Goal: Information Seeking & Learning: Learn about a topic

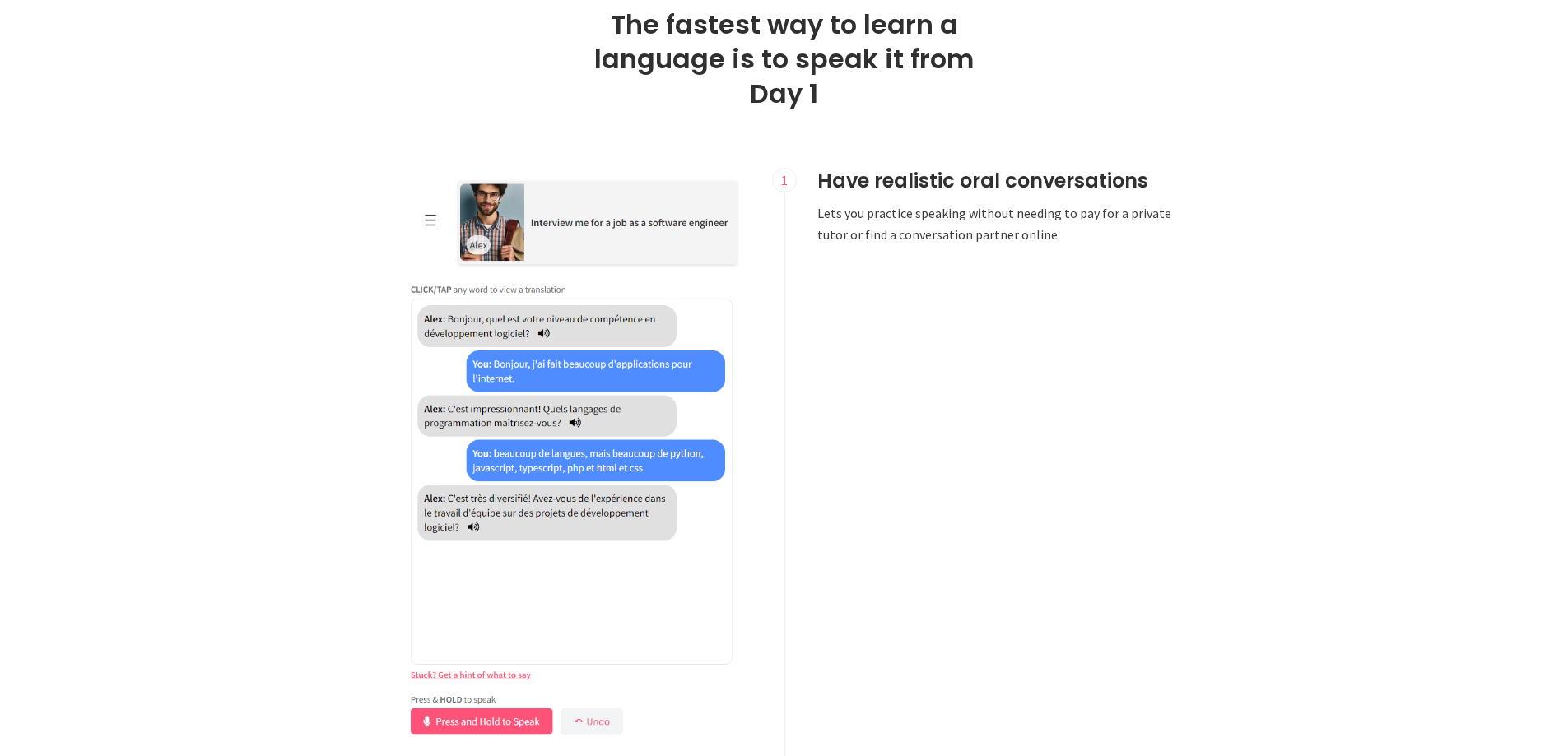
scroll to position [903, 0]
click at [585, 549] on img at bounding box center [572, 455] width 356 height 577
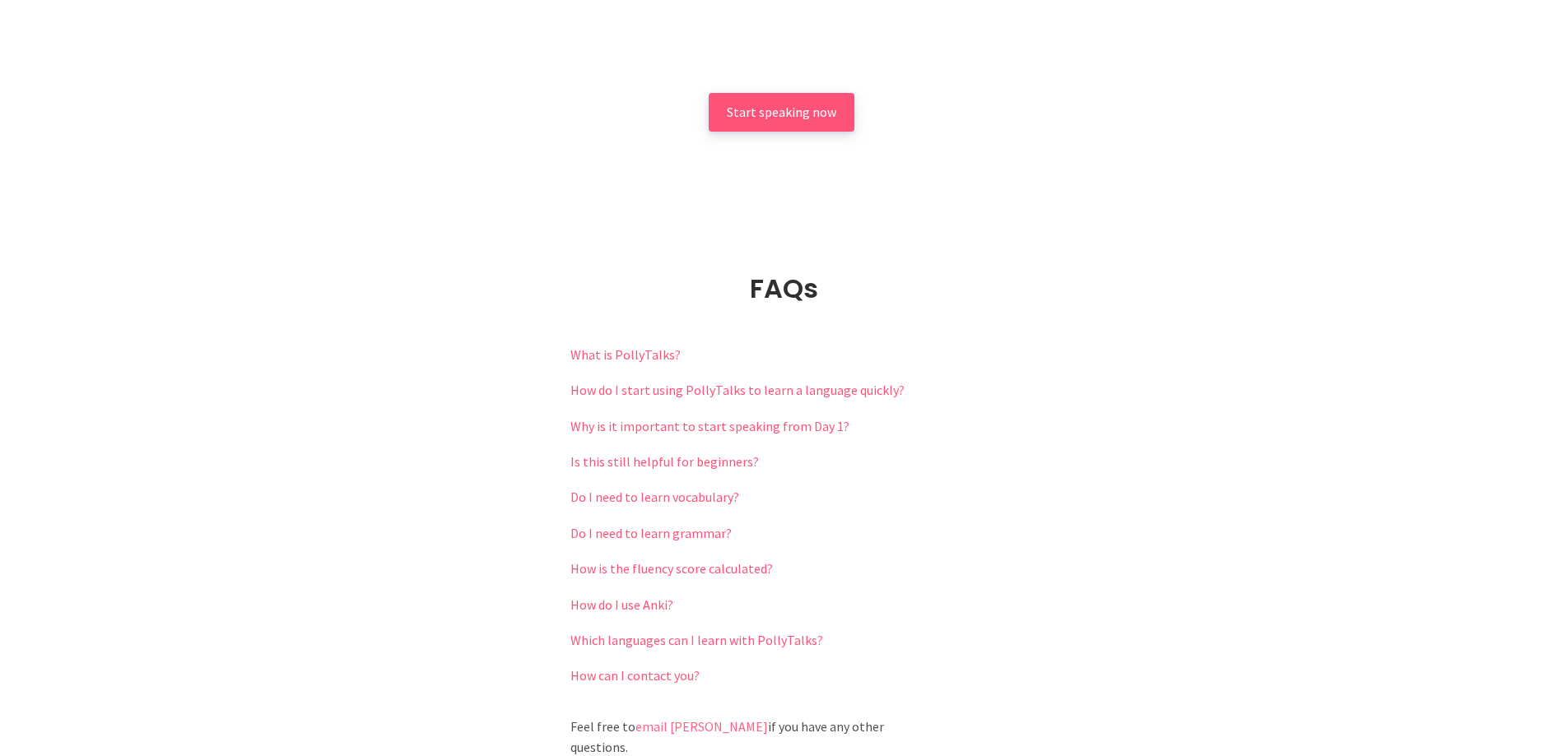
scroll to position [3371, 0]
click at [632, 493] on link "Do I need to learn vocabulary?" at bounding box center [655, 496] width 169 height 16
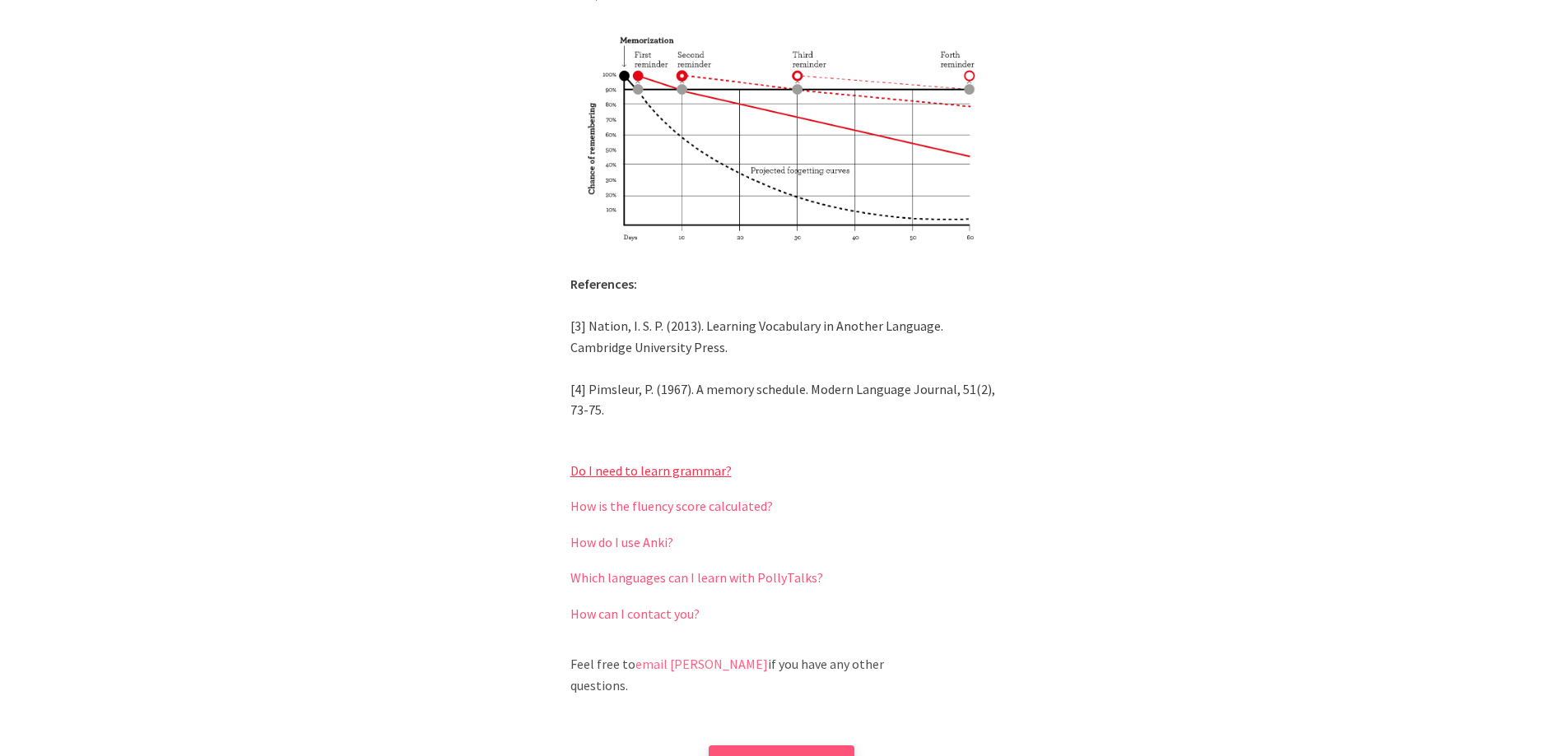
scroll to position [4356, 0]
click at [635, 497] on link "How is the fluency score calculated?" at bounding box center [671, 505] width 203 height 16
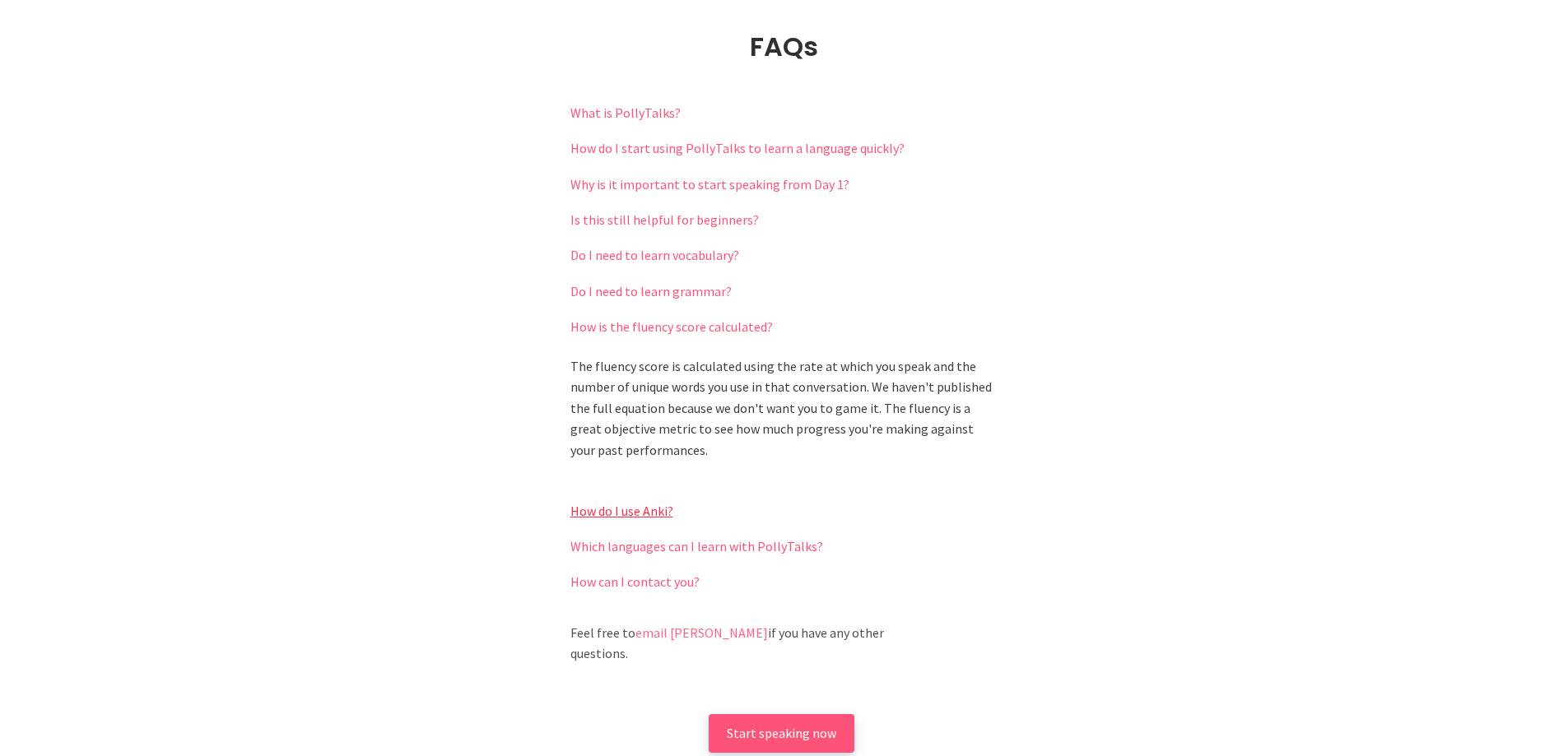
scroll to position [3613, 0]
click at [644, 511] on link "How do I use Anki?" at bounding box center [621, 510] width 103 height 16
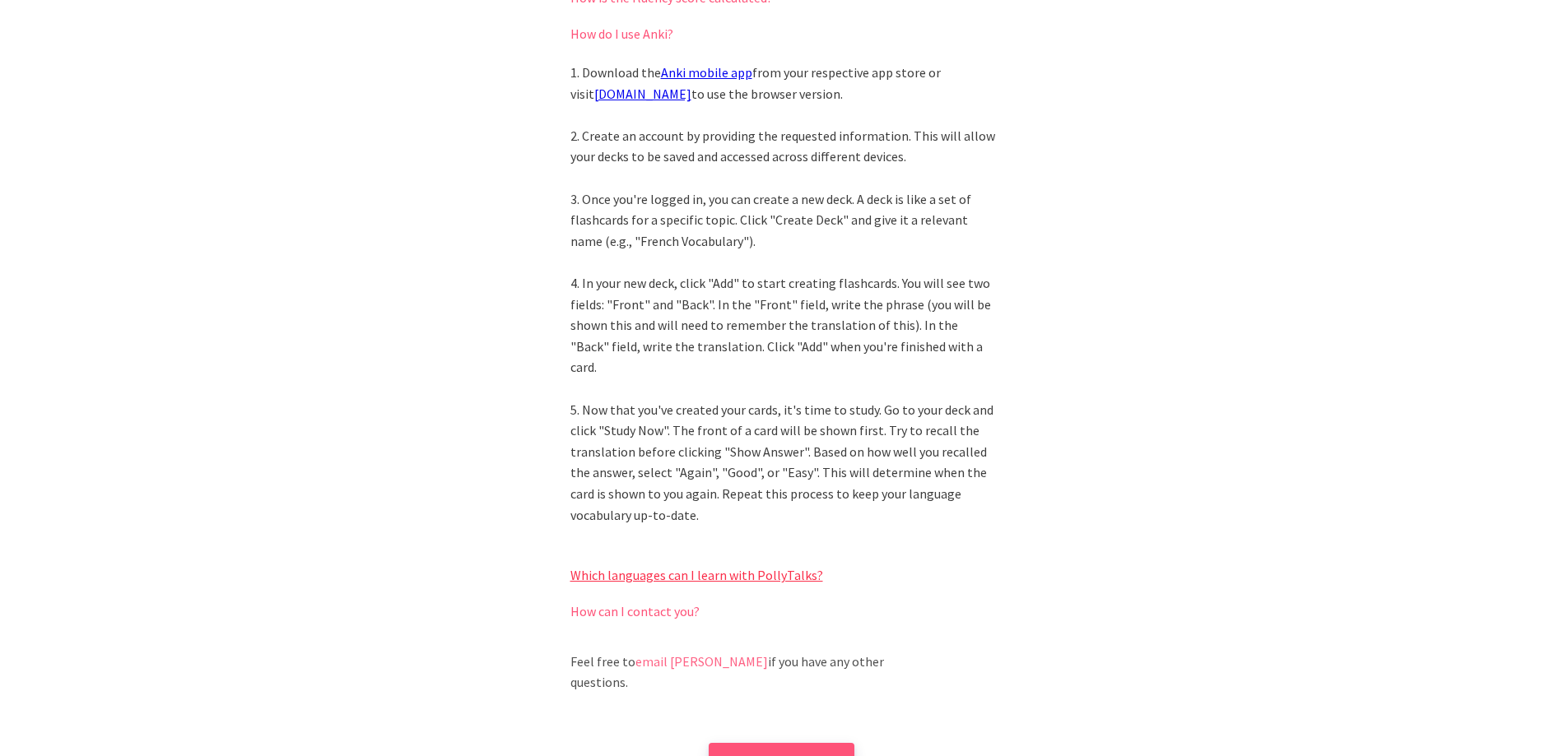
scroll to position [3942, 0]
click at [627, 566] on link "Which languages can I learn with PollyTalks?" at bounding box center [696, 574] width 253 height 16
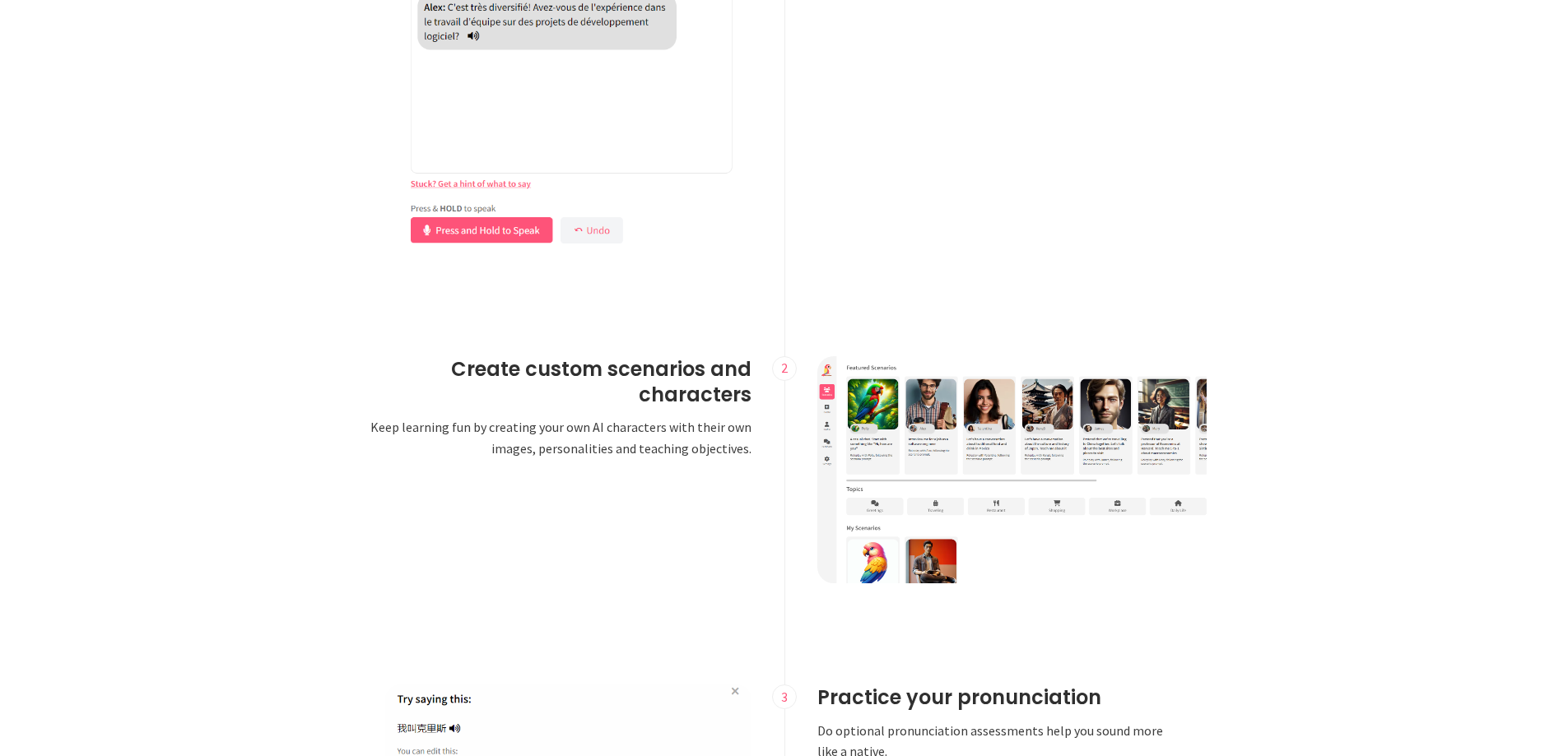
scroll to position [1392, 0]
click at [842, 420] on img at bounding box center [1016, 470] width 399 height 227
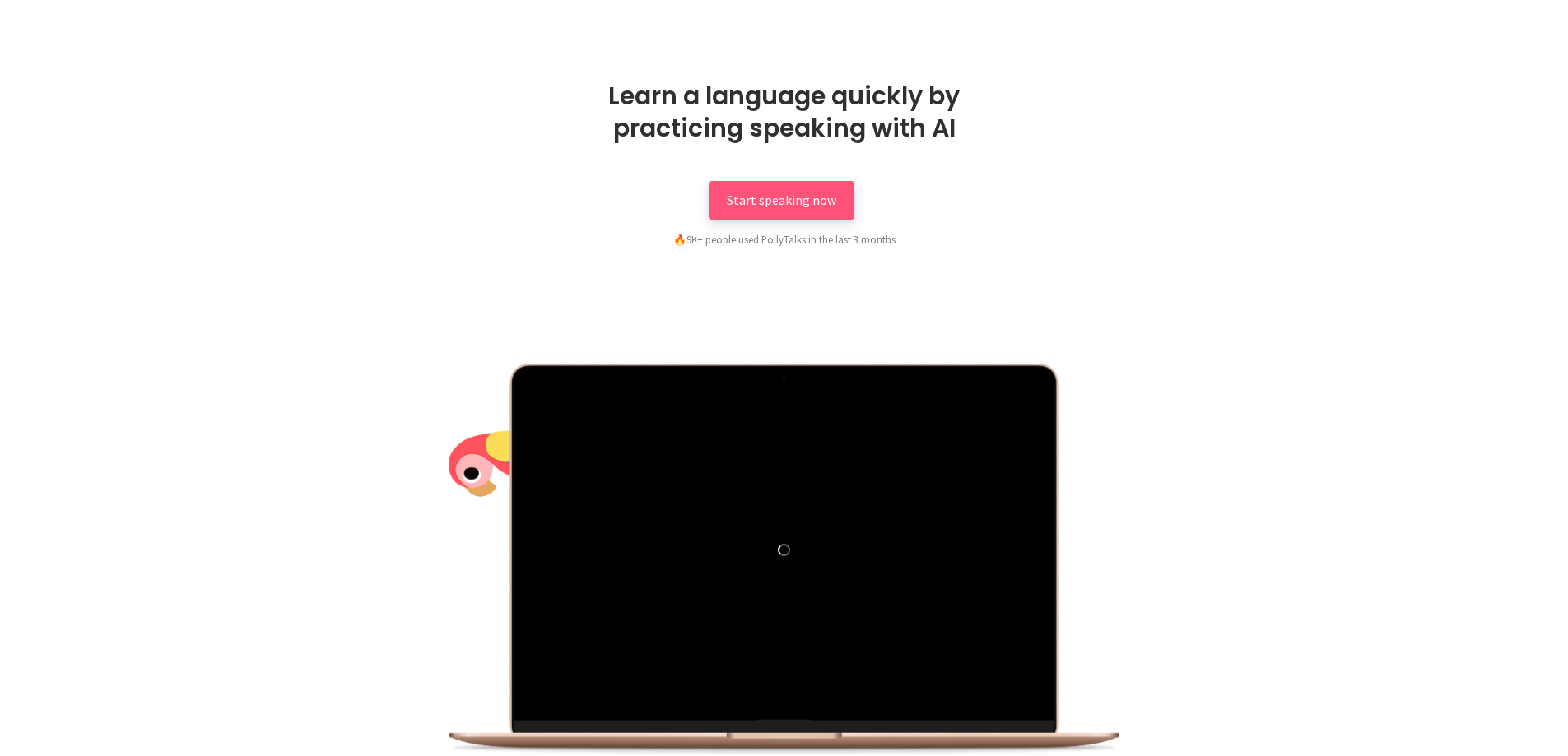
scroll to position [0, 0]
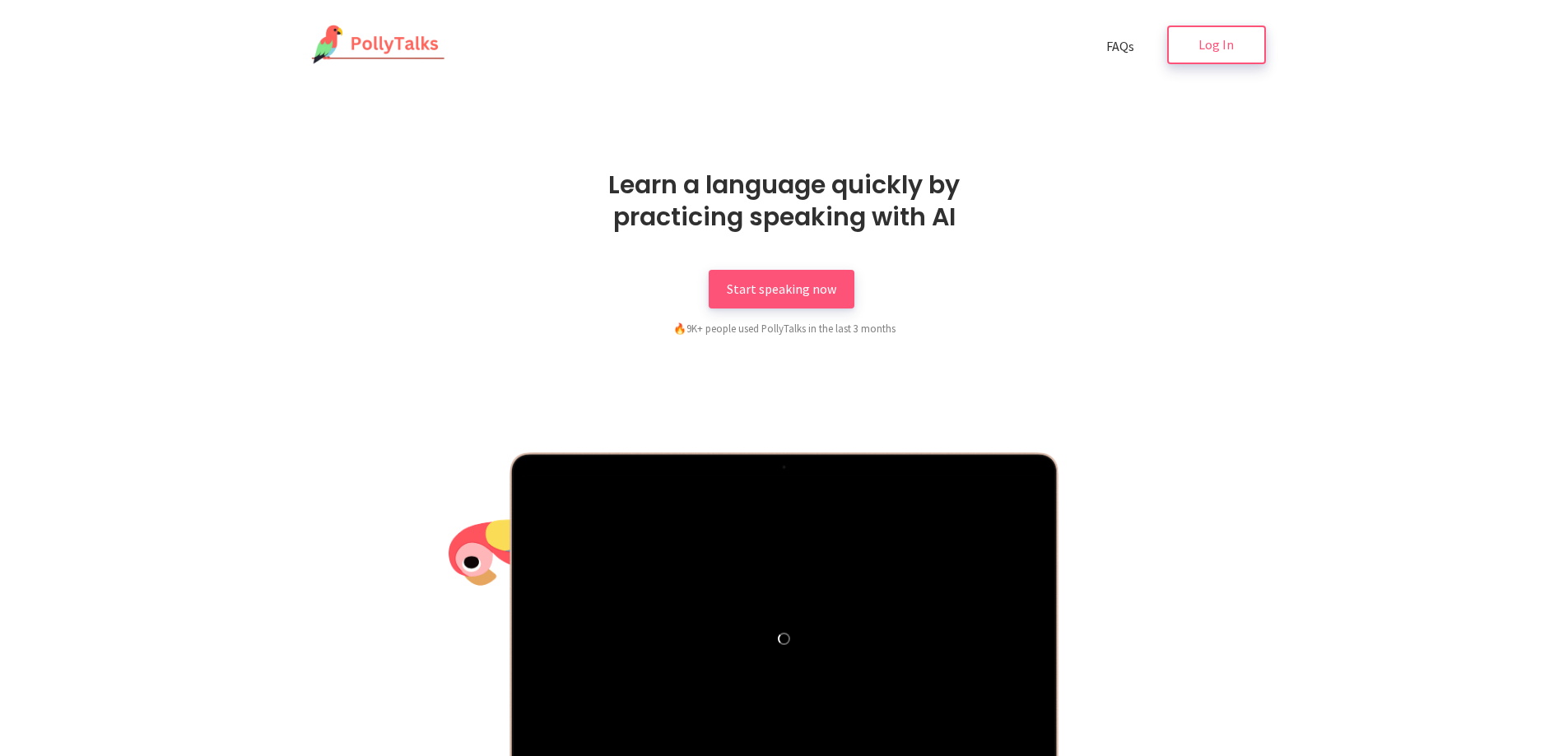
click at [1203, 51] on span "Log In" at bounding box center [1216, 45] width 36 height 16
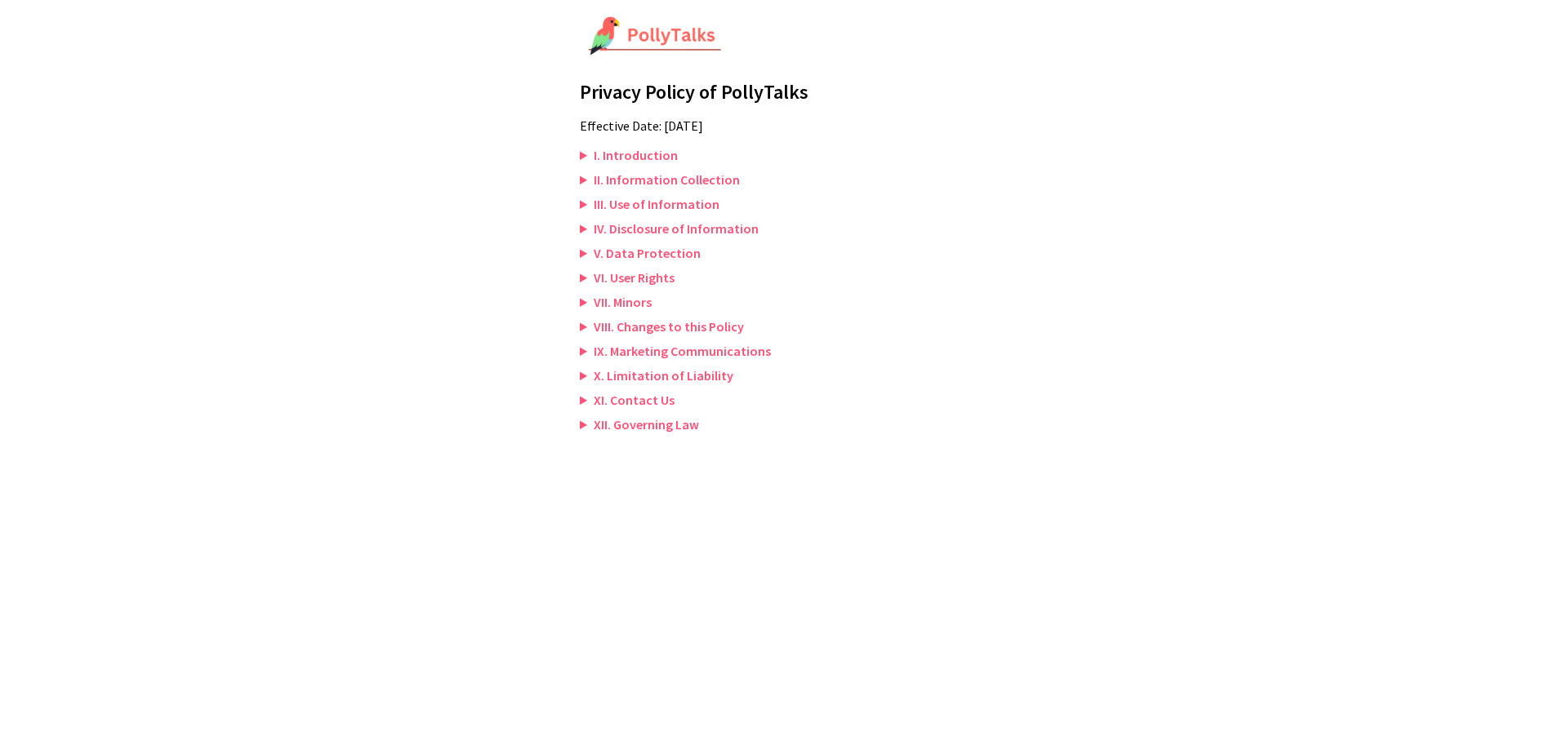
click at [585, 174] on summary "II. Information Collection" at bounding box center [783, 180] width 408 height 16
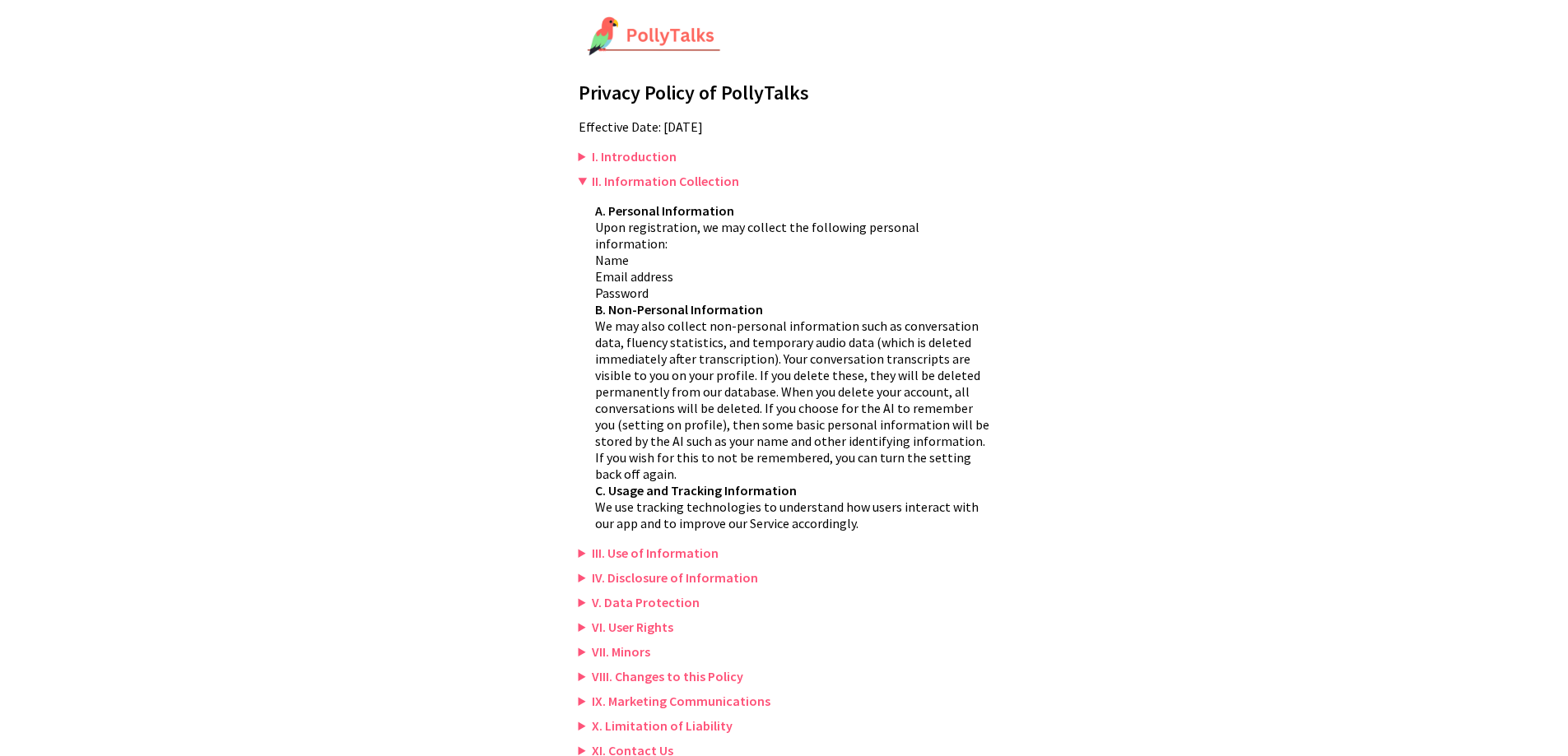
click at [580, 544] on summary "III. Use of Information" at bounding box center [784, 552] width 412 height 16
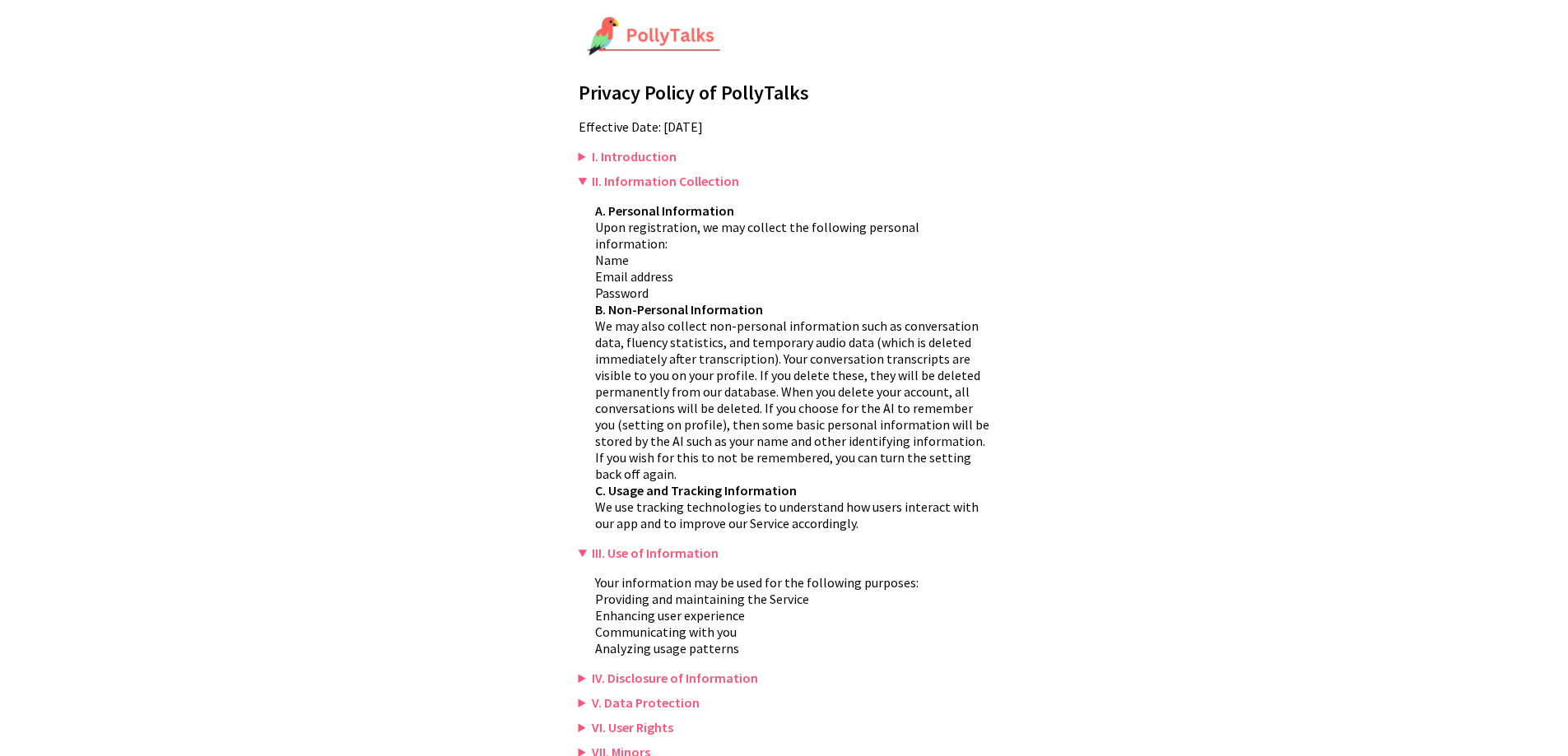
click at [588, 669] on summary "IV. Disclosure of Information" at bounding box center [784, 677] width 412 height 16
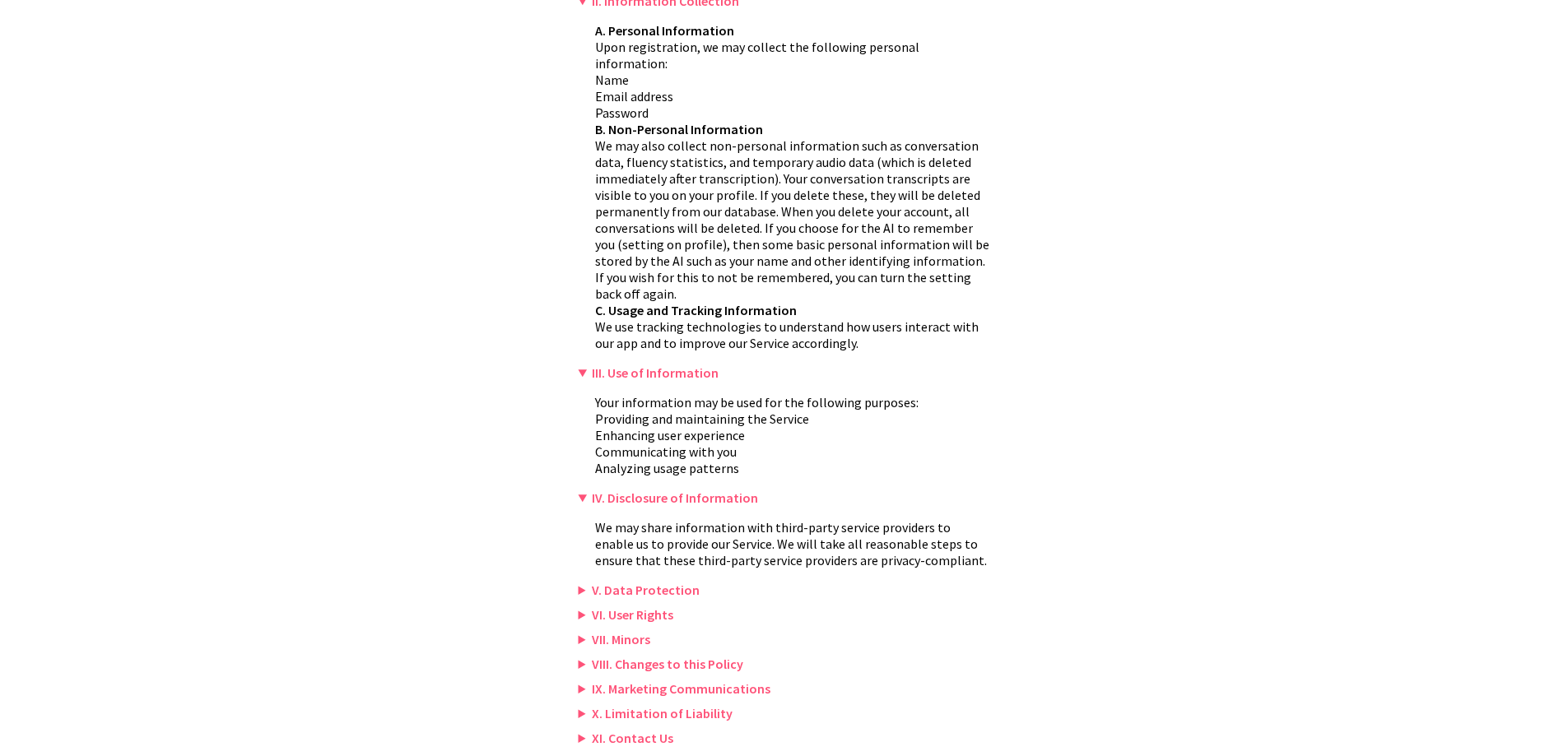
scroll to position [183, 0]
click at [585, 579] on summary "V. Data Protection" at bounding box center [784, 587] width 412 height 16
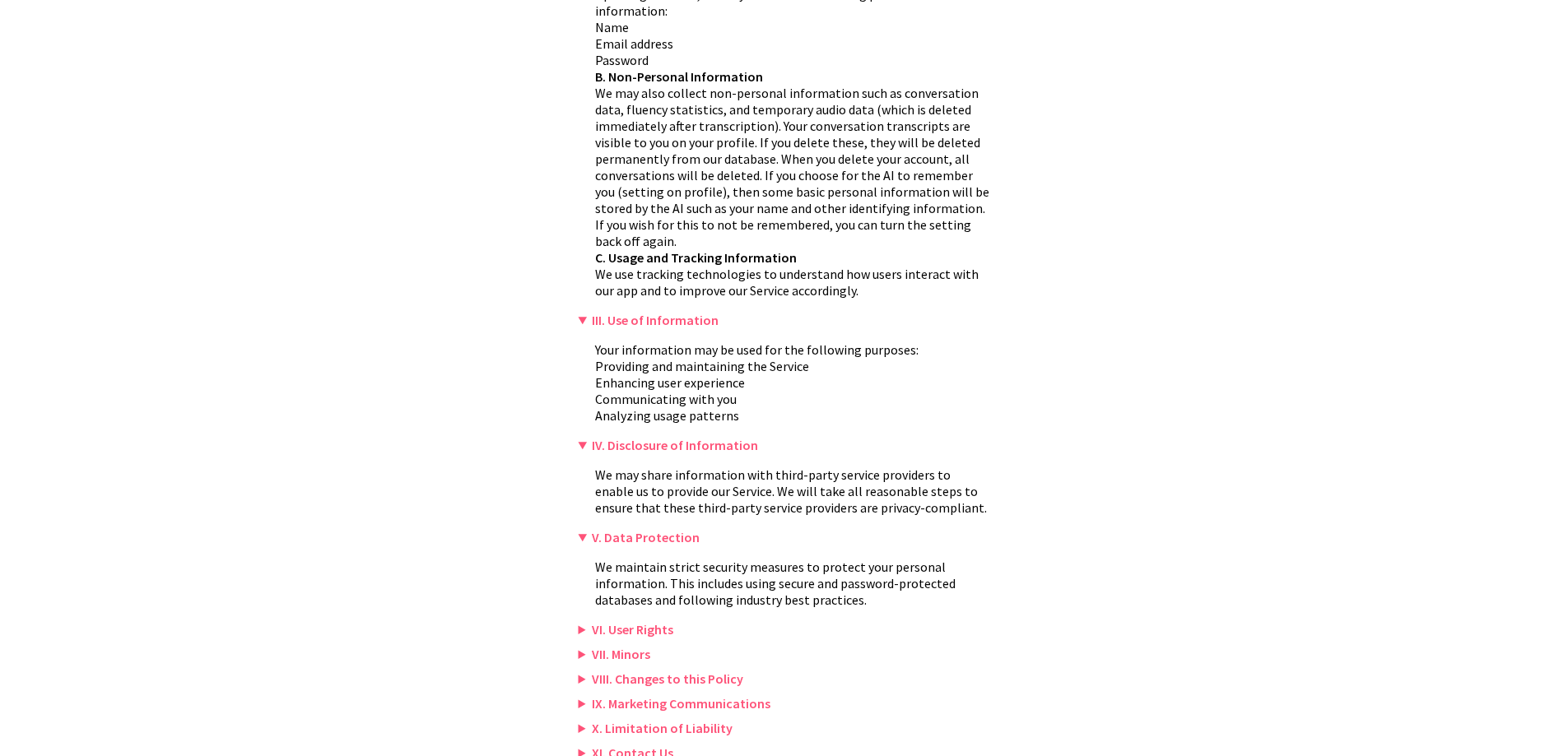
scroll to position [250, 0]
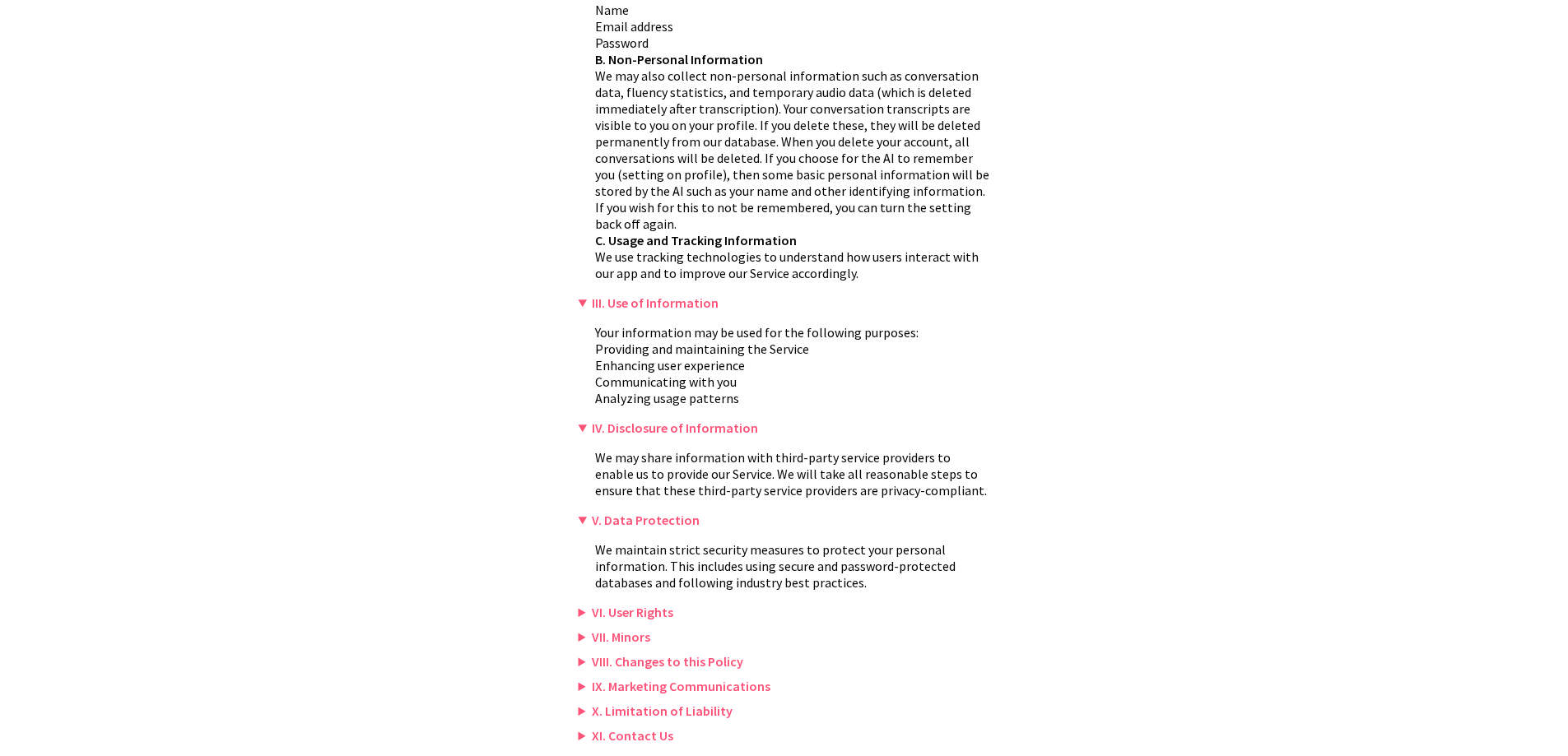
click at [579, 604] on summary "VI. User Rights" at bounding box center [784, 612] width 412 height 16
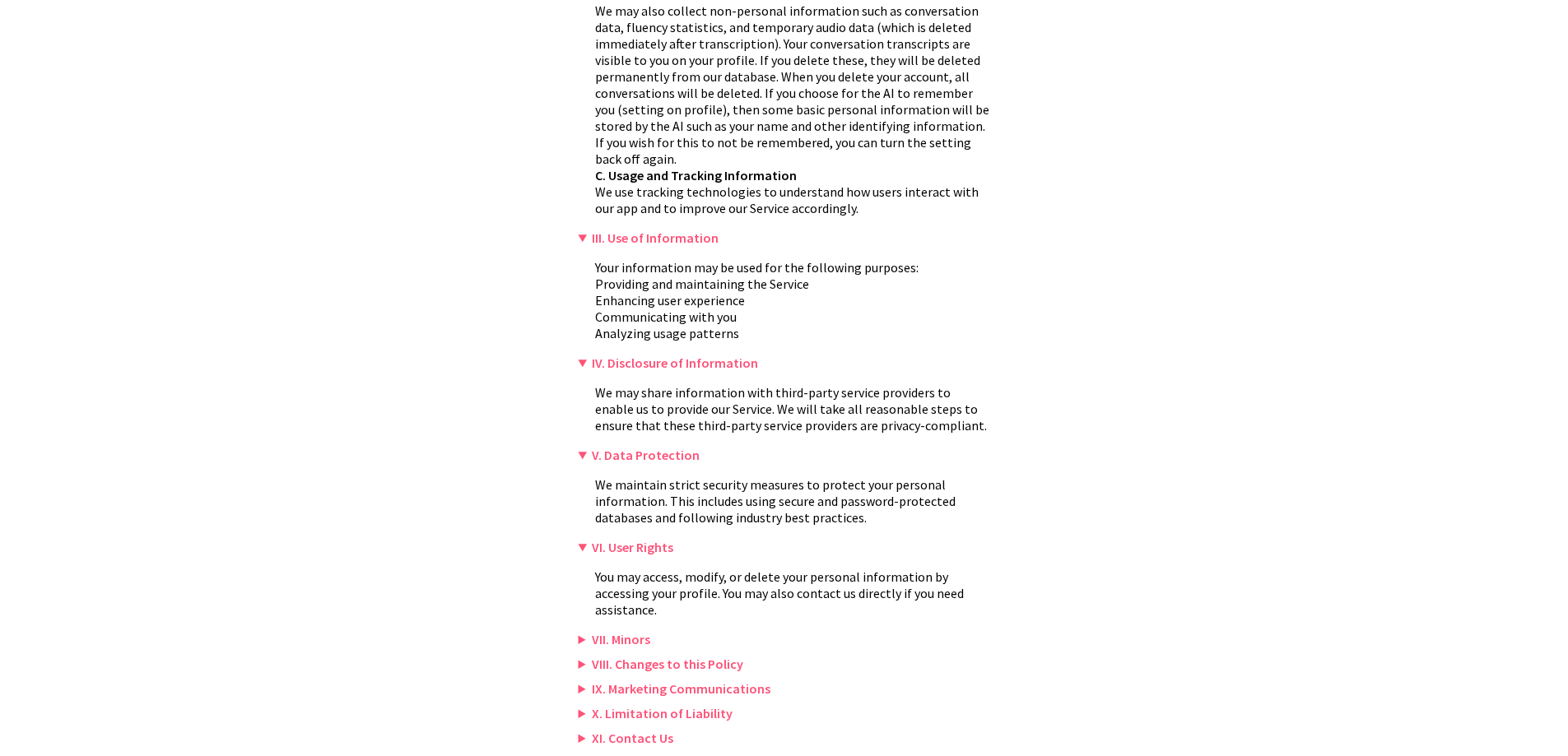
scroll to position [318, 0]
click at [580, 628] on summary "VII. Minors" at bounding box center [784, 636] width 412 height 16
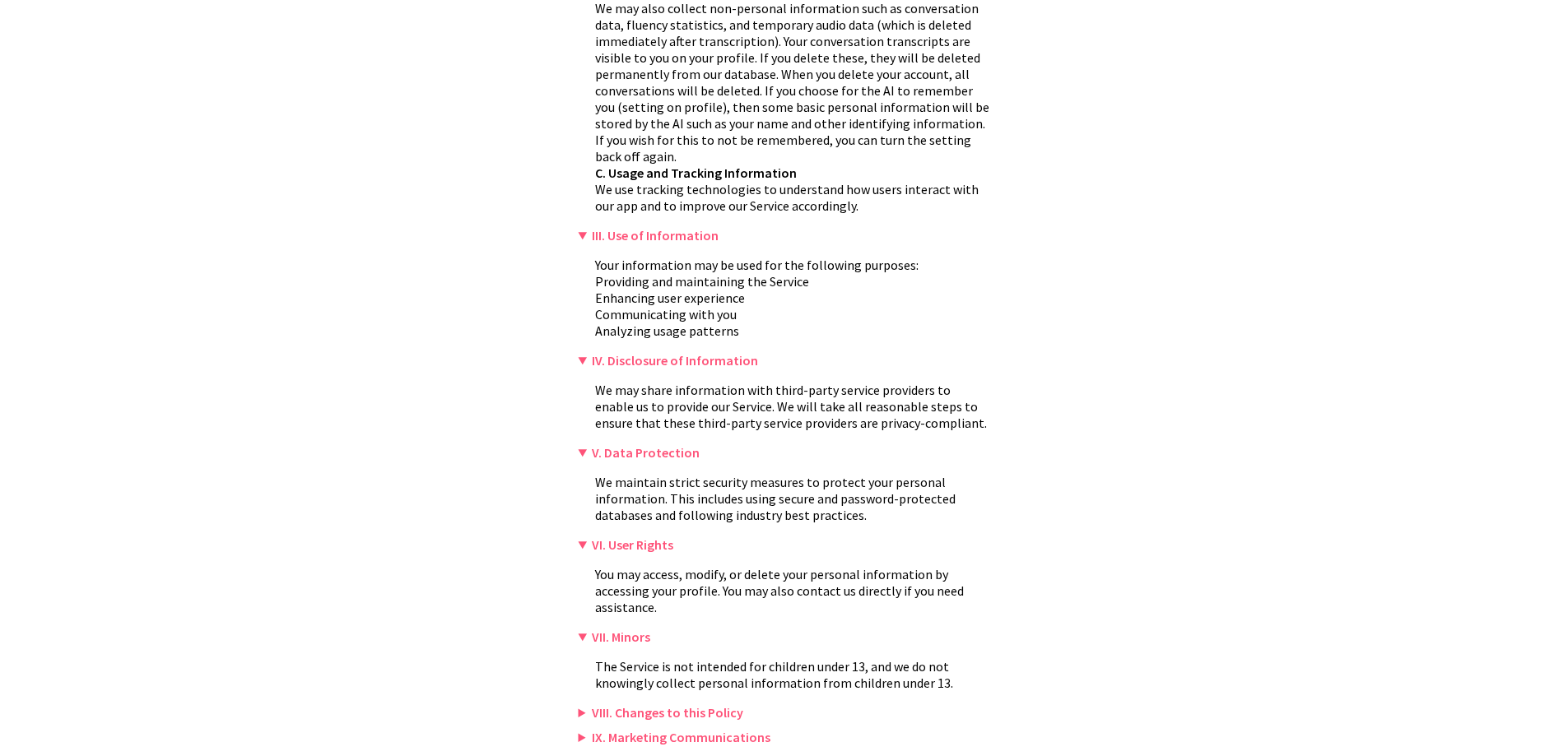
click at [580, 709] on details "VIII. Changes to this Policy We may update this Privacy Policy from time to tim…" at bounding box center [784, 714] width 412 height 21
click at [583, 704] on summary "VIII. Changes to this Policy" at bounding box center [784, 712] width 412 height 16
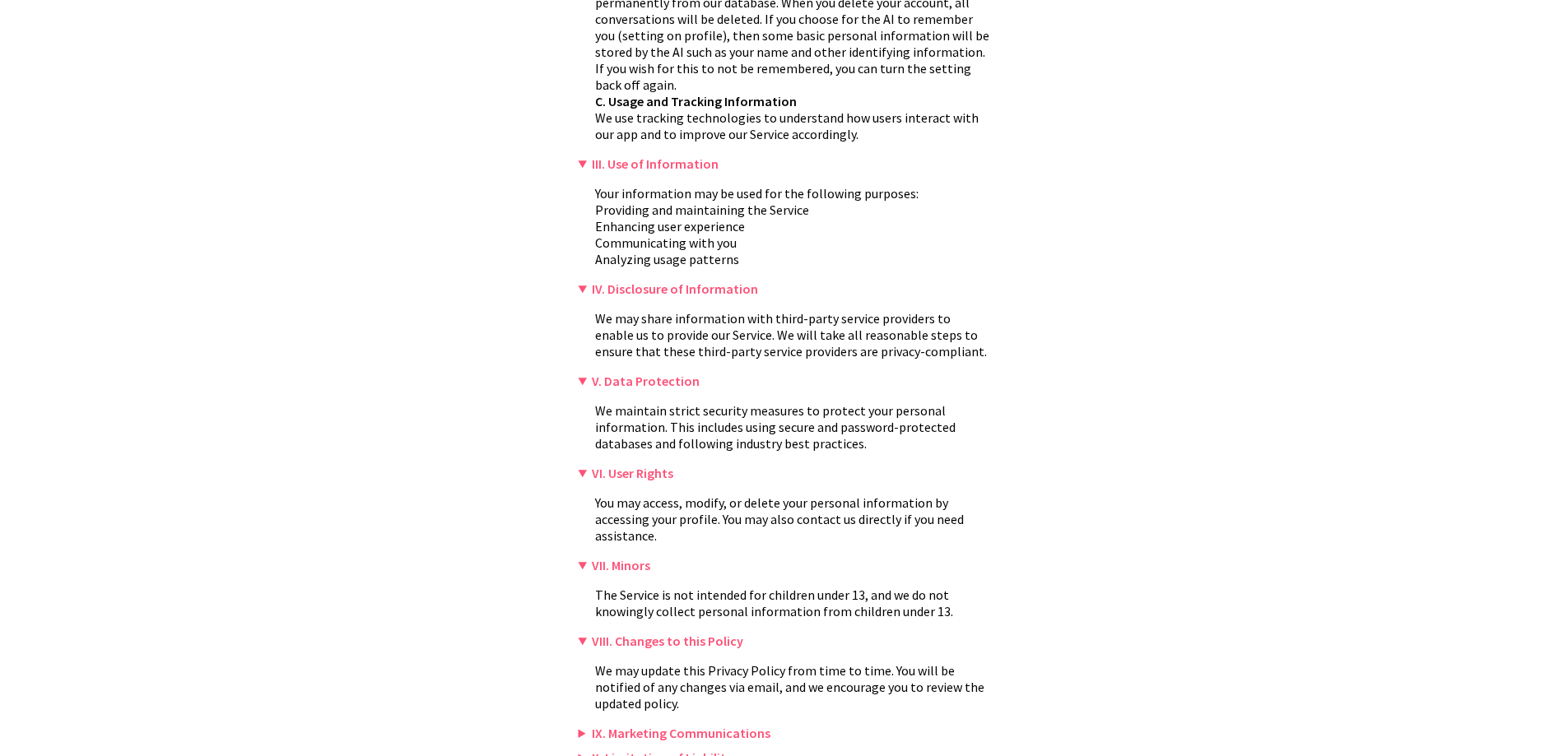
scroll to position [436, 0]
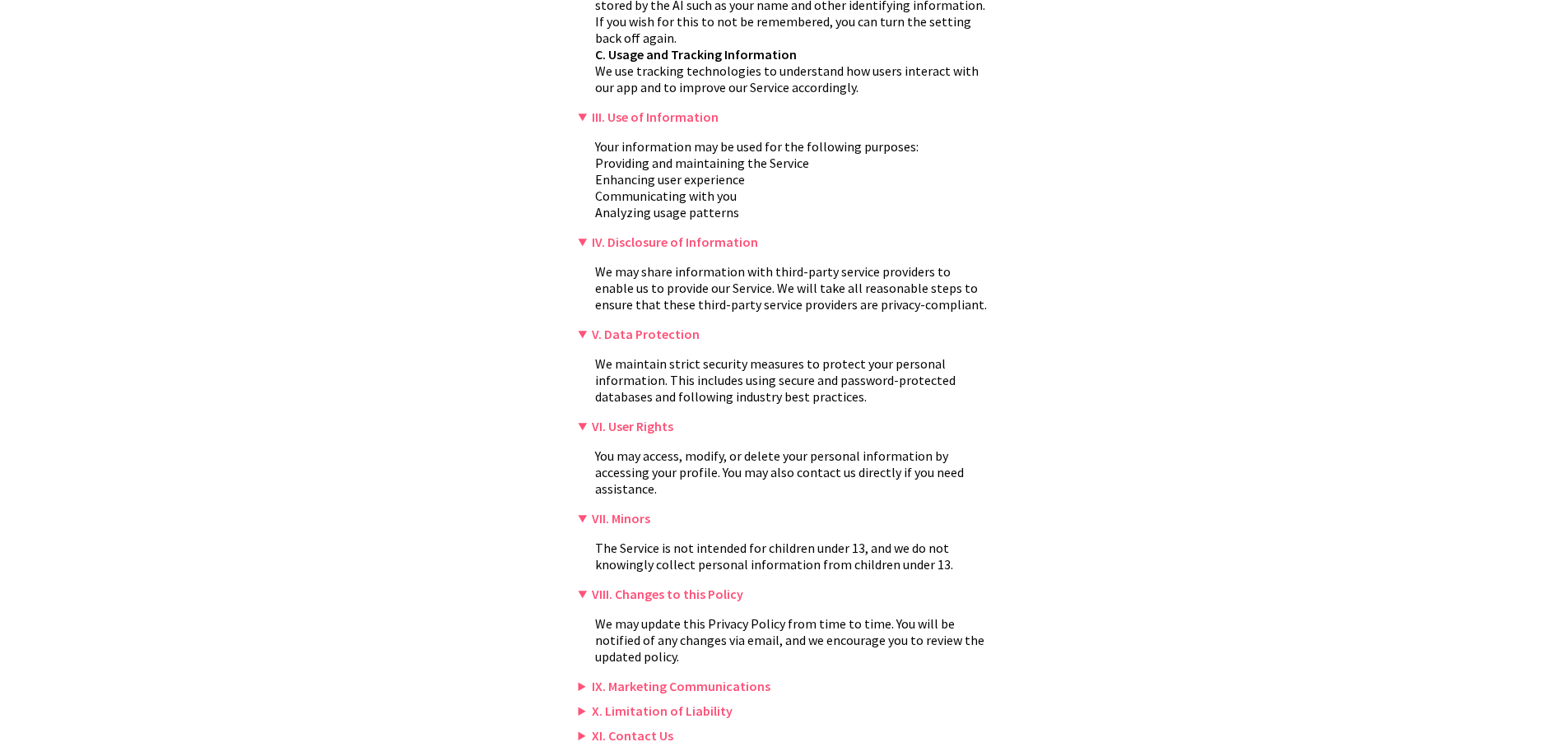
click at [585, 678] on details "IX. Marketing Communications You may opt out of receiving marketing communicati…" at bounding box center [784, 687] width 412 height 21
click at [585, 677] on summary "IX. Marketing Communications" at bounding box center [784, 685] width 412 height 16
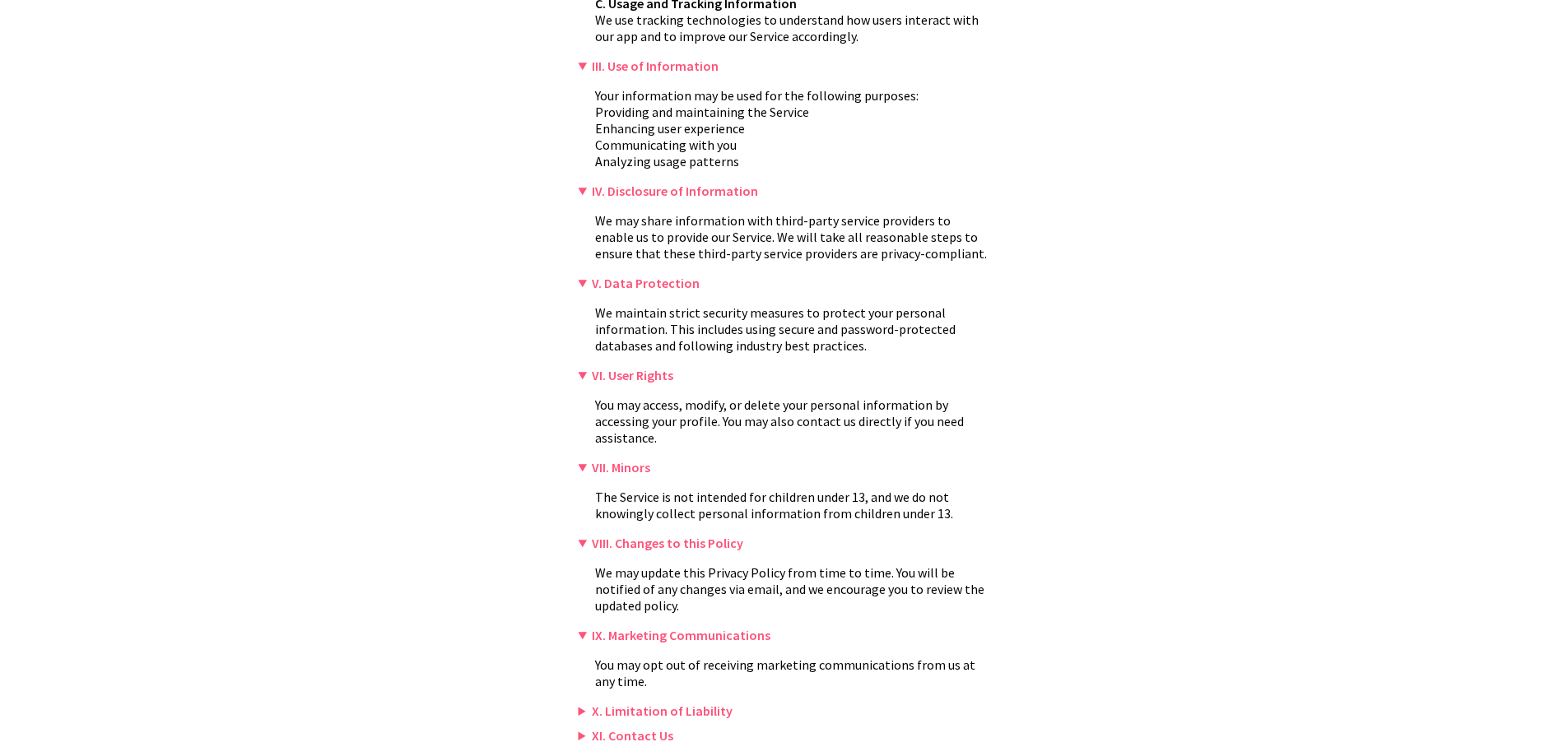
click at [584, 702] on summary "X. Limitation of Liability" at bounding box center [784, 710] width 412 height 16
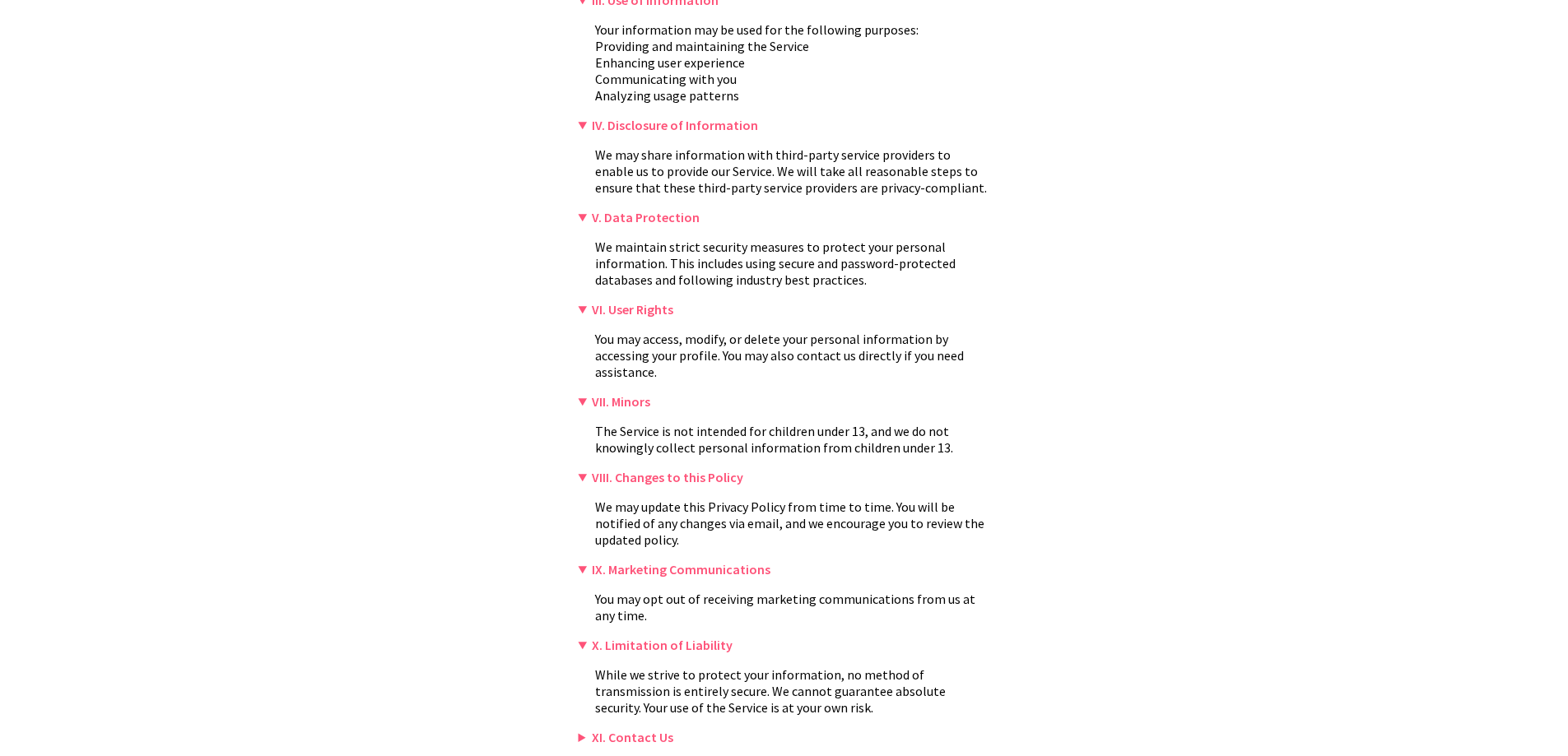
scroll to position [554, 0]
click at [581, 727] on summary "XI. Contact Us" at bounding box center [784, 735] width 412 height 16
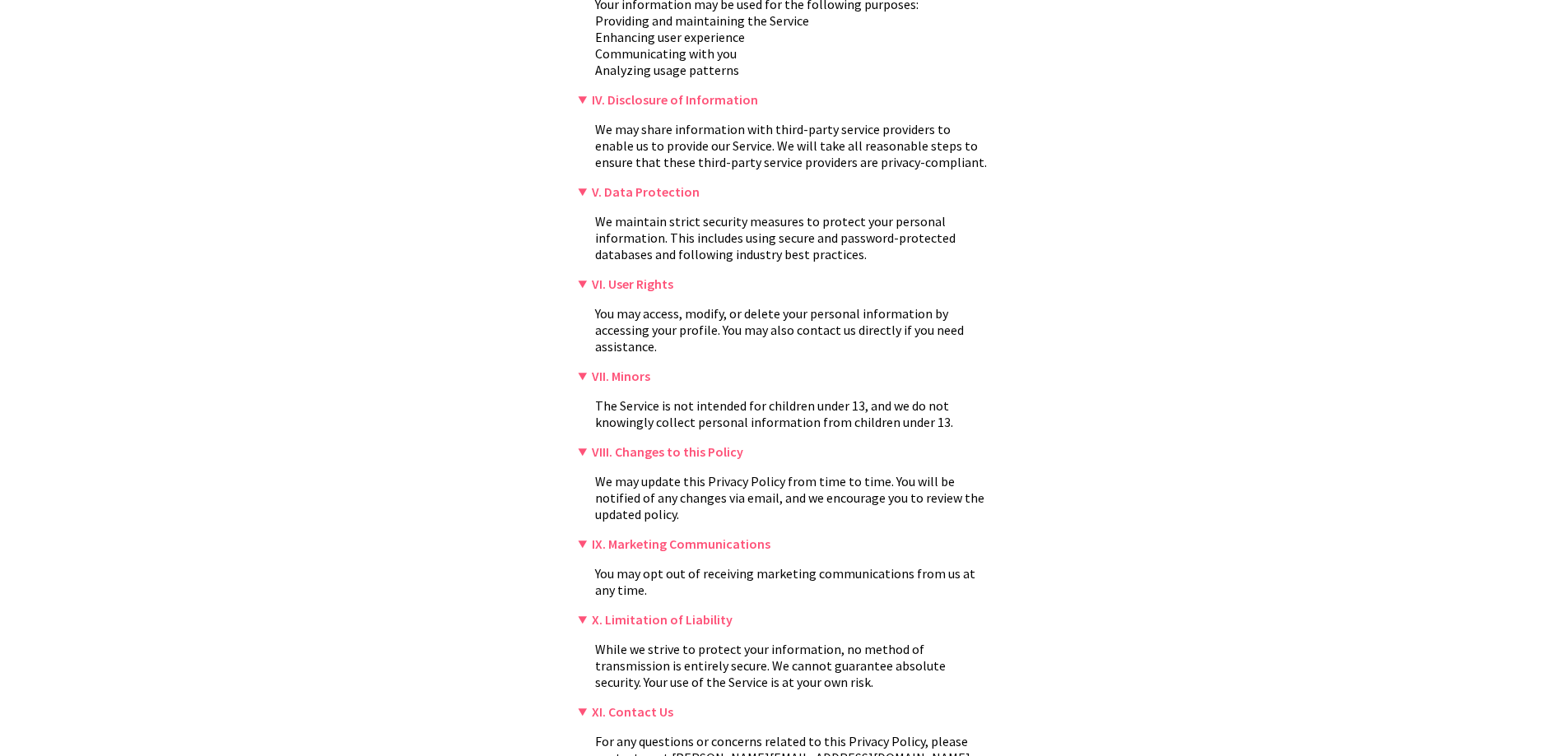
scroll to position [605, 0]
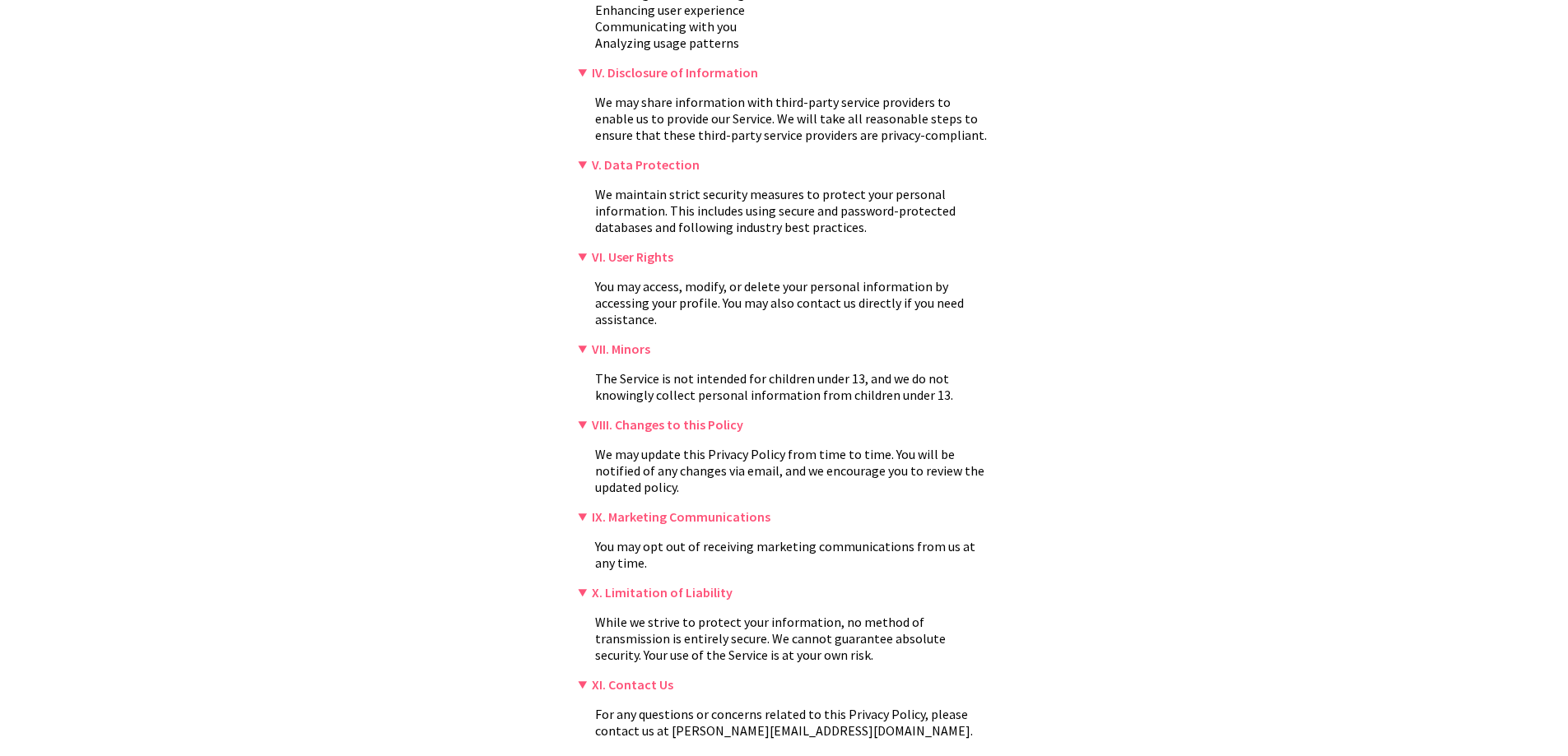
click at [582, 752] on summary "XII. Governing Law" at bounding box center [784, 760] width 412 height 16
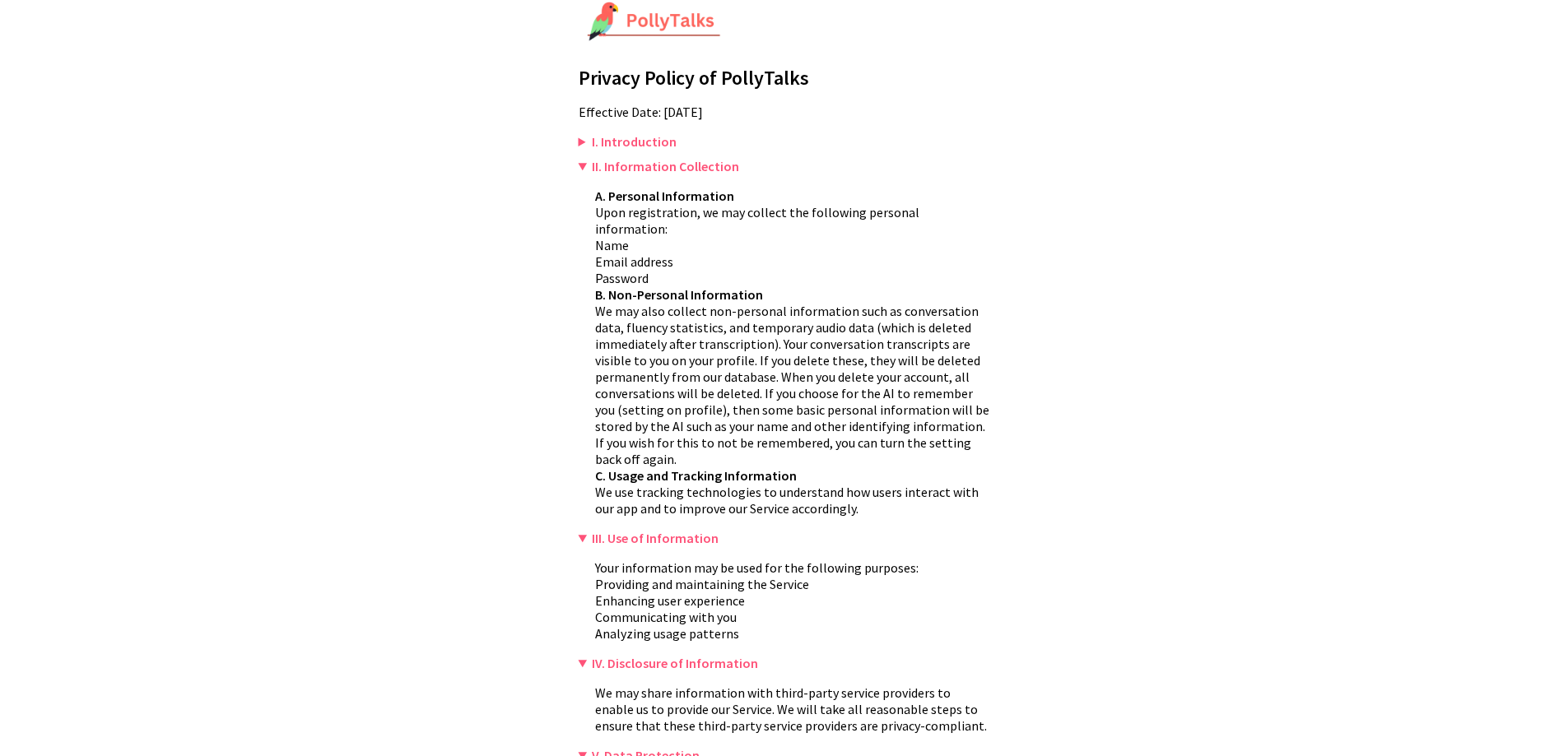
scroll to position [14, 0]
click at [582, 142] on summary "I. Introduction" at bounding box center [784, 142] width 412 height 16
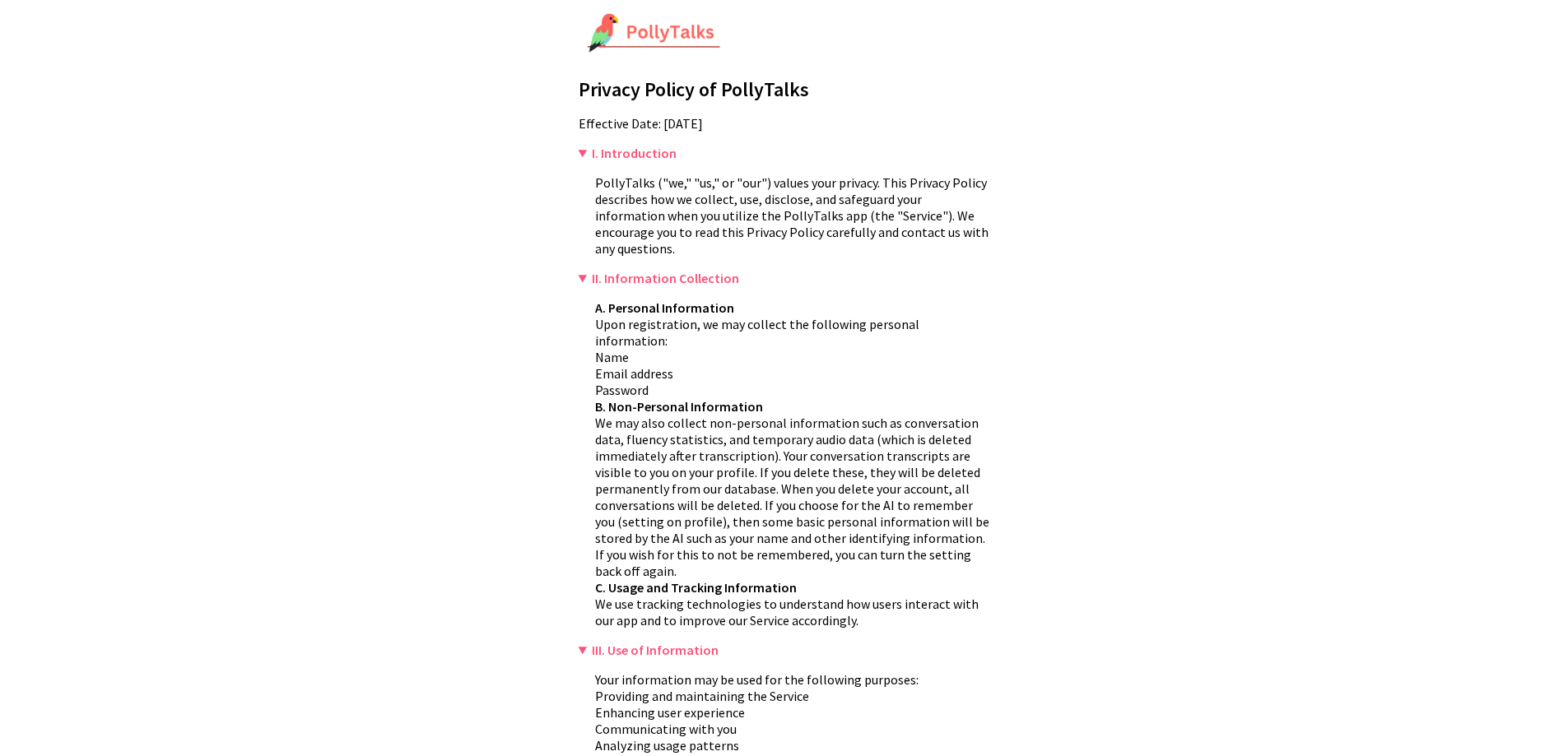
scroll to position [0, 0]
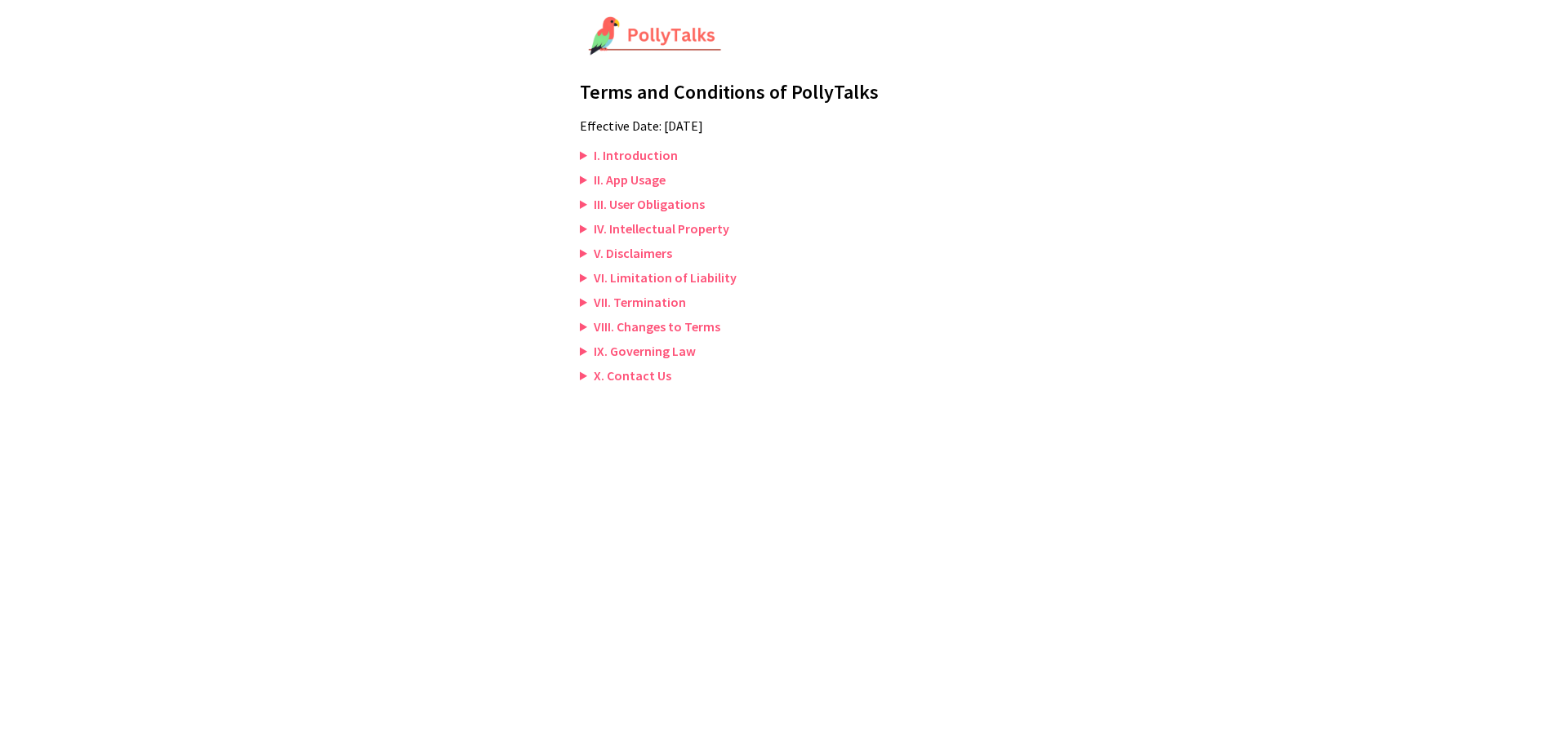
click at [583, 151] on summary "I. Introduction" at bounding box center [783, 155] width 408 height 16
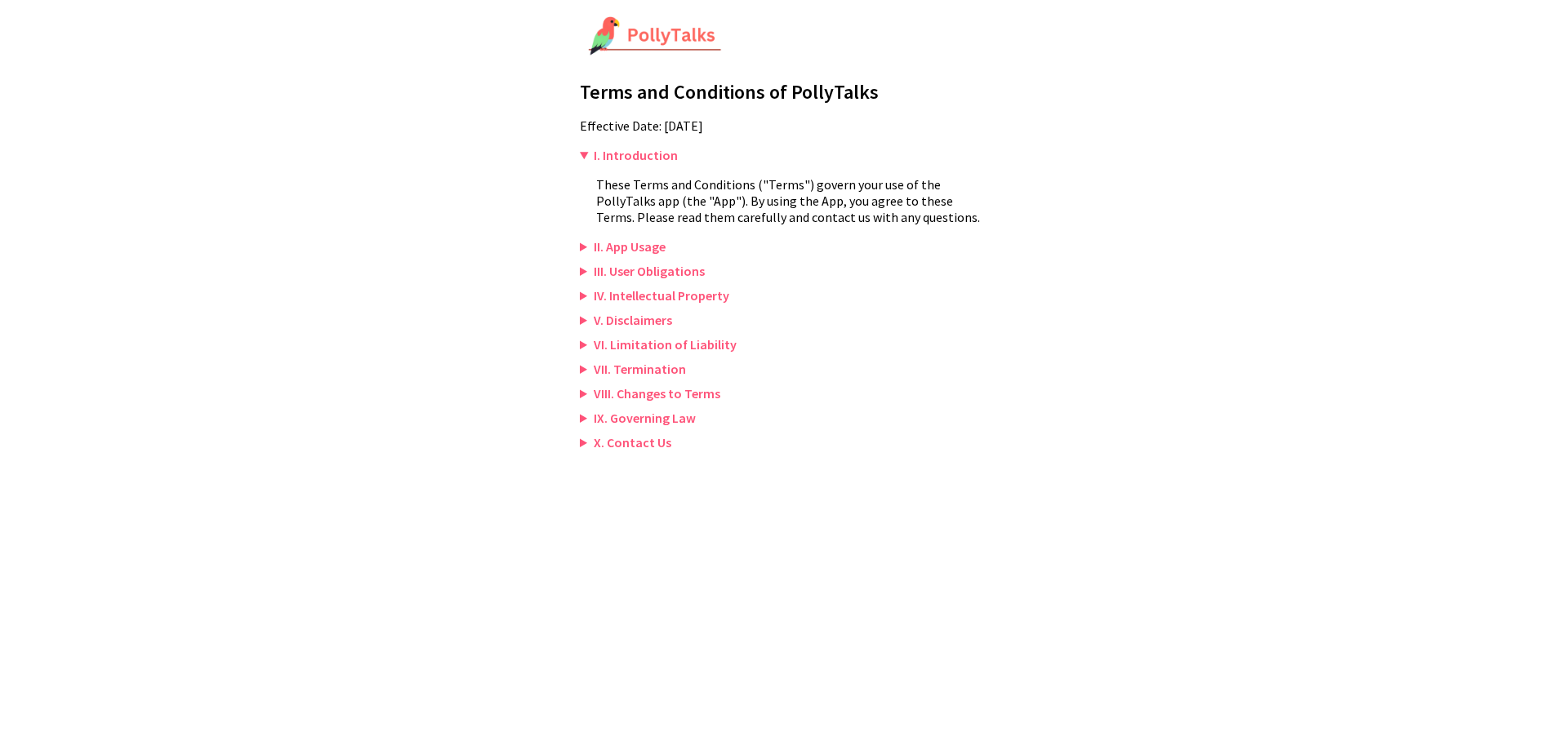
click at [586, 254] on summary "II. App Usage" at bounding box center [783, 246] width 408 height 16
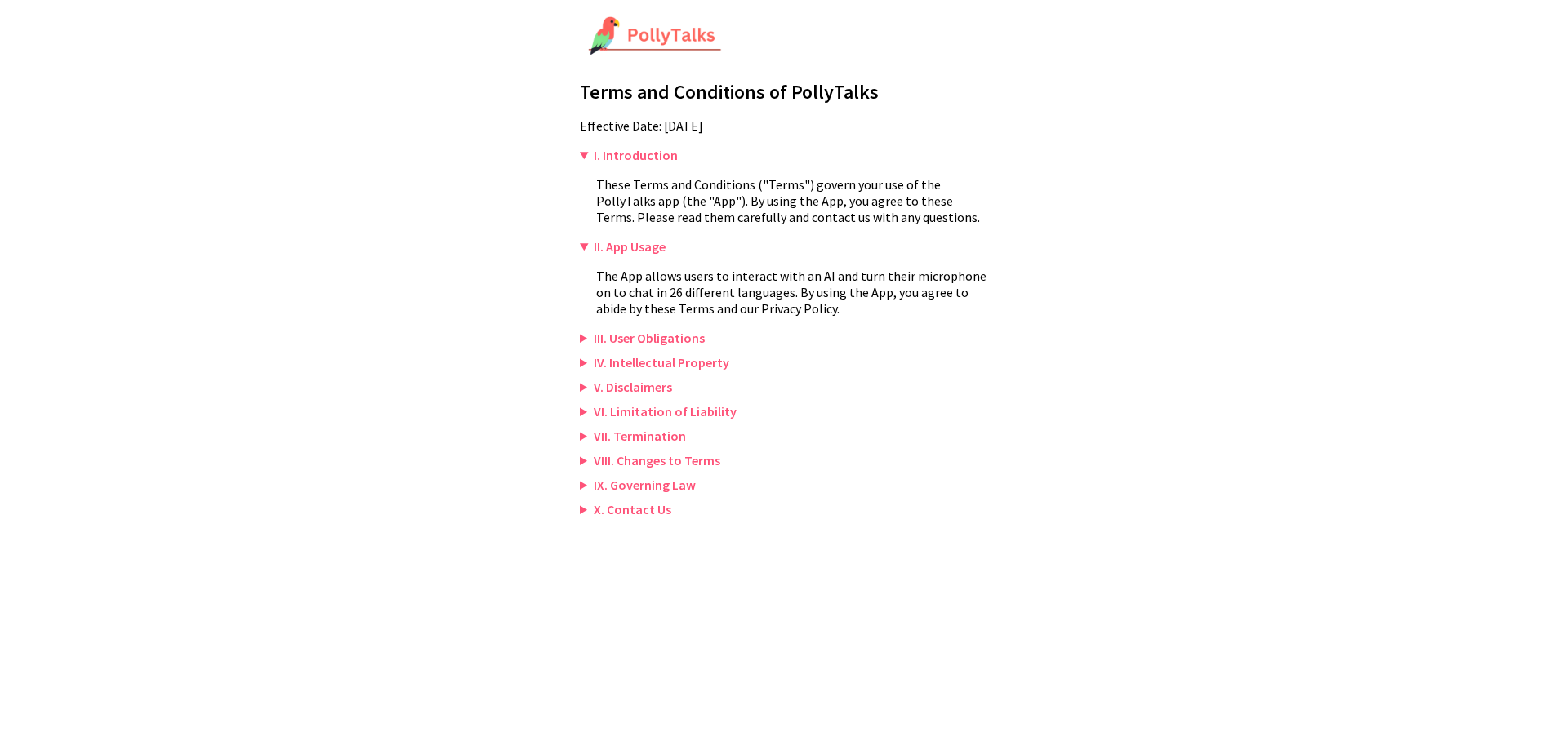
click at [586, 341] on summary "III. User Obligations" at bounding box center [783, 337] width 408 height 16
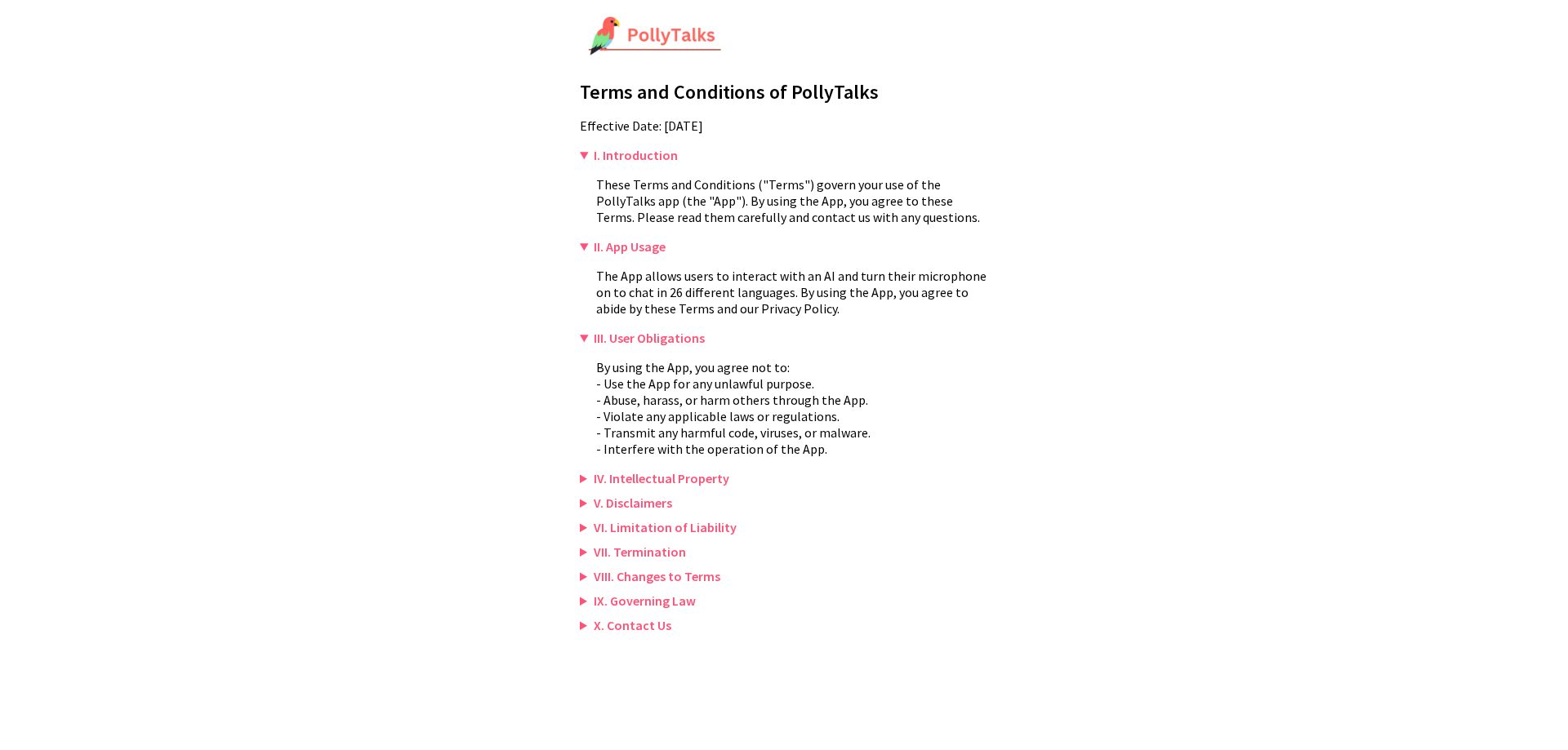
click at [592, 483] on summary "IV. Intellectual Property" at bounding box center [783, 478] width 408 height 16
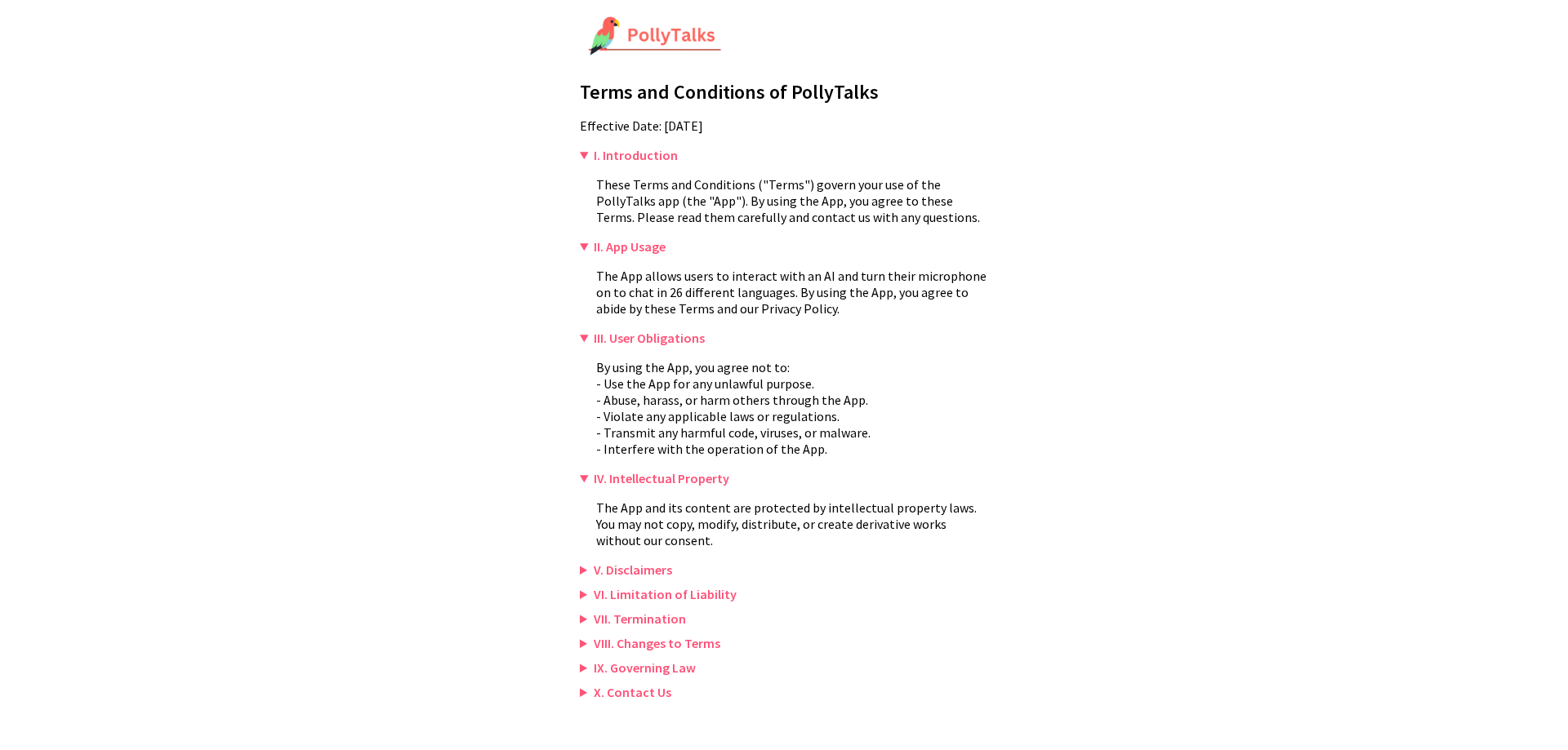
click at [581, 573] on summary "V. Disclaimers" at bounding box center [783, 569] width 408 height 16
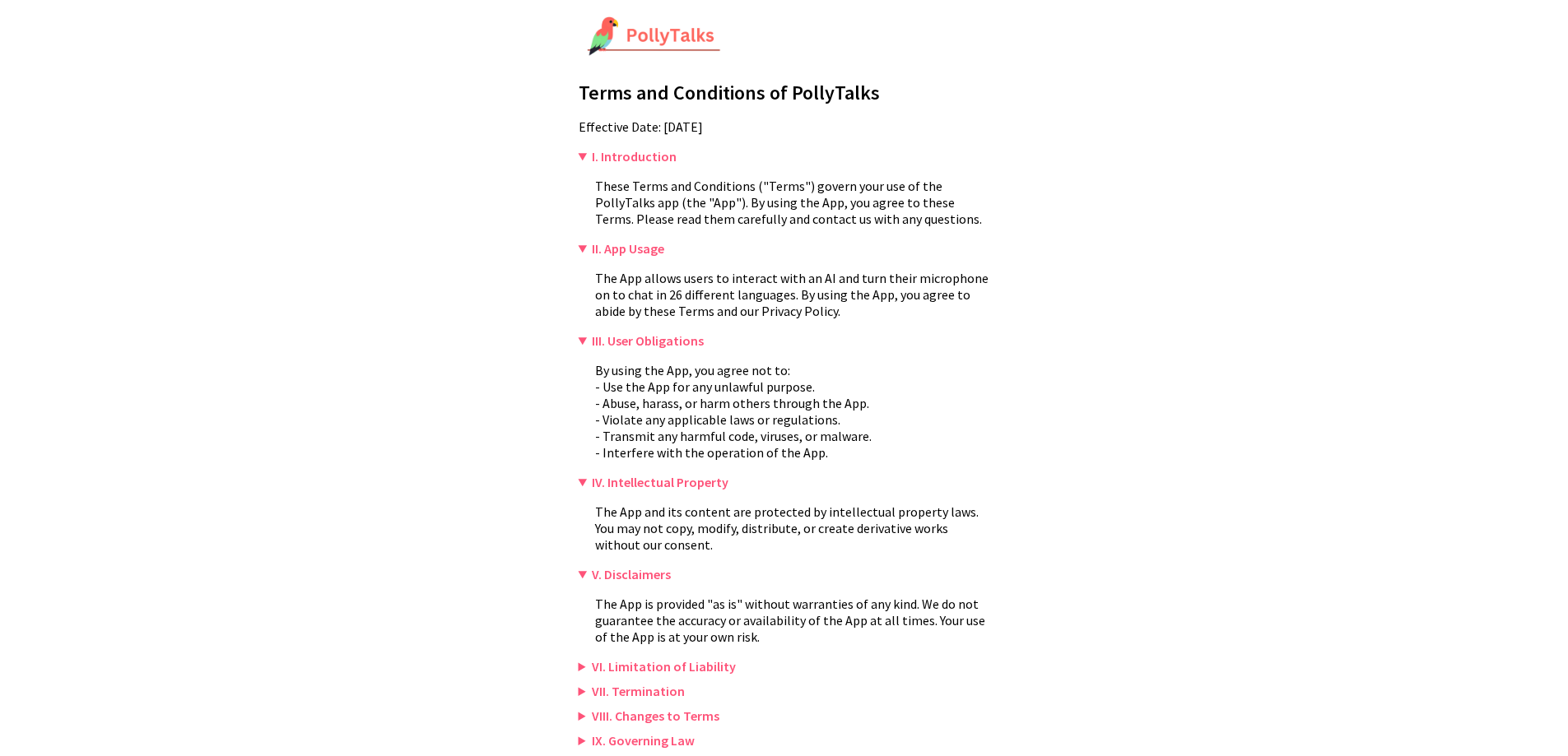
scroll to position [21, 0]
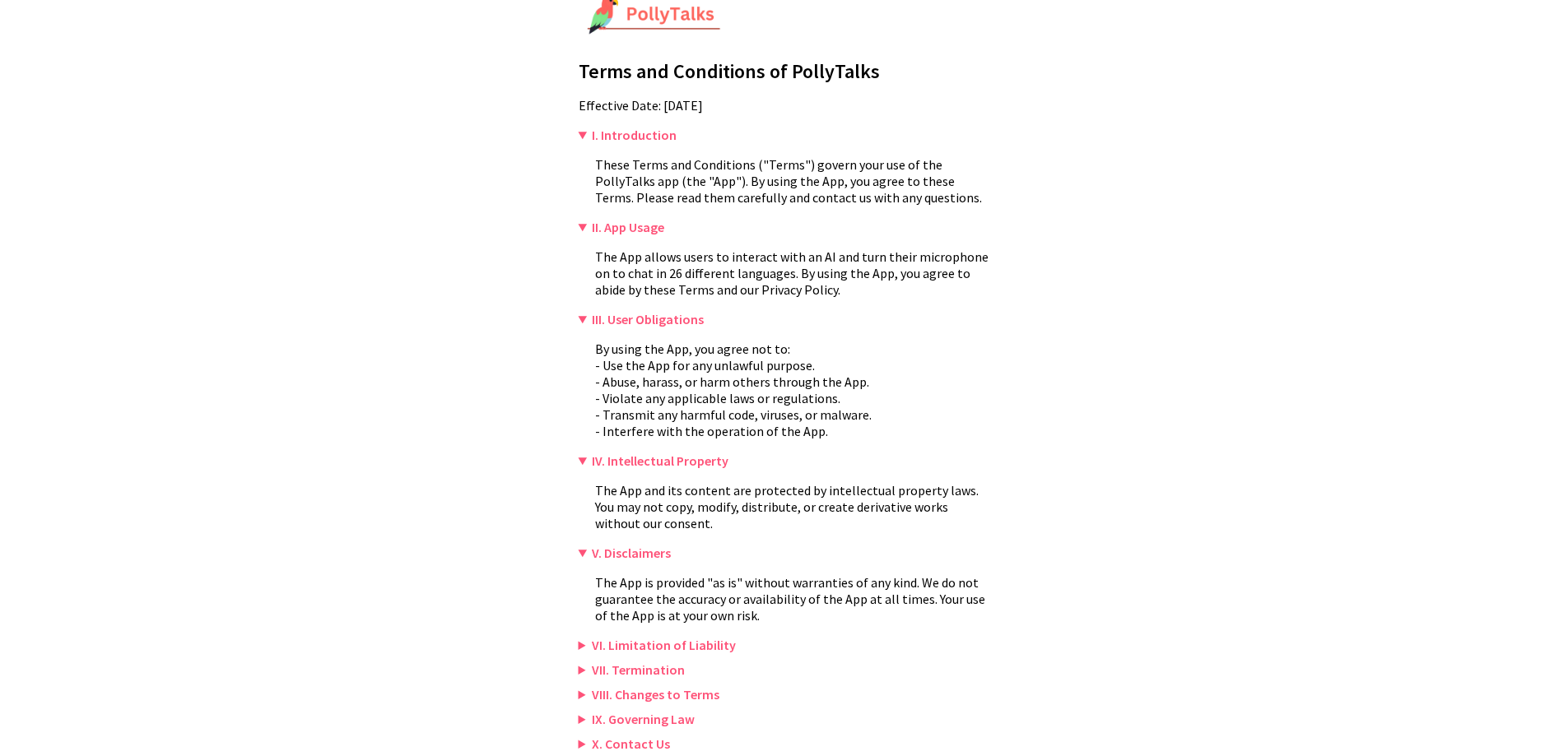
click at [585, 646] on summary "VI. Limitation of Liability" at bounding box center [784, 644] width 412 height 16
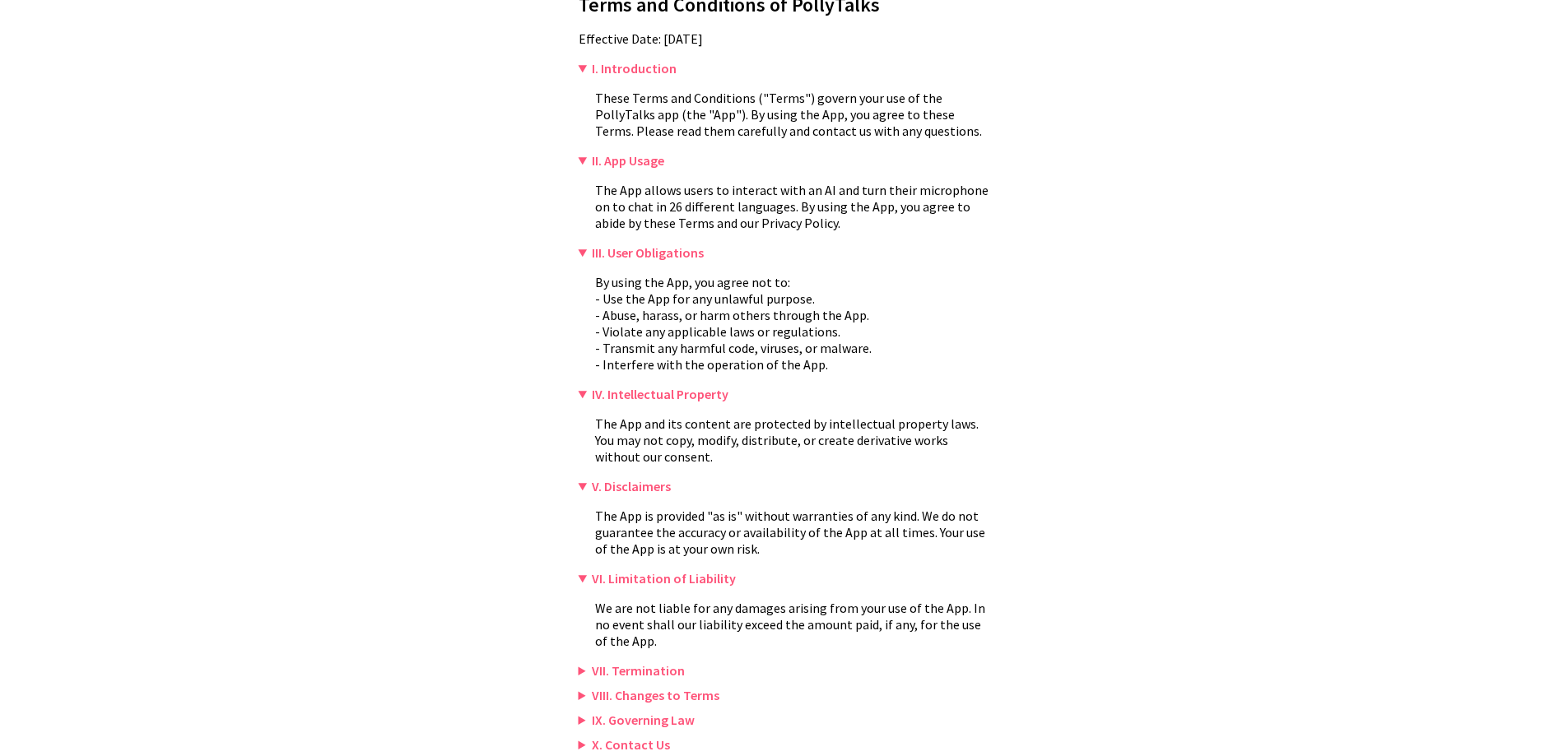
scroll to position [89, 0]
click at [579, 677] on summary "VII. Termination" at bounding box center [784, 669] width 412 height 16
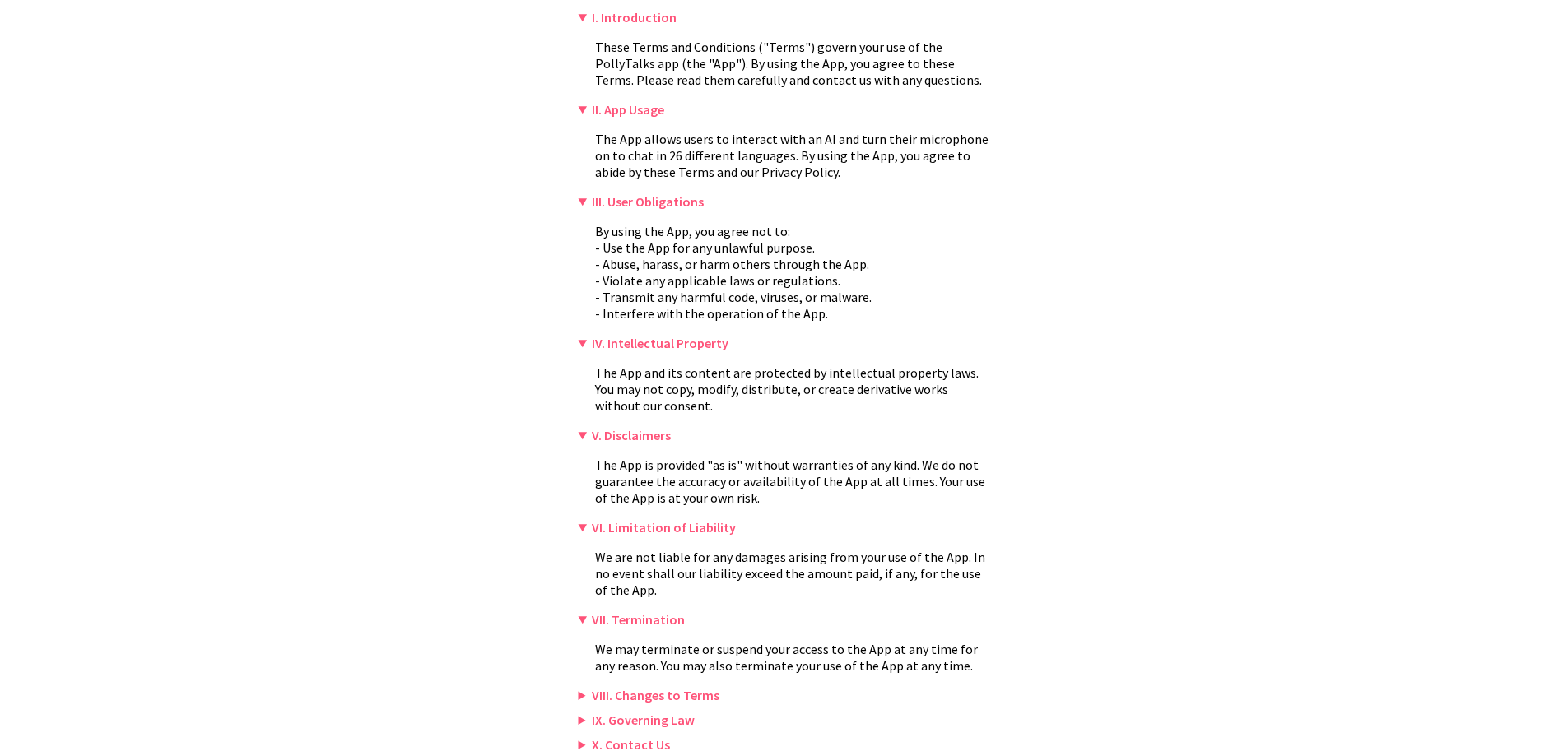
scroll to position [140, 0]
click at [579, 700] on summary "VIII. Changes to Terms" at bounding box center [784, 694] width 412 height 16
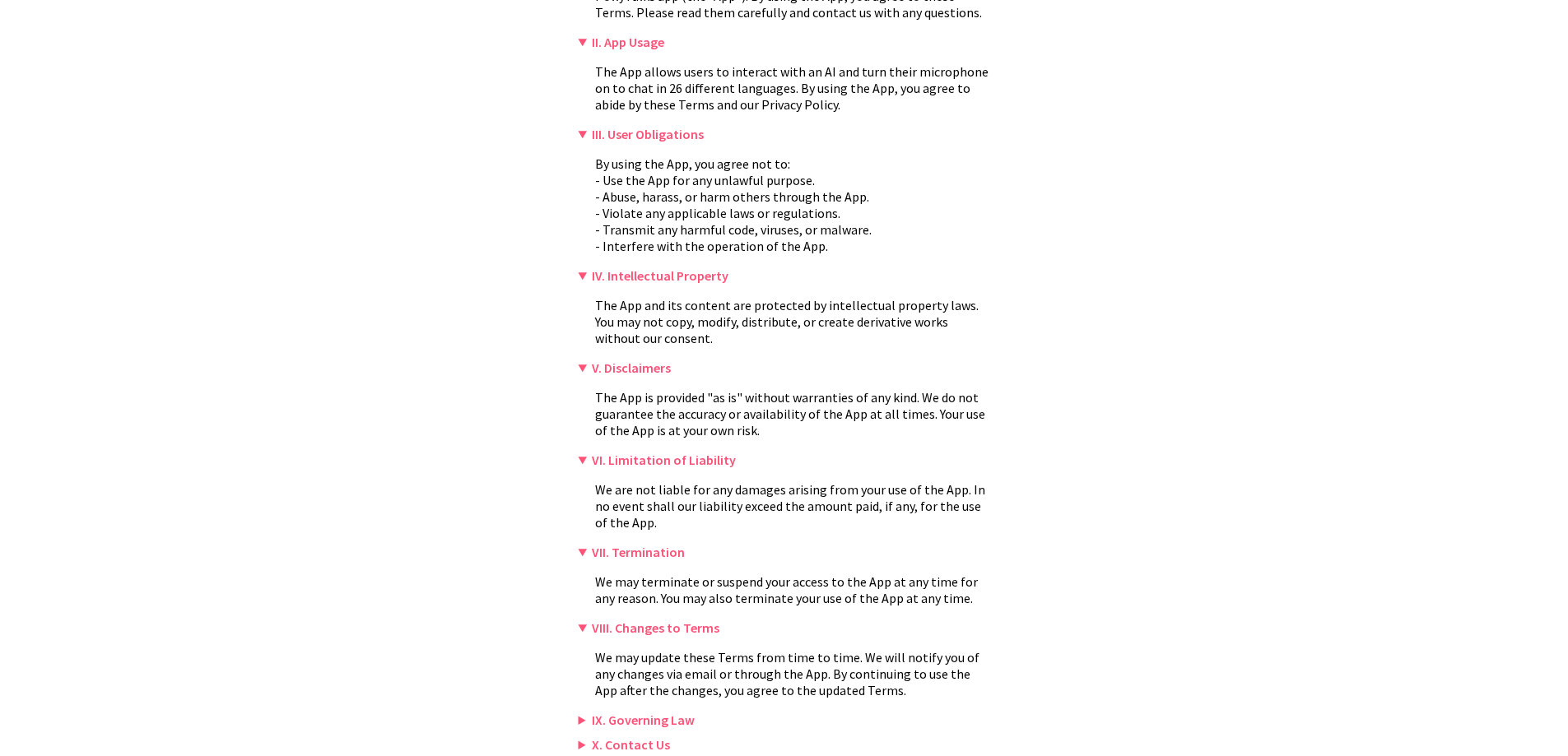
scroll to position [207, 0]
click at [582, 715] on summary "IX. Governing Law" at bounding box center [784, 719] width 412 height 16
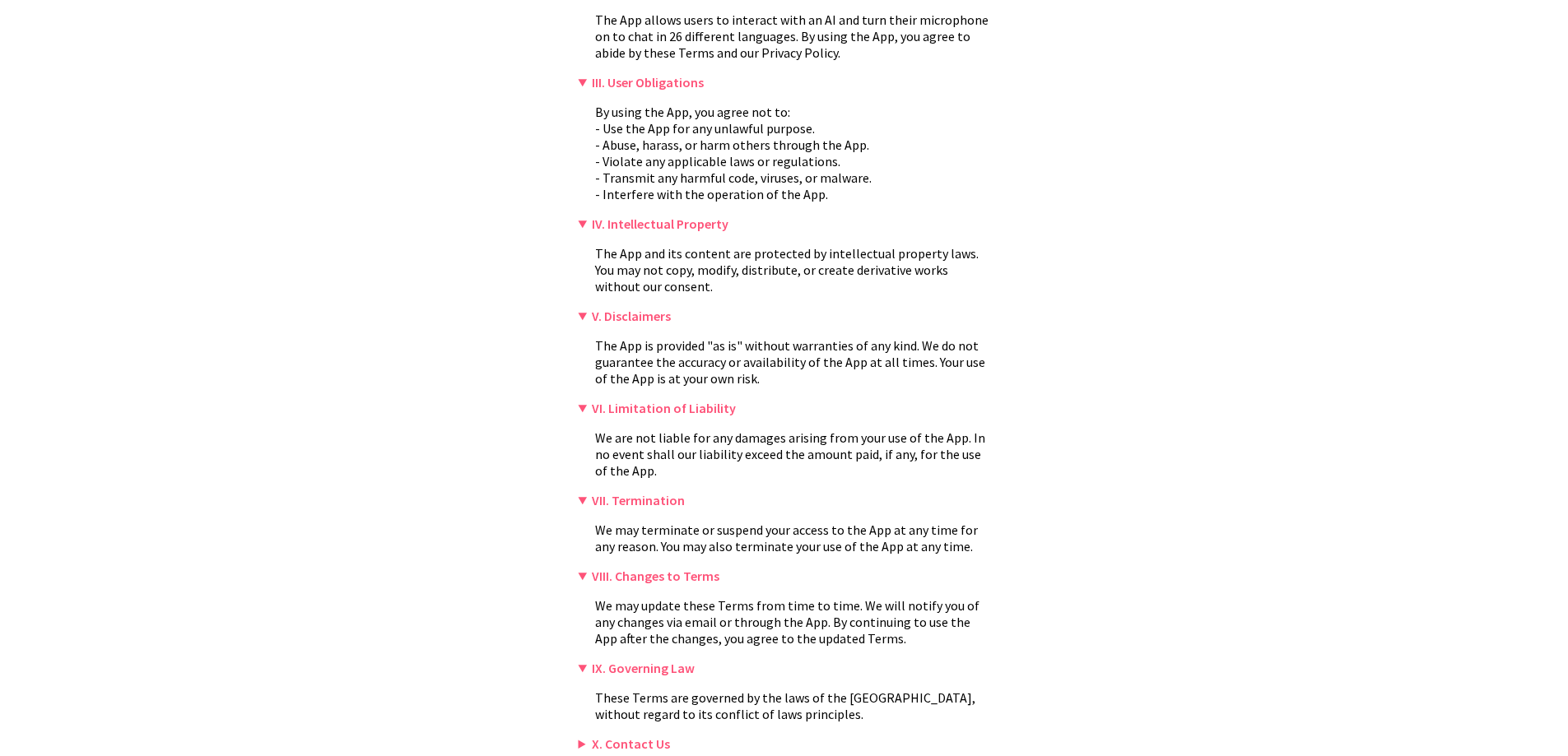
click at [580, 741] on summary "X. Contact Us" at bounding box center [784, 744] width 412 height 16
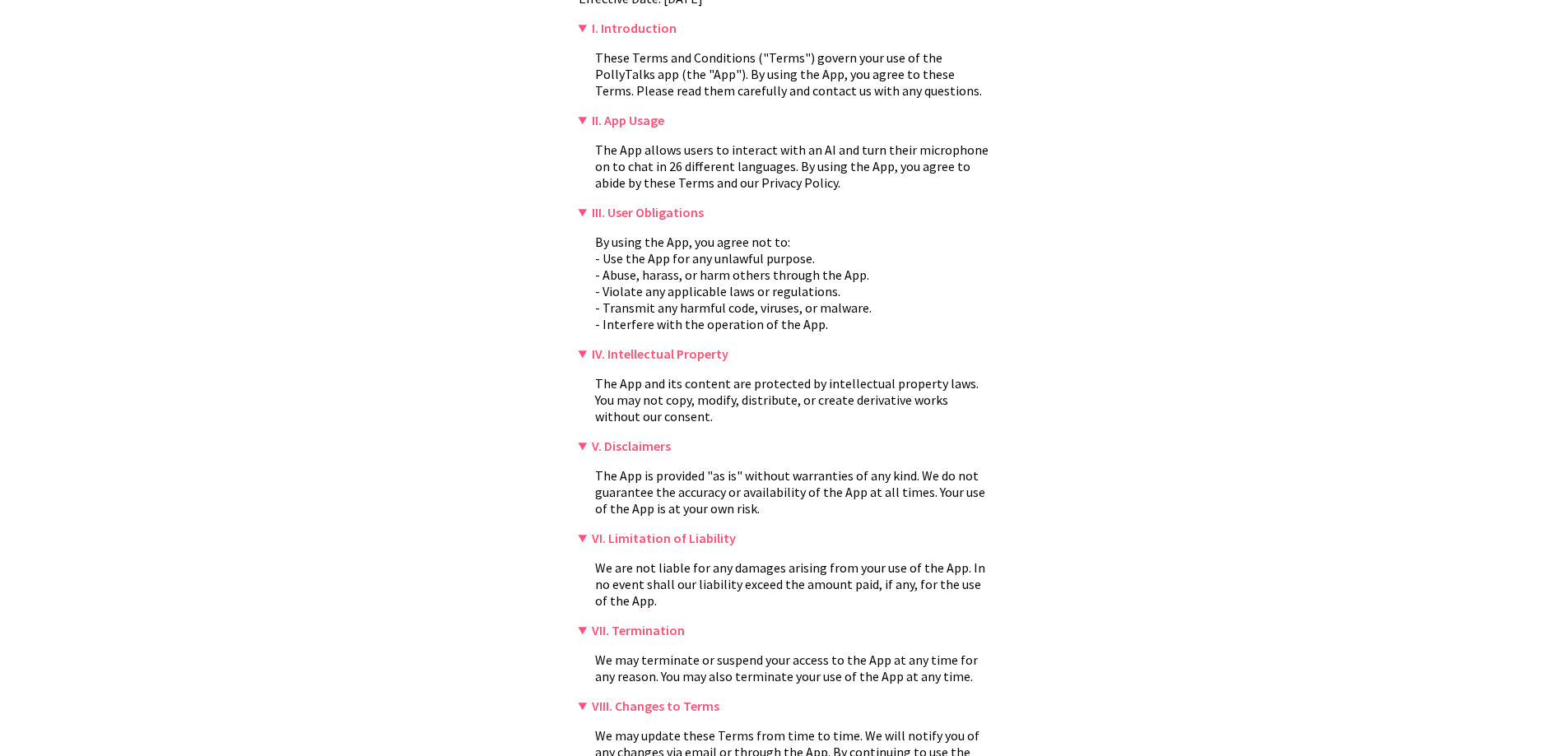
scroll to position [0, 0]
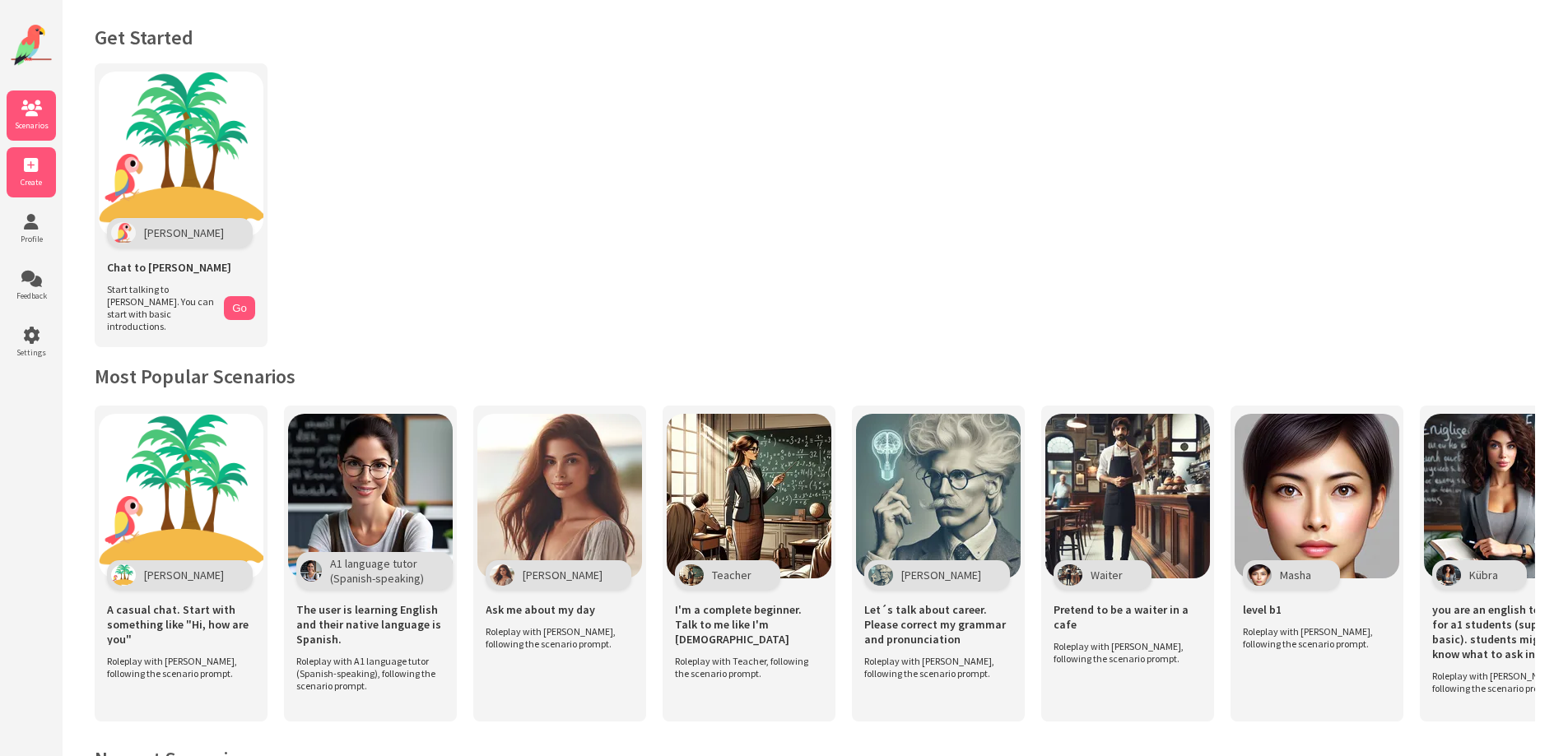
click at [22, 162] on icon at bounding box center [30, 165] width 49 height 16
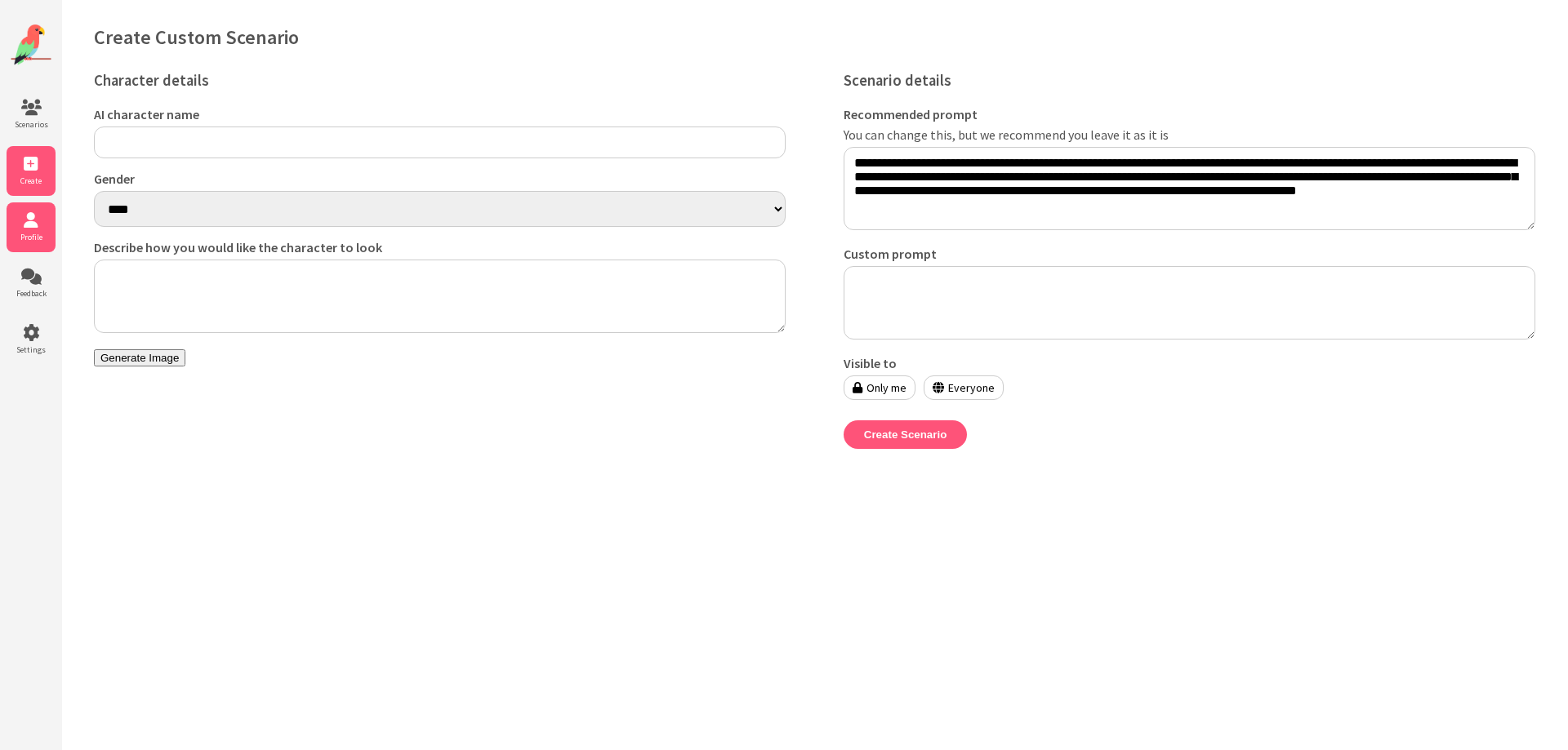
click at [29, 236] on span "Profile" at bounding box center [30, 237] width 49 height 11
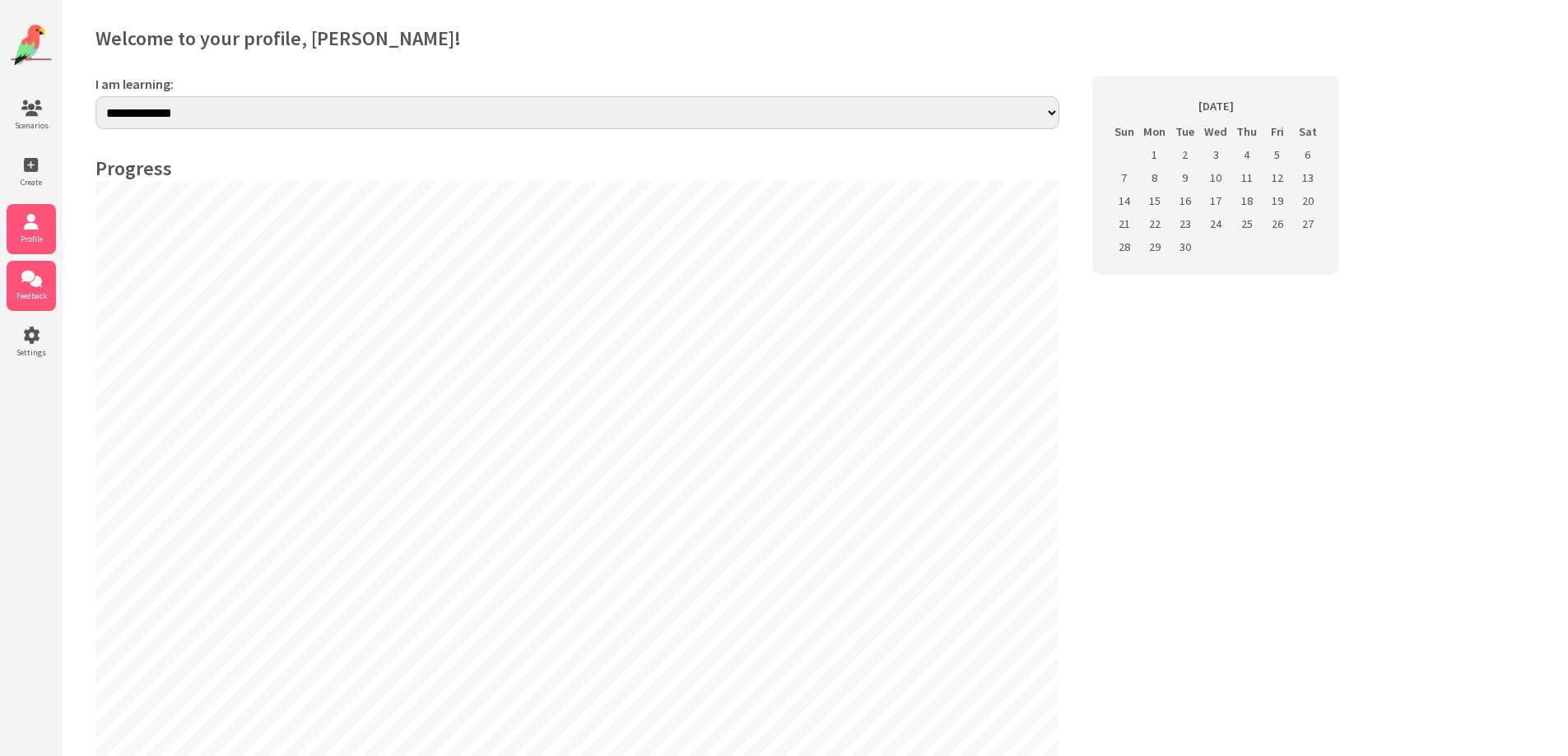
select select "**"
click at [28, 291] on span "Feedback" at bounding box center [30, 295] width 49 height 11
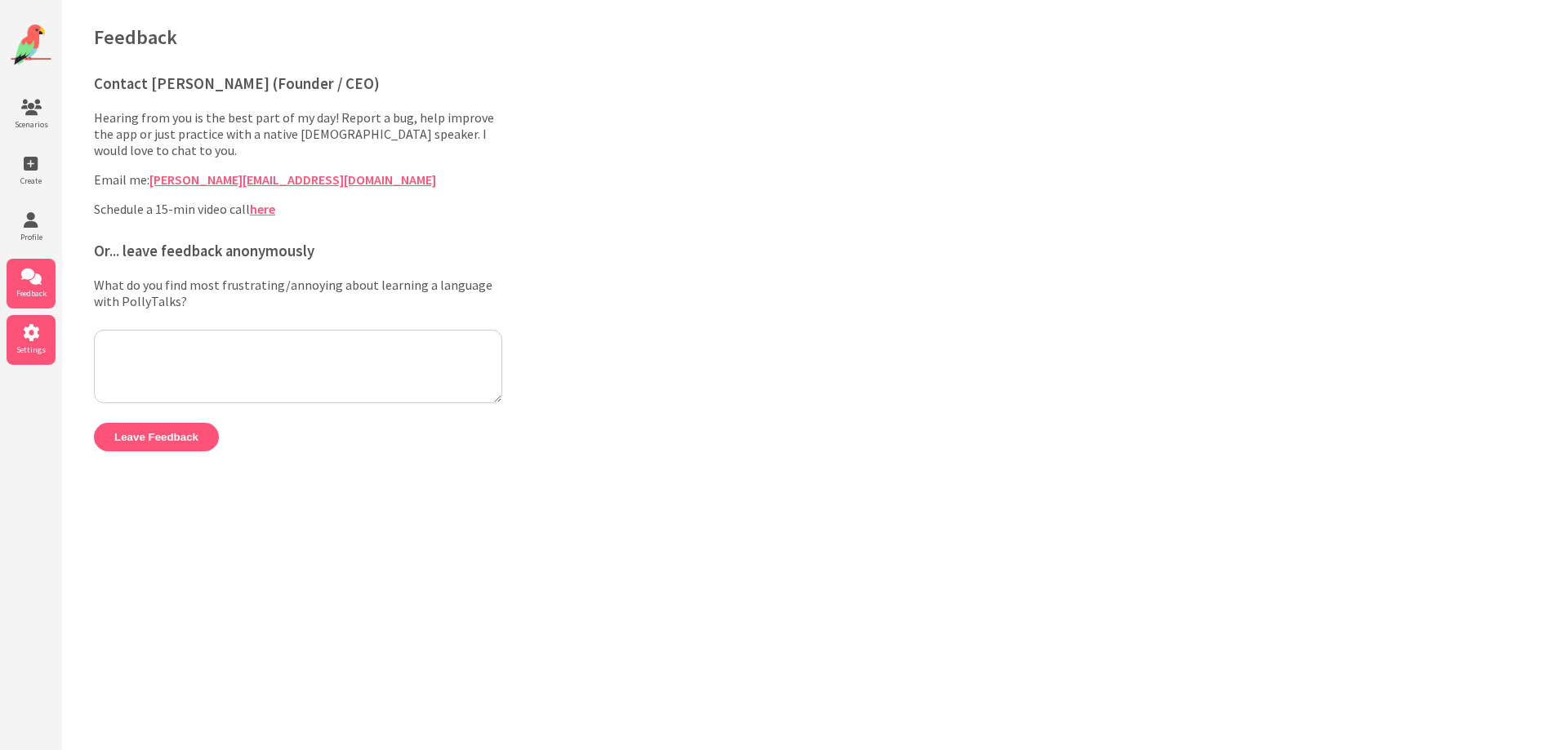
click at [24, 336] on icon at bounding box center [30, 333] width 49 height 16
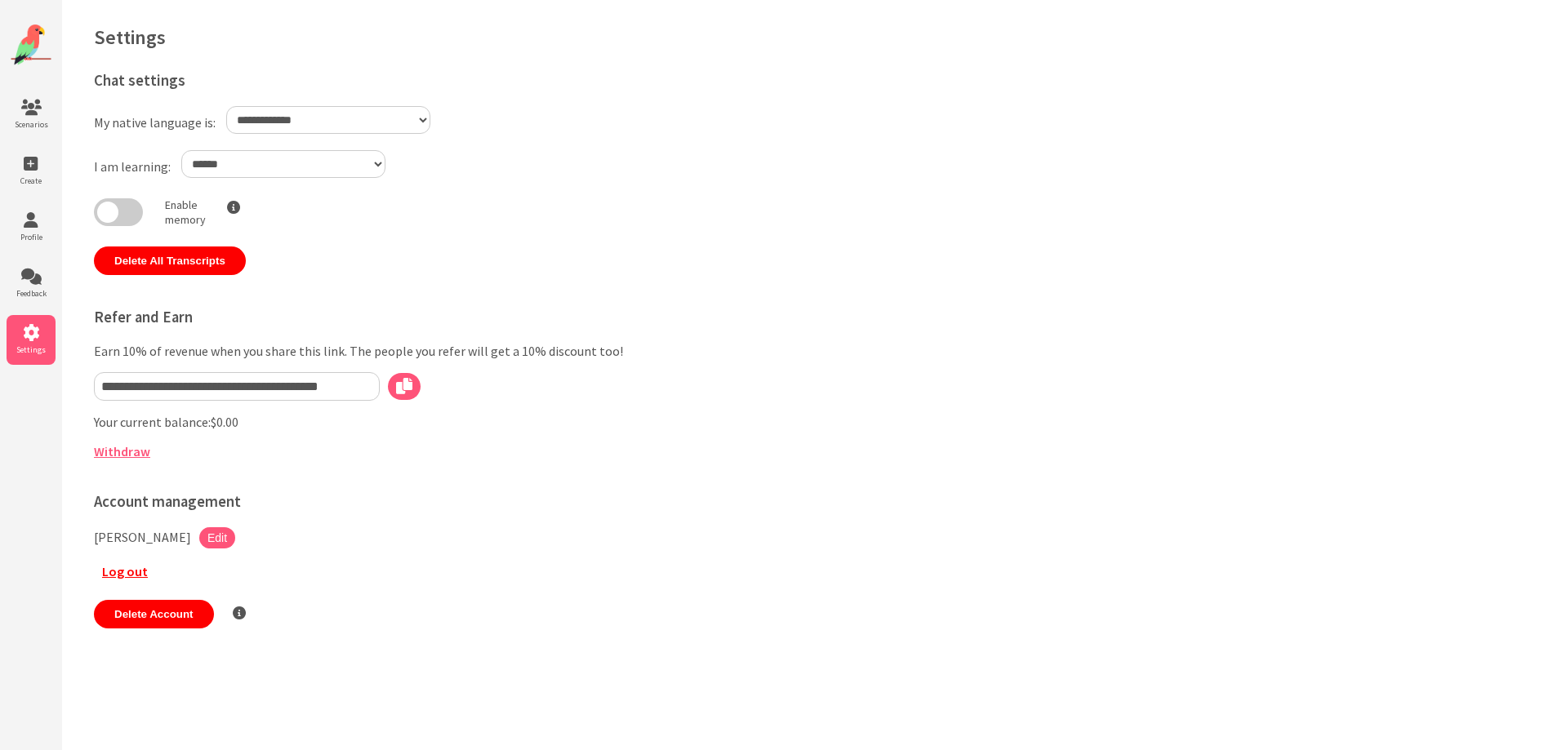
select select "**"
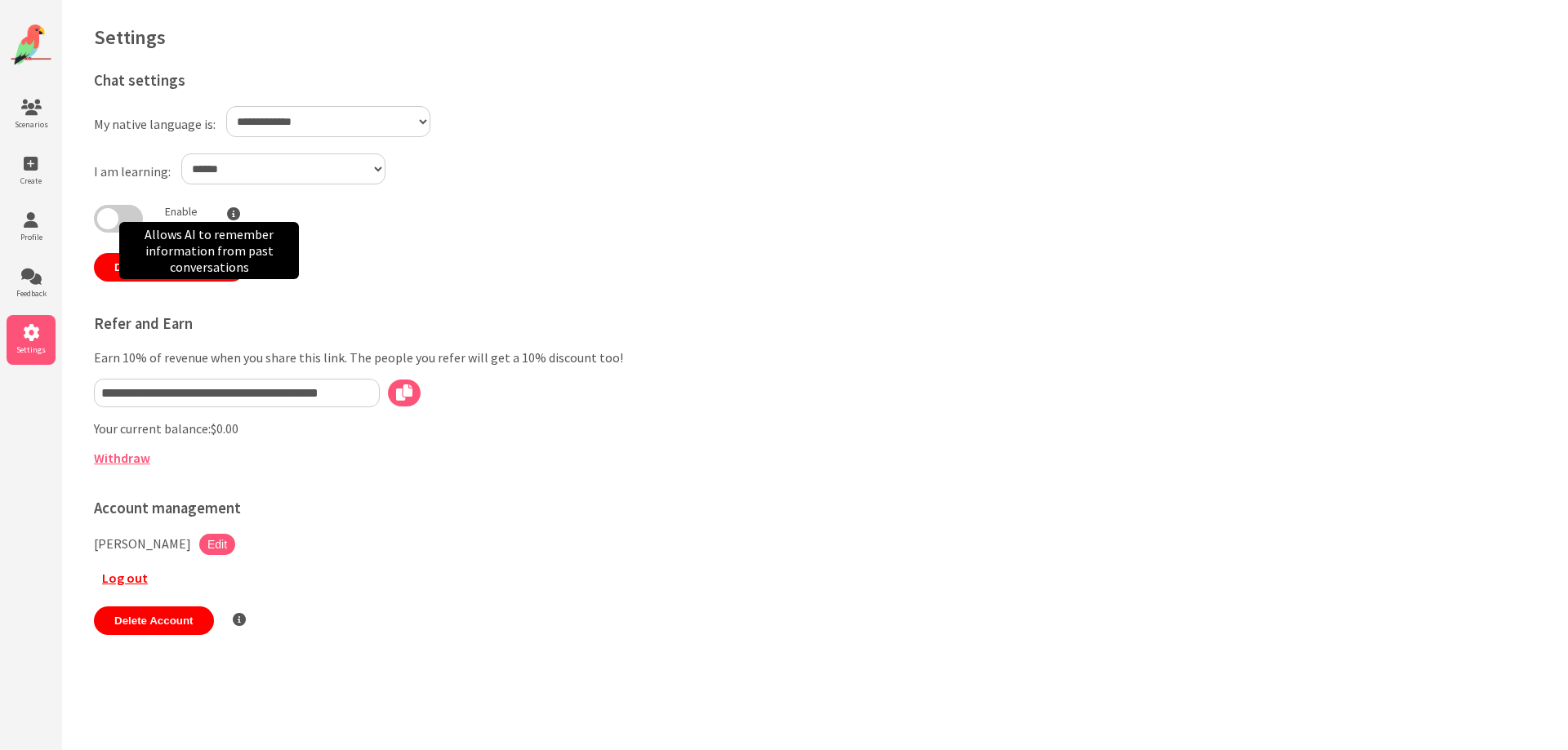
select select "**"
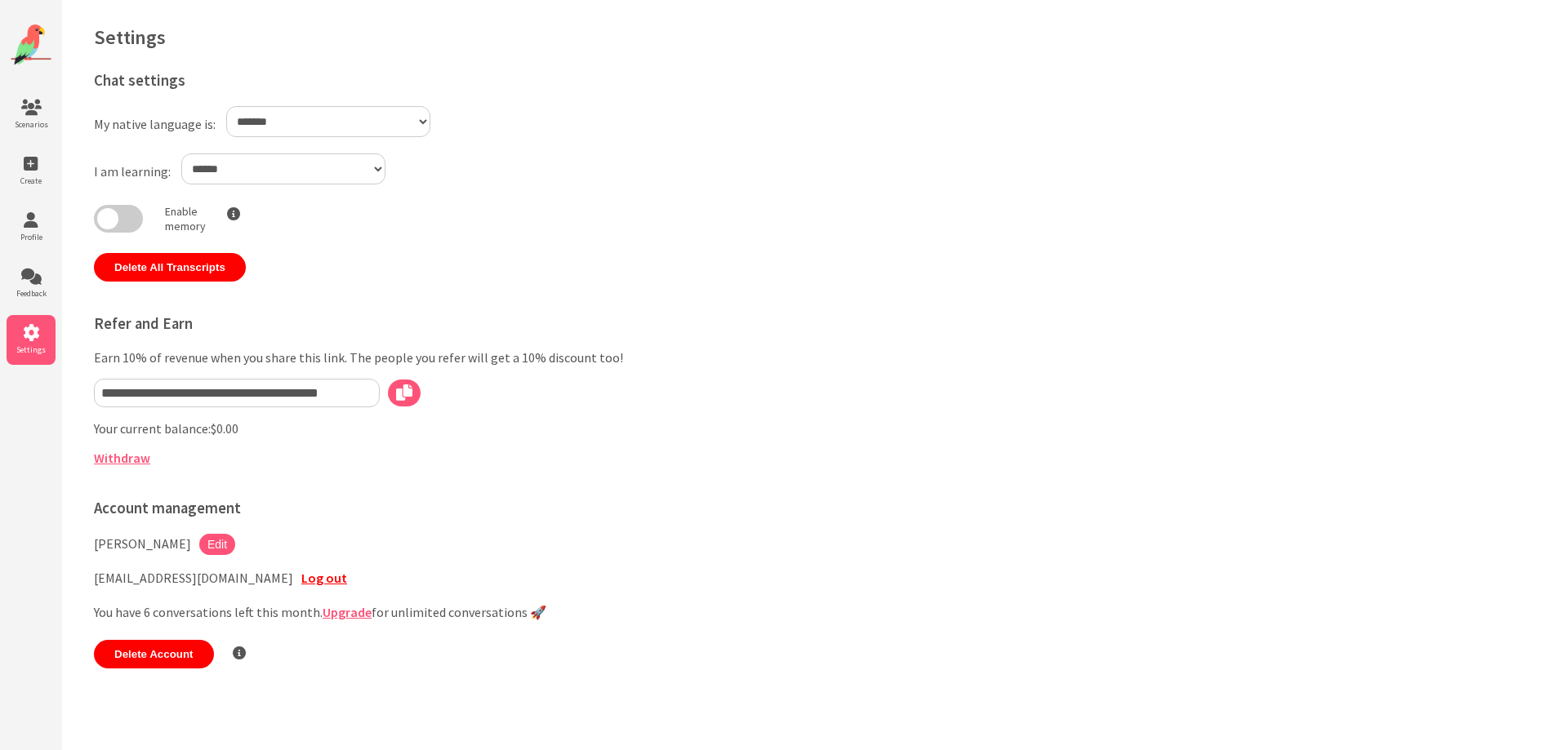
click at [339, 613] on link "Upgrade" at bounding box center [346, 612] width 49 height 16
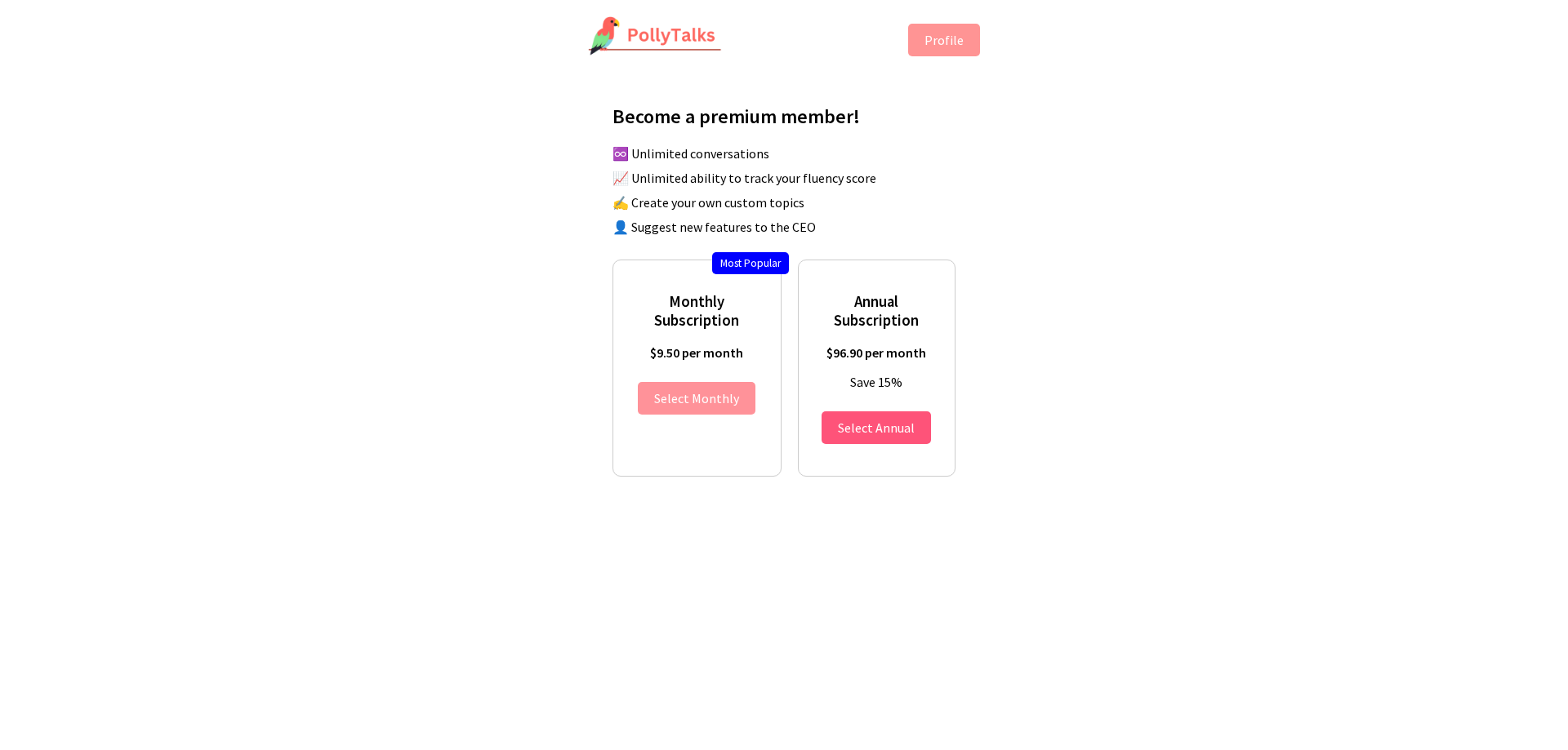
click at [700, 410] on button "Select Monthly" at bounding box center [696, 398] width 118 height 33
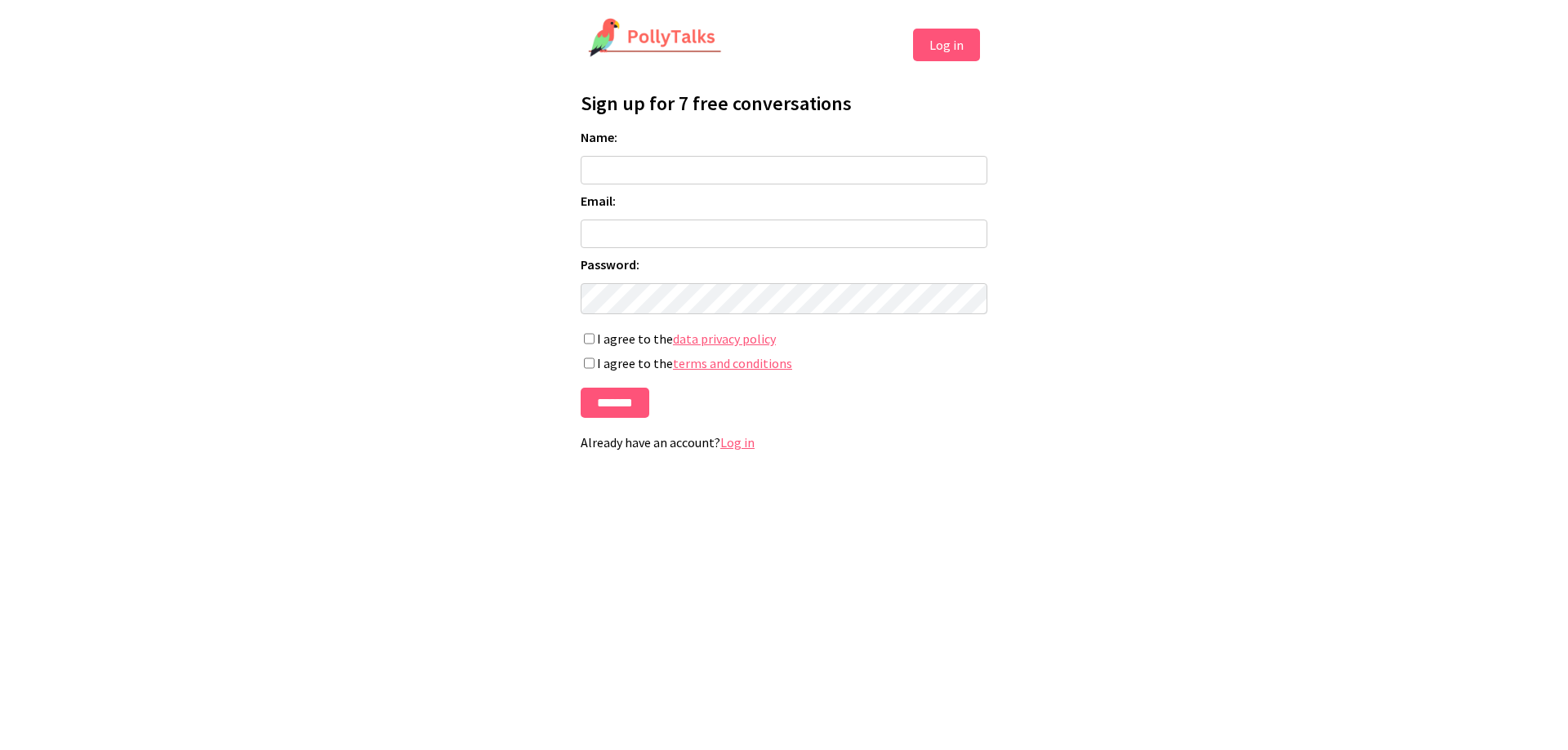
click at [648, 44] on img at bounding box center [655, 38] width 134 height 41
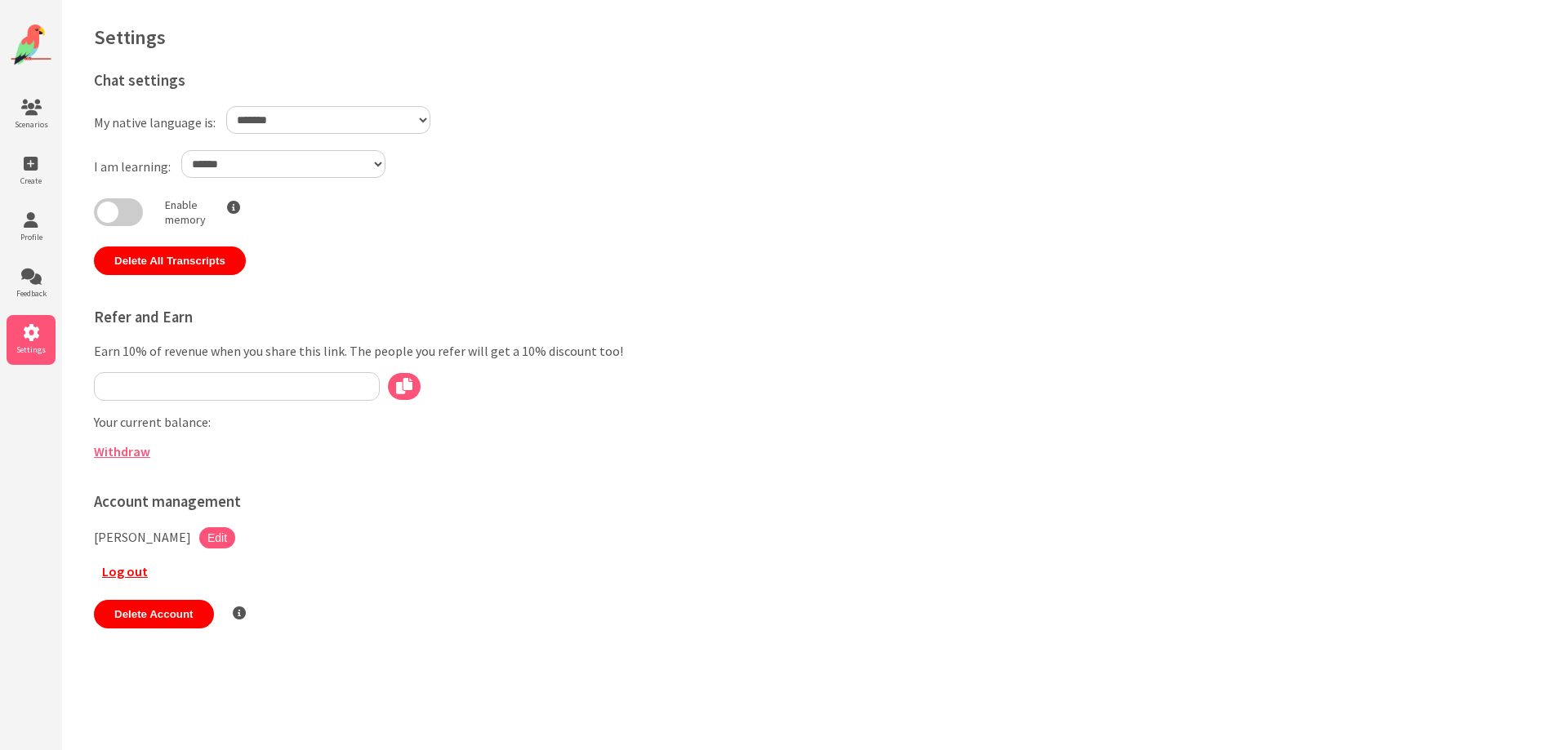
select select "**"
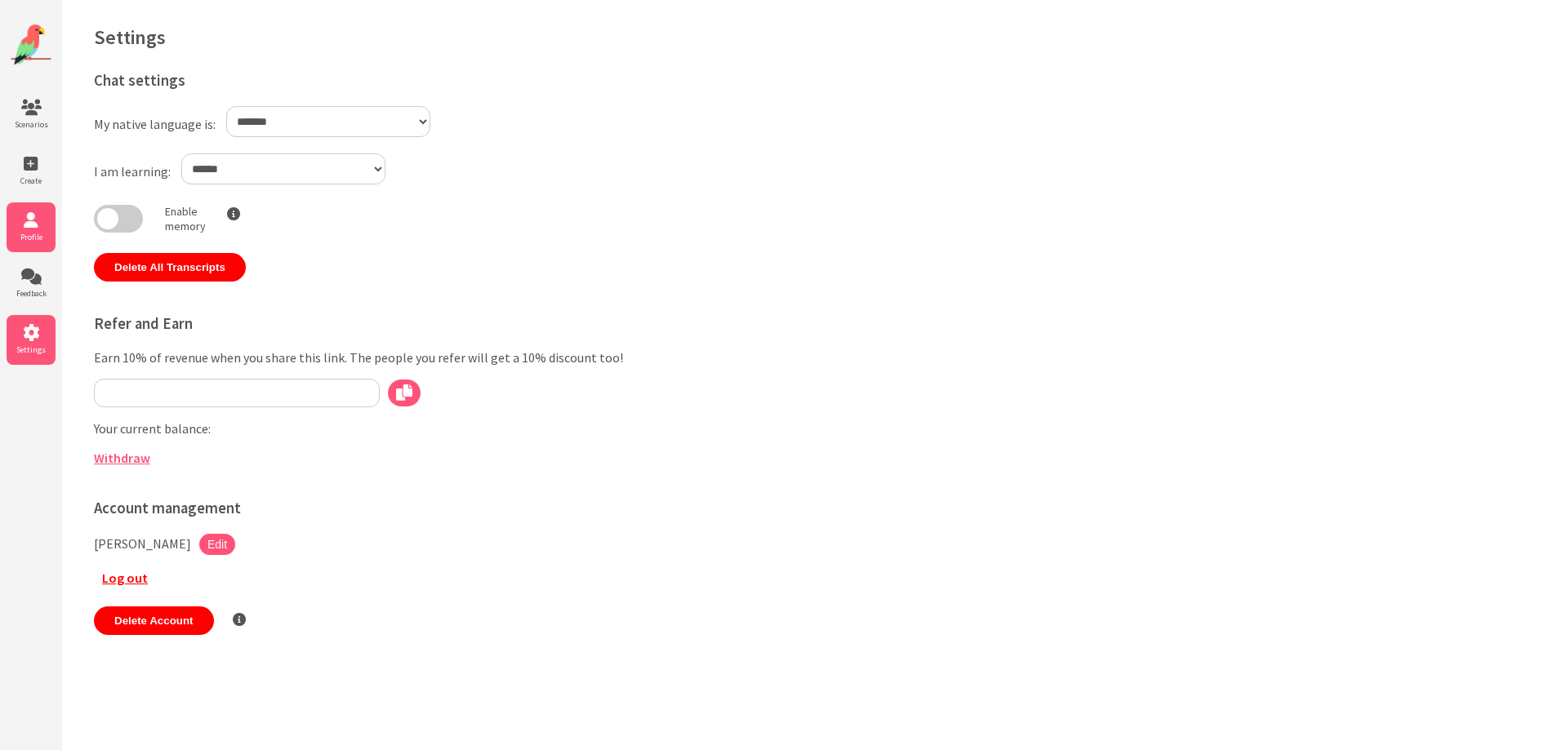
type input "**********"
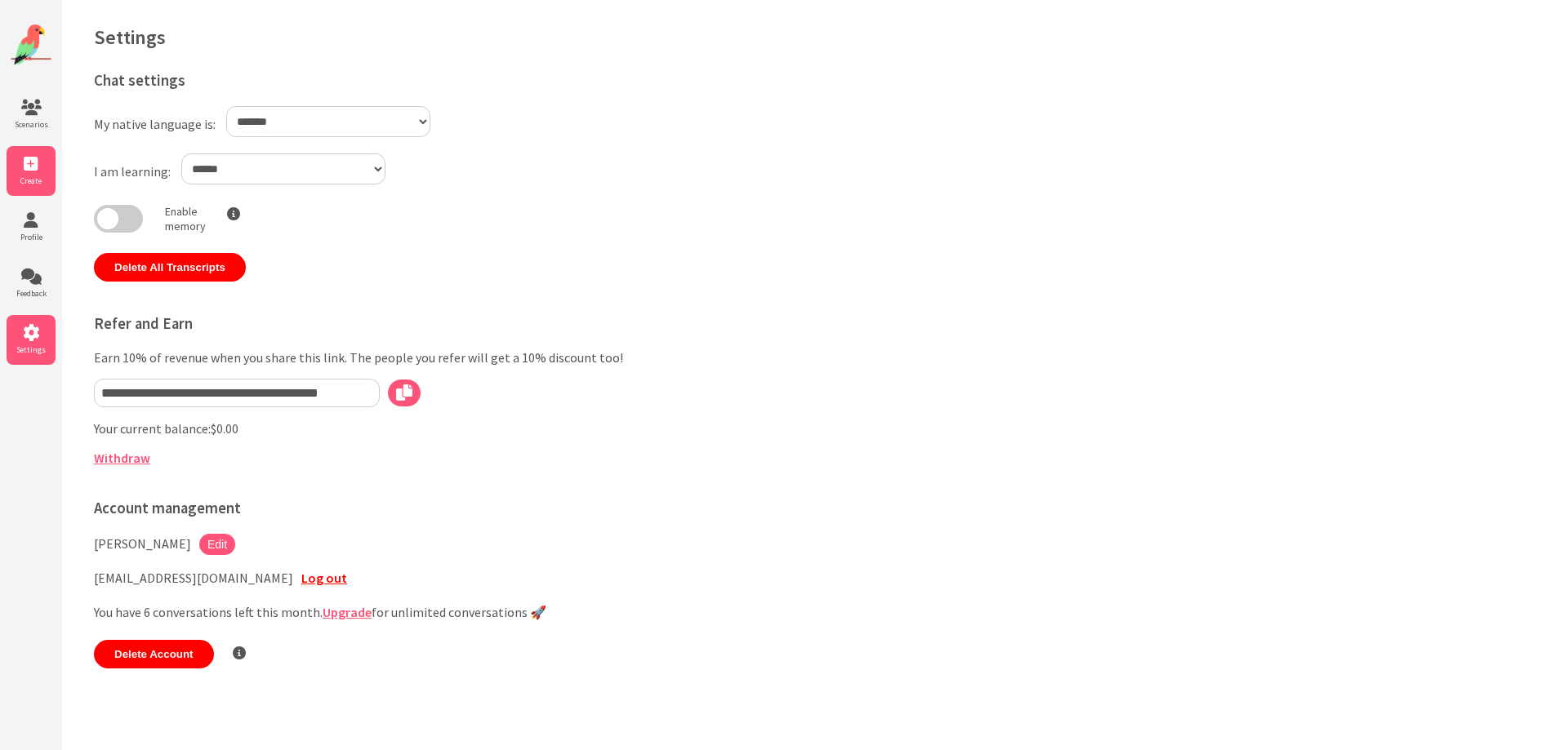
click at [34, 156] on icon at bounding box center [30, 164] width 49 height 16
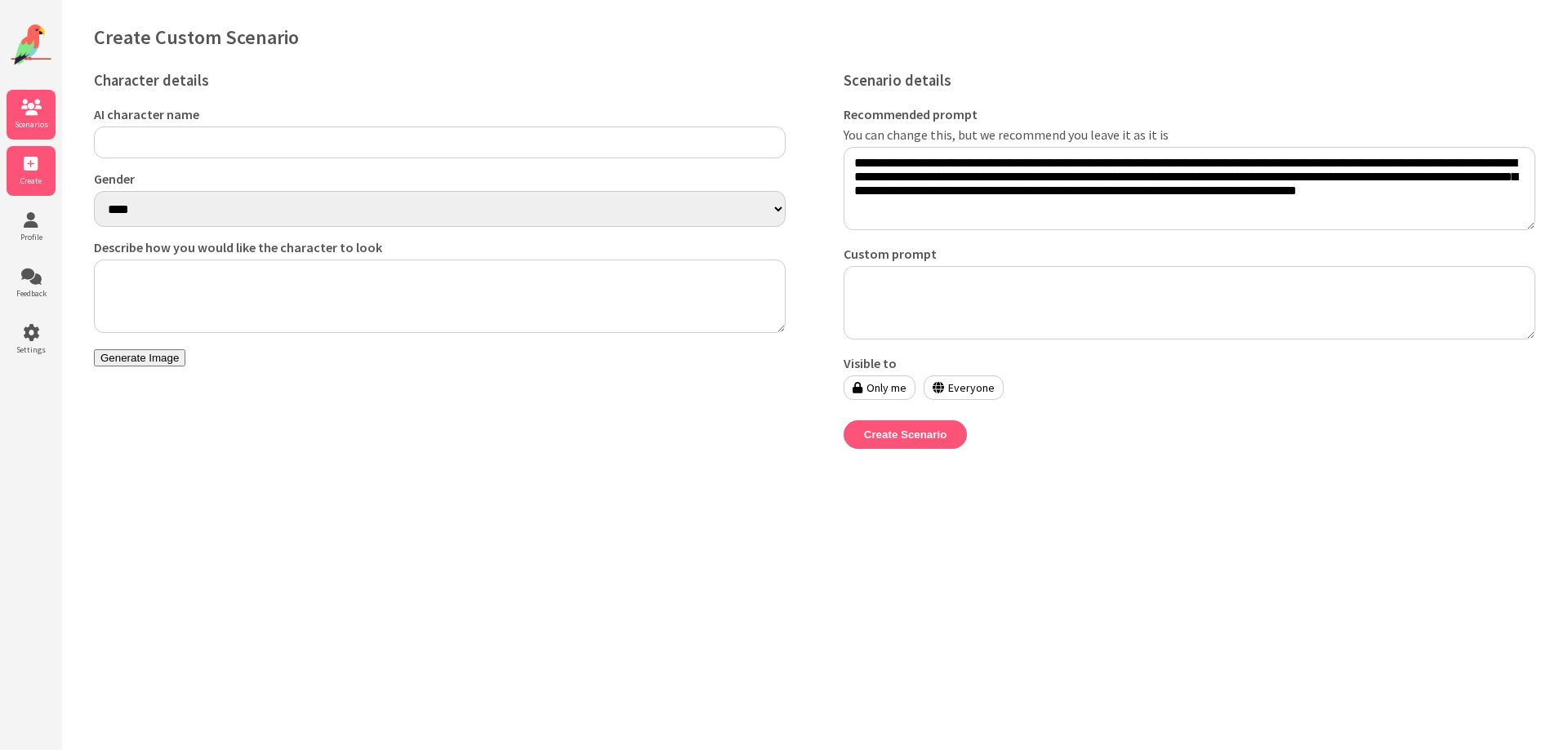
click at [27, 104] on icon at bounding box center [30, 107] width 49 height 16
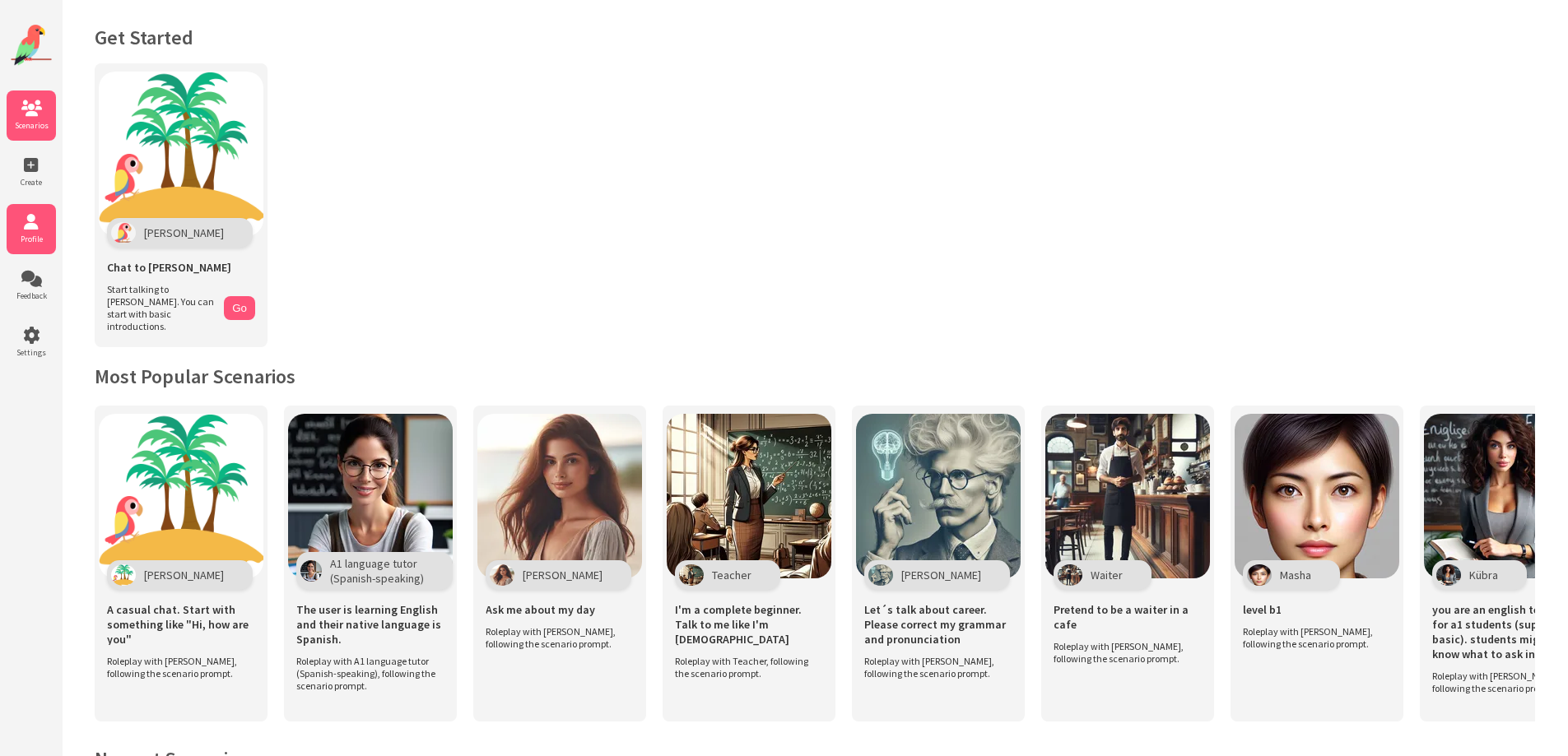
click at [20, 215] on icon at bounding box center [30, 222] width 49 height 16
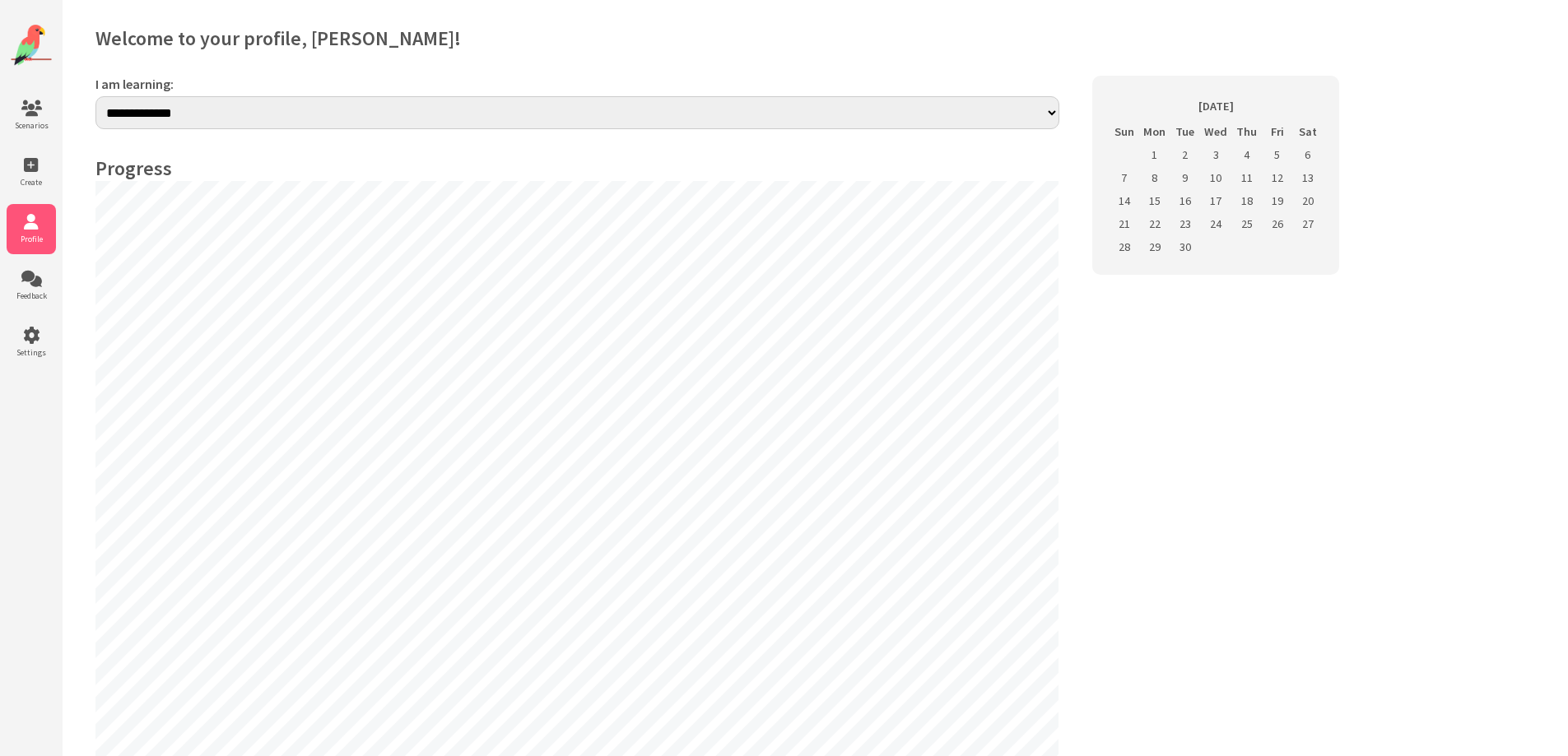
select select "**"
click at [1019, 117] on select "**********" at bounding box center [577, 112] width 963 height 33
click at [918, 47] on h2 "Welcome to your profile, Helene!" at bounding box center [814, 38] width 1439 height 26
click at [19, 279] on icon at bounding box center [30, 278] width 49 height 16
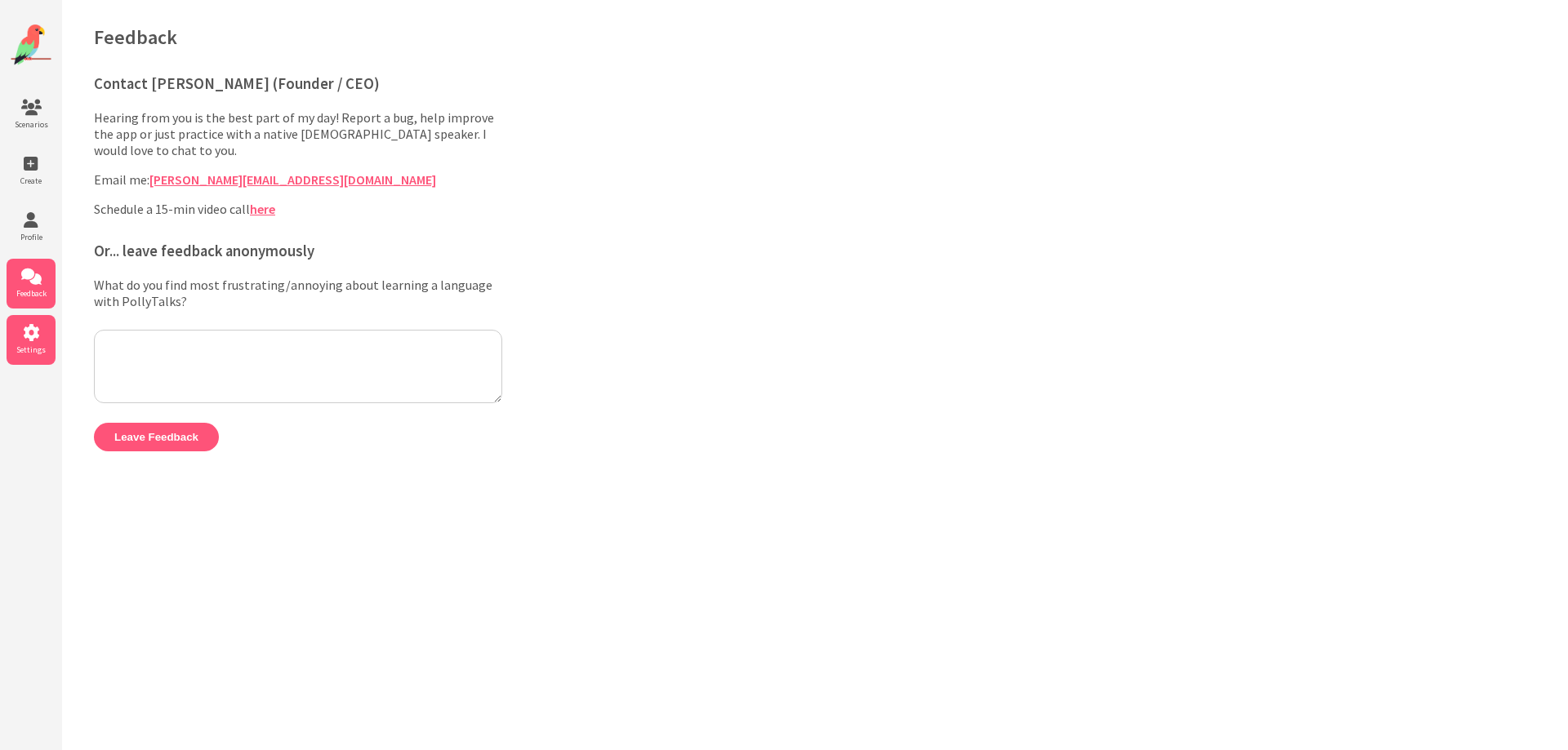
click at [25, 336] on icon at bounding box center [30, 333] width 49 height 16
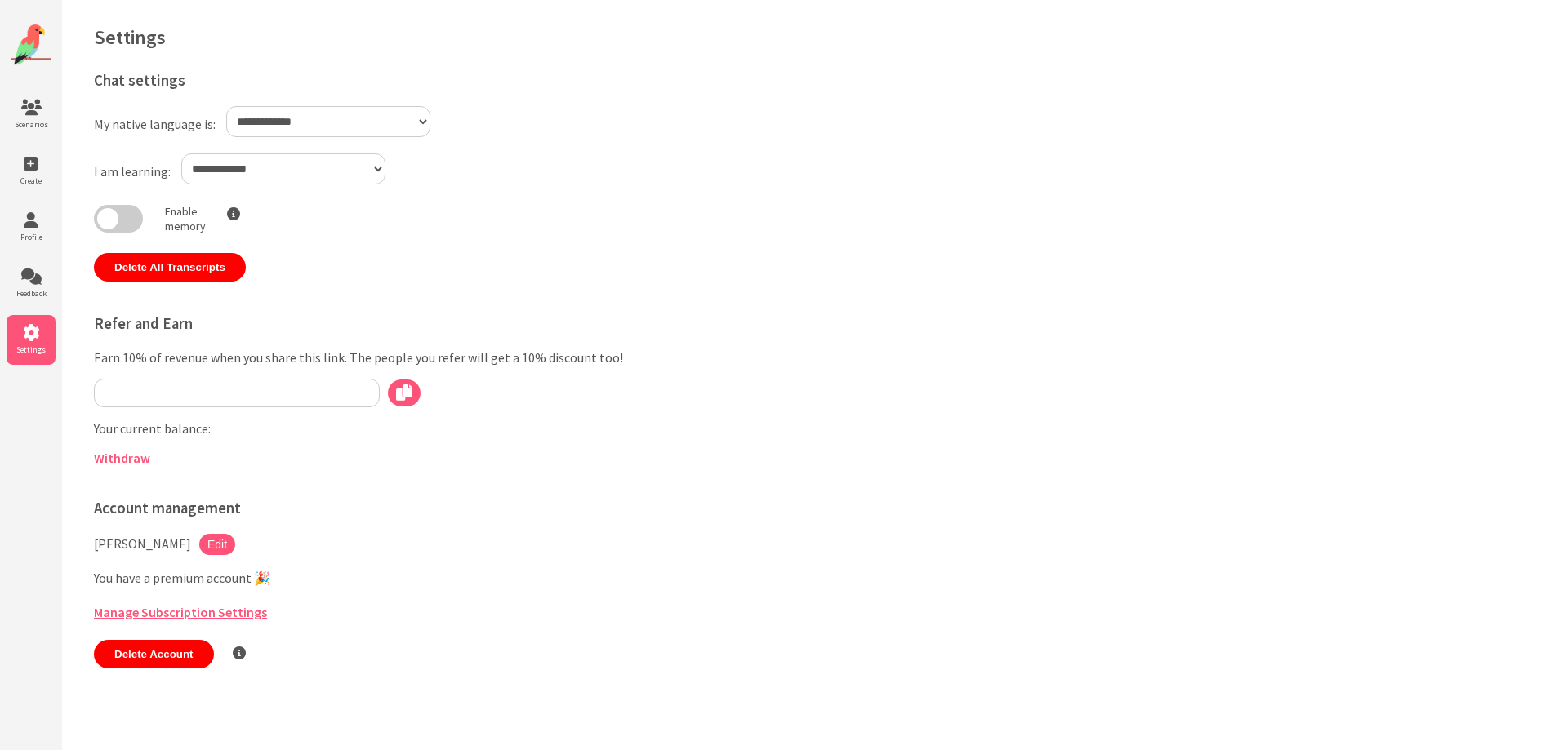
type input "**********"
select select "**"
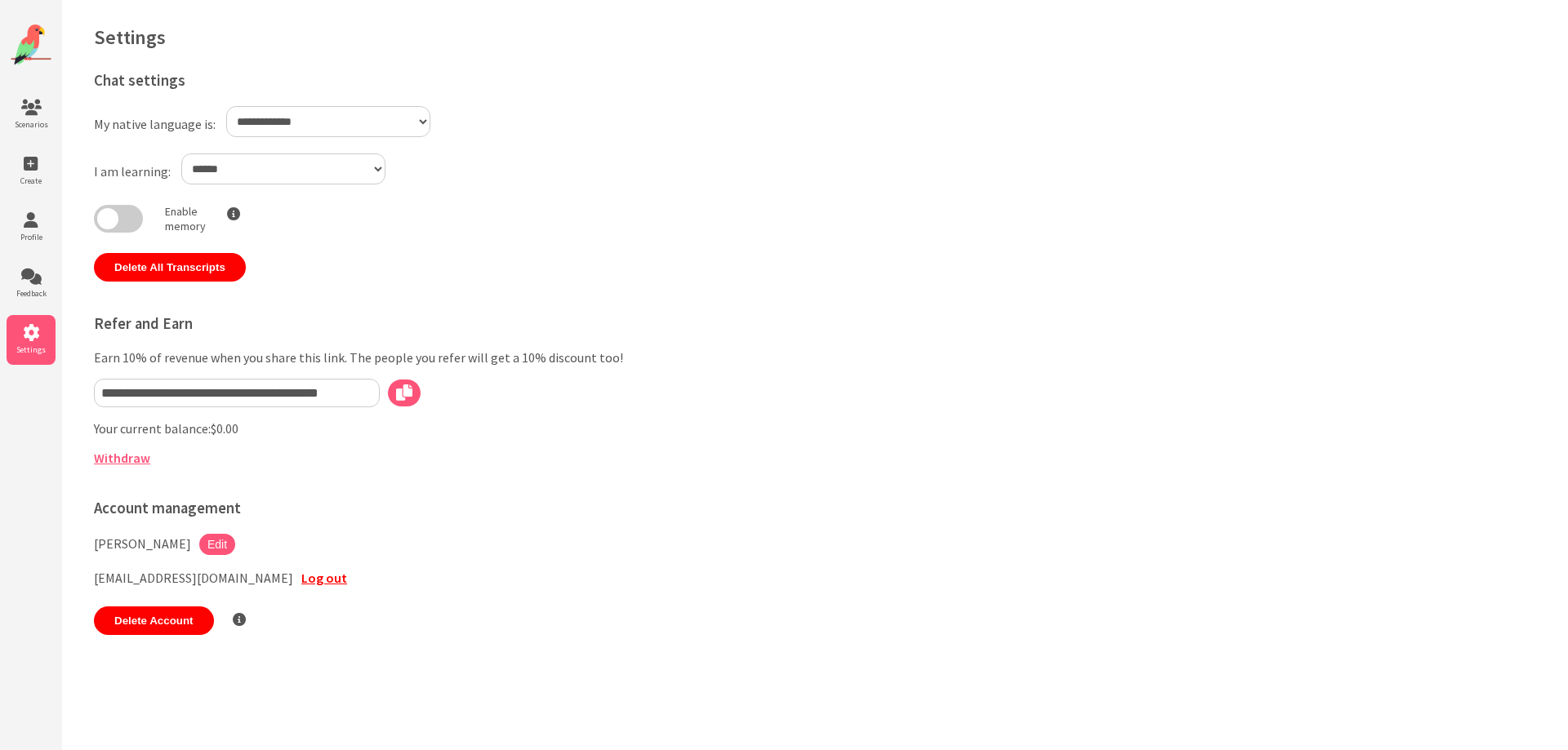
select select "**"
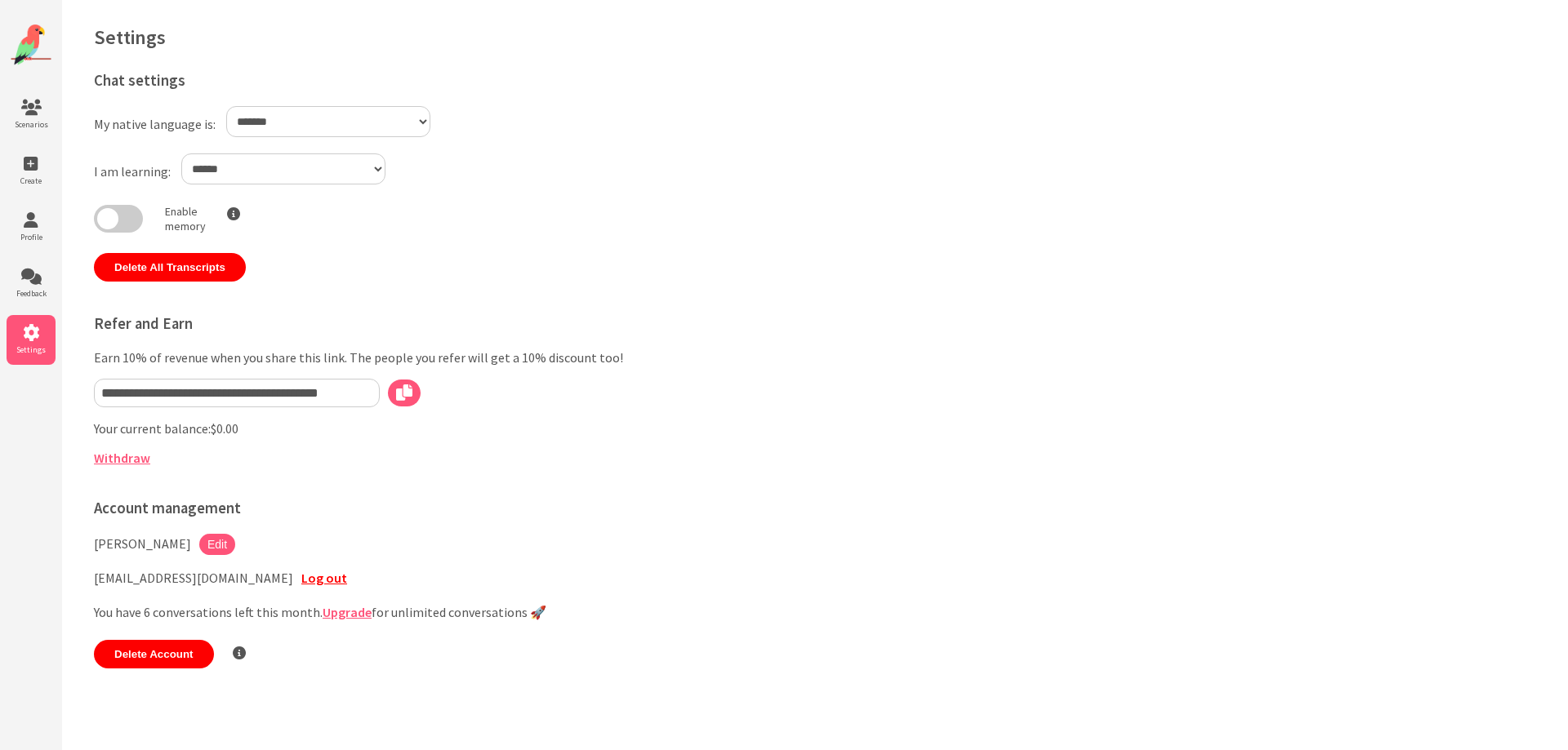
drag, startPoint x: 355, startPoint y: 455, endPoint x: 366, endPoint y: 460, distance: 12.1
click at [359, 459] on p "Withdraw" at bounding box center [526, 458] width 865 height 16
click at [627, 452] on p "Withdraw" at bounding box center [526, 458] width 865 height 16
drag, startPoint x: 444, startPoint y: 620, endPoint x: 289, endPoint y: 497, distance: 197.9
click at [289, 497] on div "**********" at bounding box center [526, 366] width 865 height 606
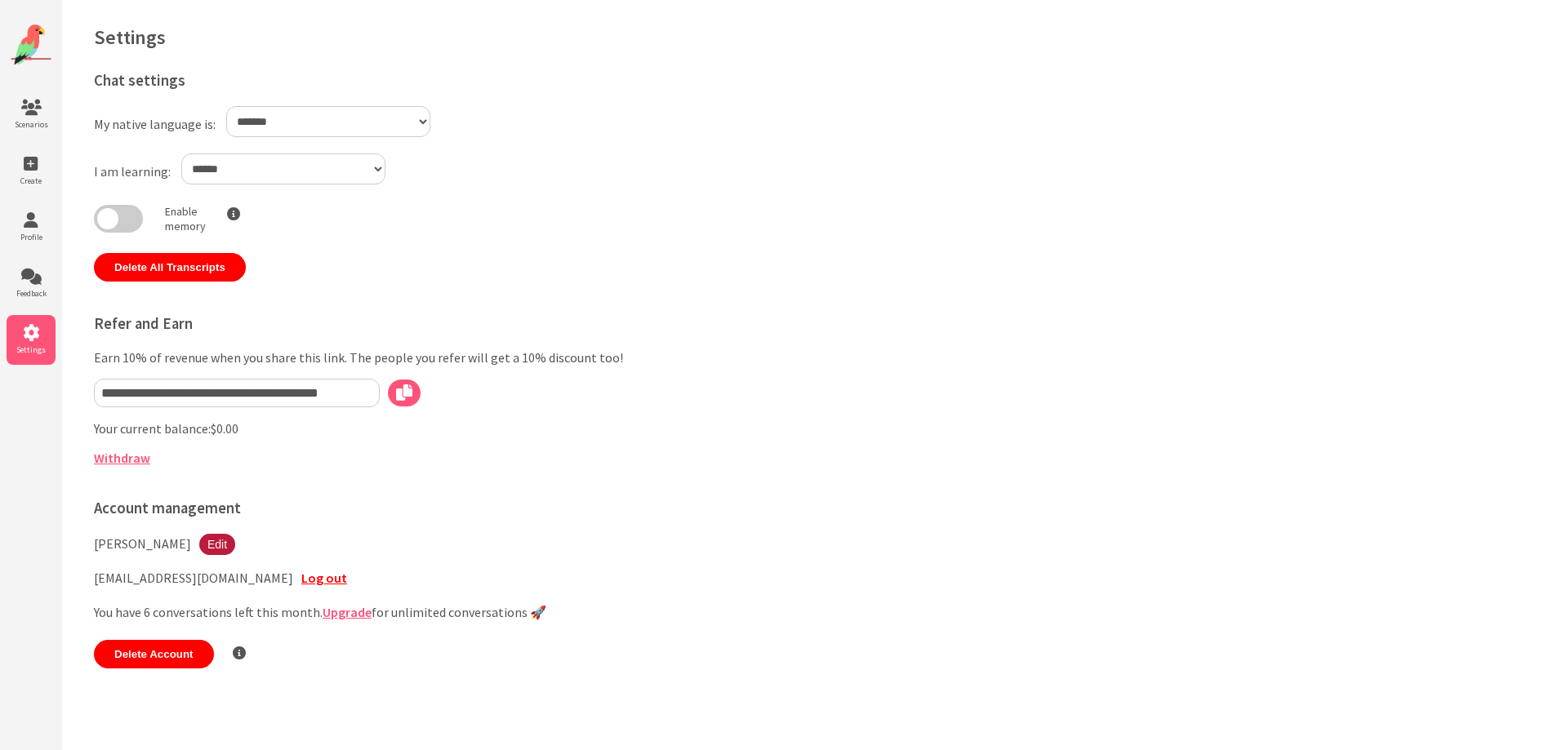
click at [199, 544] on button "Edit" at bounding box center [217, 545] width 36 height 21
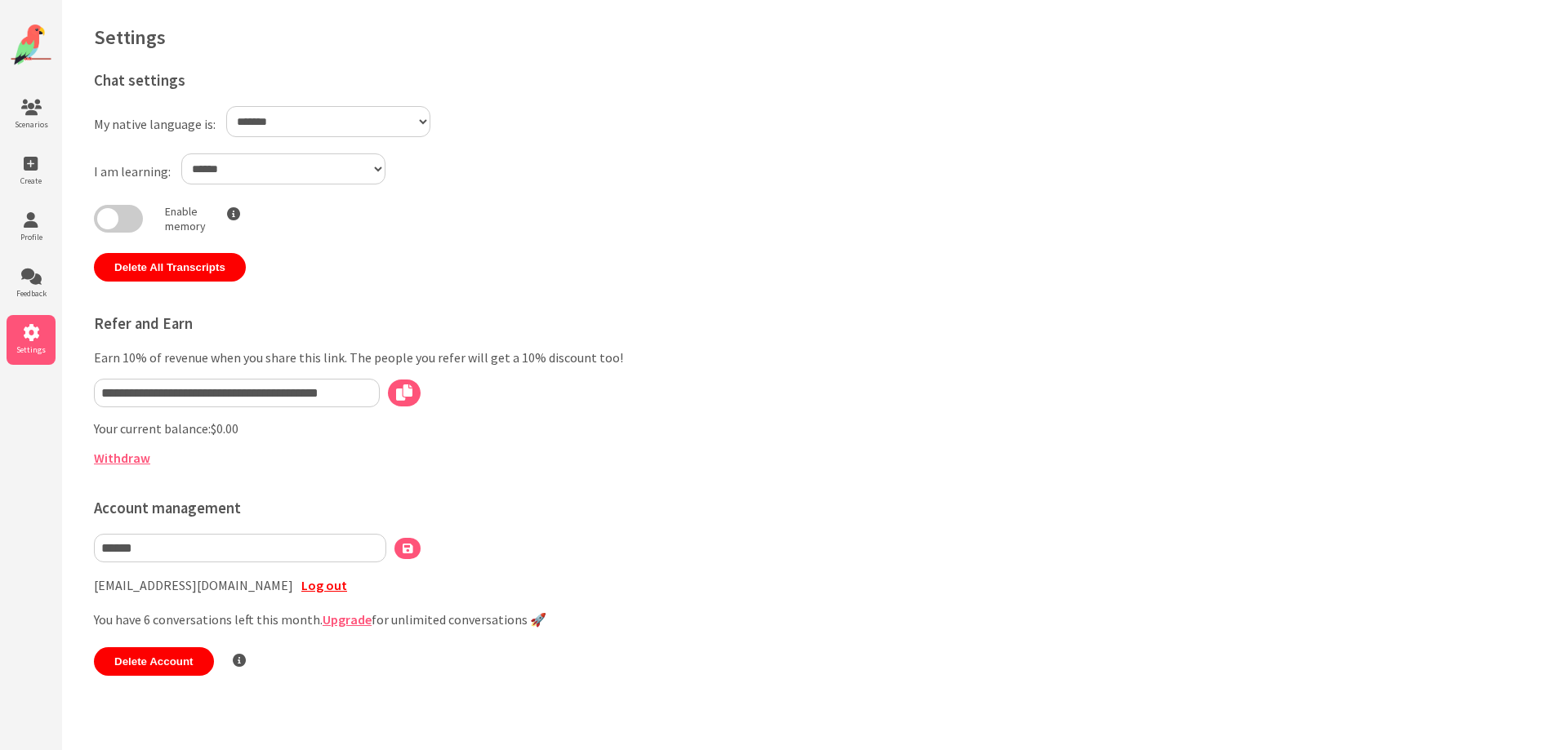
click at [464, 477] on div "**********" at bounding box center [526, 369] width 865 height 613
click at [384, 231] on div "Enable memory Allows AI to remember information from past conversations" at bounding box center [526, 220] width 865 height 32
click at [125, 219] on span at bounding box center [118, 218] width 49 height 27
click at [341, 394] on input "**********" at bounding box center [237, 393] width 286 height 28
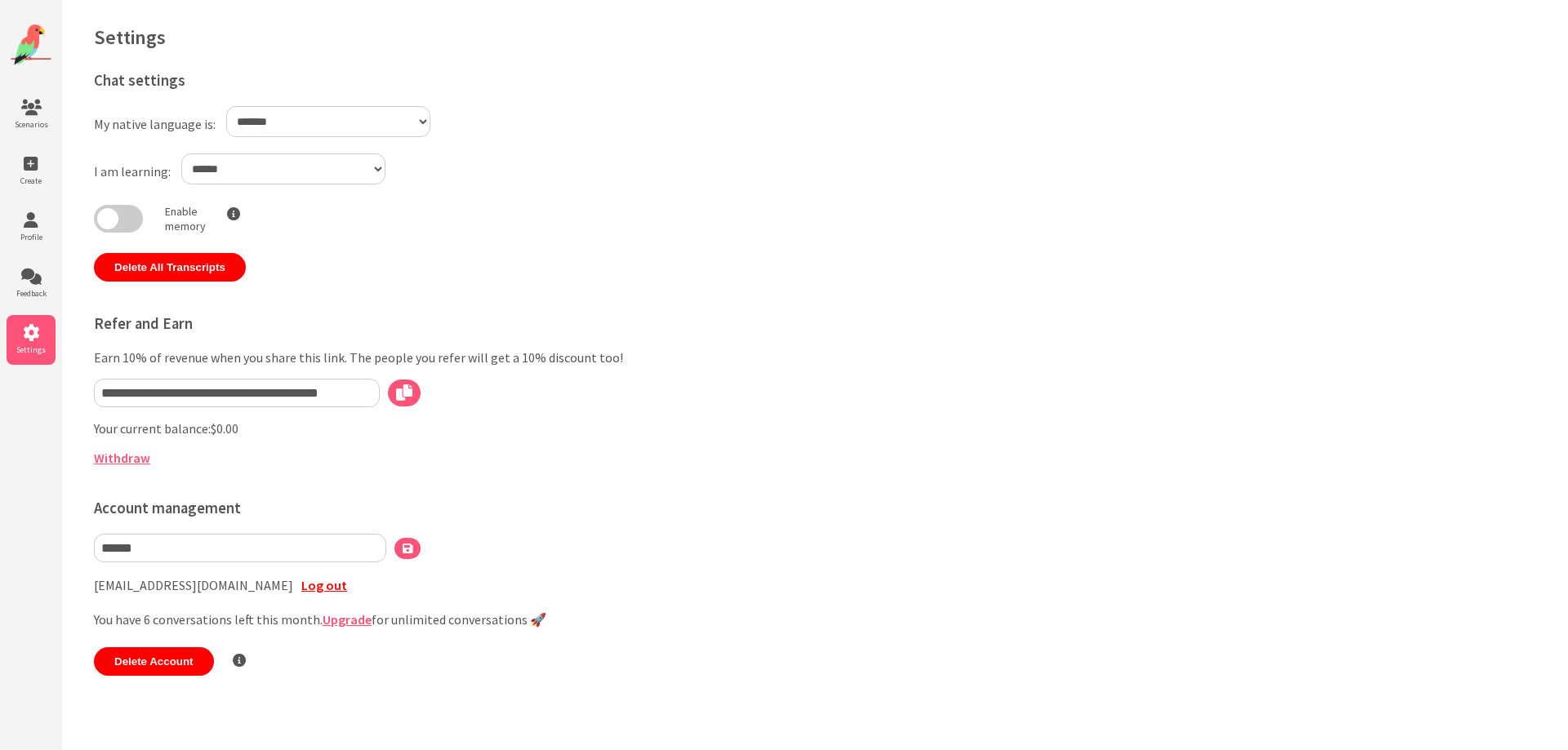
click at [341, 394] on input "**********" at bounding box center [237, 393] width 286 height 28
click at [350, 437] on p "Your current balance: $0.00" at bounding box center [526, 429] width 865 height 16
click at [136, 462] on link "Withdraw" at bounding box center [122, 458] width 57 height 16
click at [28, 284] on icon at bounding box center [30, 276] width 49 height 16
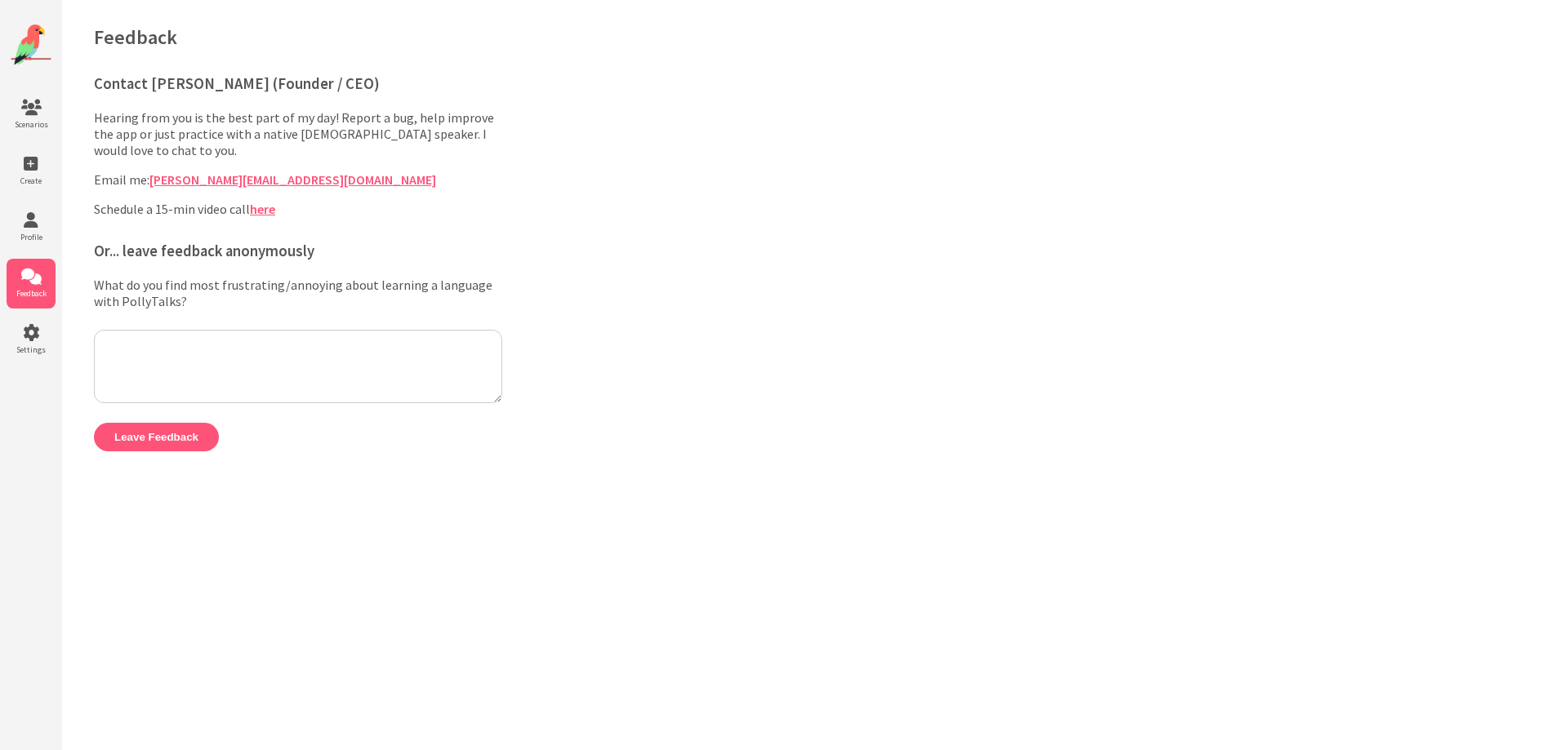
click at [273, 213] on link "here" at bounding box center [262, 209] width 26 height 16
click at [23, 219] on icon at bounding box center [30, 220] width 49 height 16
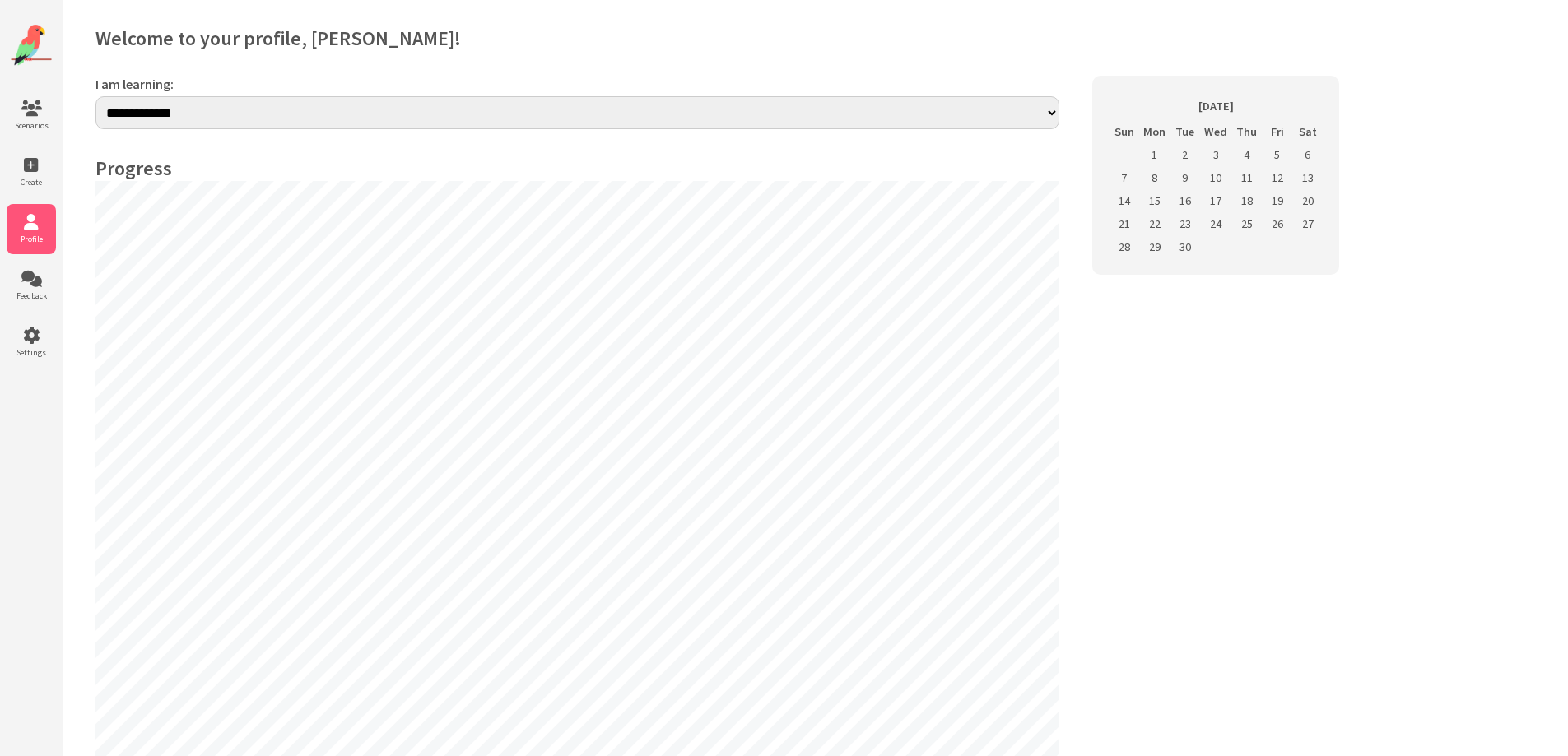
select select "**"
drag, startPoint x: 0, startPoint y: 0, endPoint x: 46, endPoint y: 114, distance: 122.9
click at [46, 114] on icon at bounding box center [30, 108] width 49 height 16
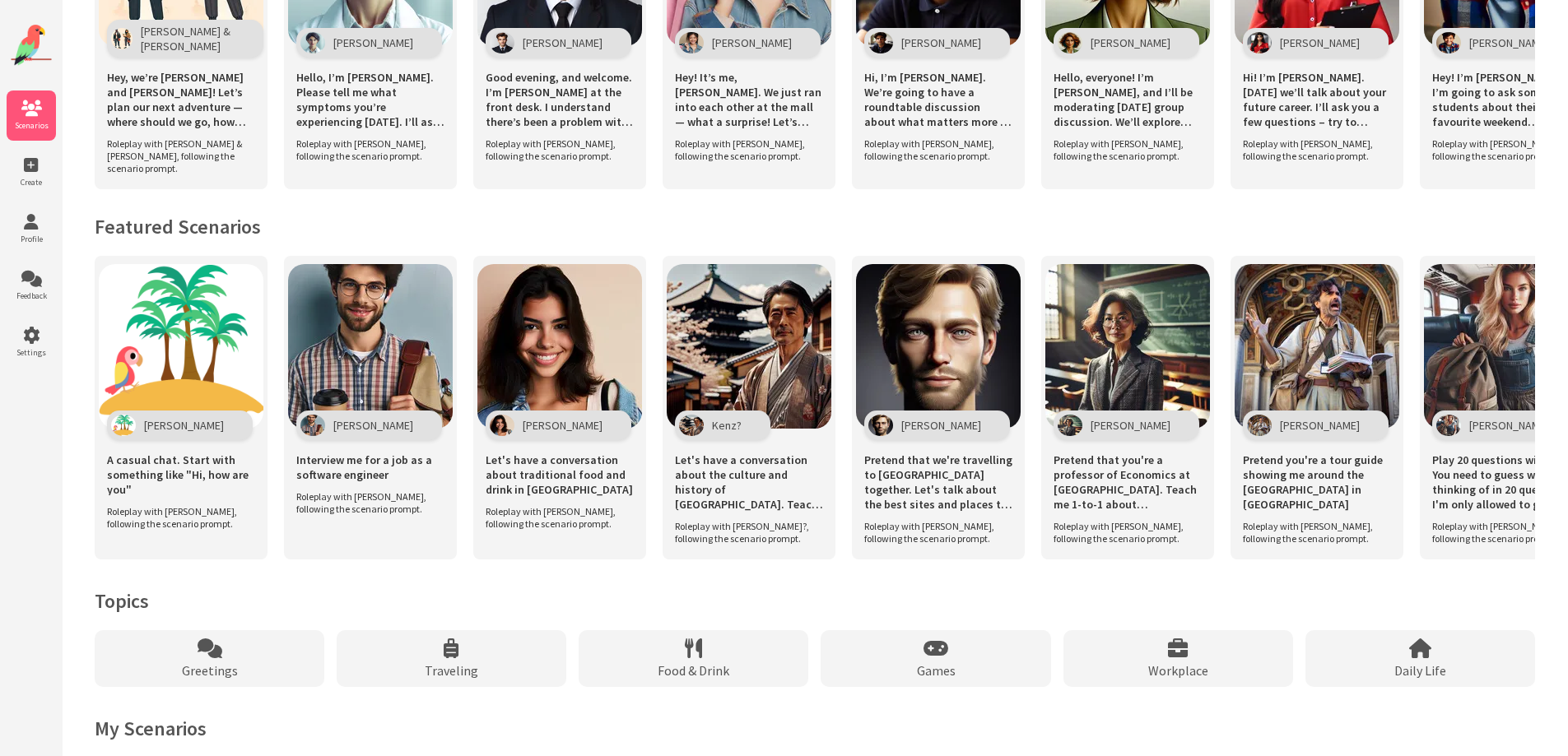
scroll to position [957, 0]
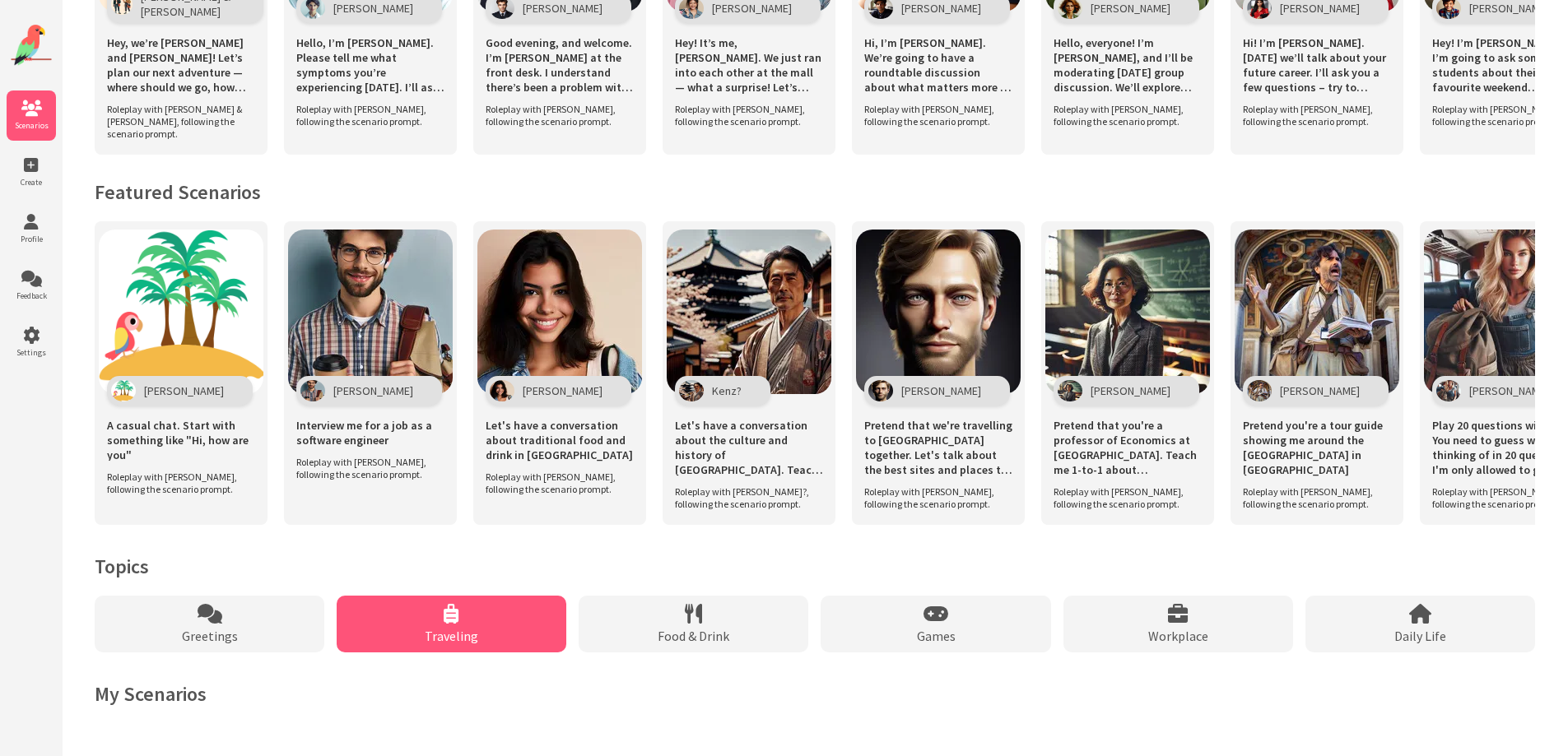
click at [413, 628] on div "Traveling" at bounding box center [451, 624] width 229 height 57
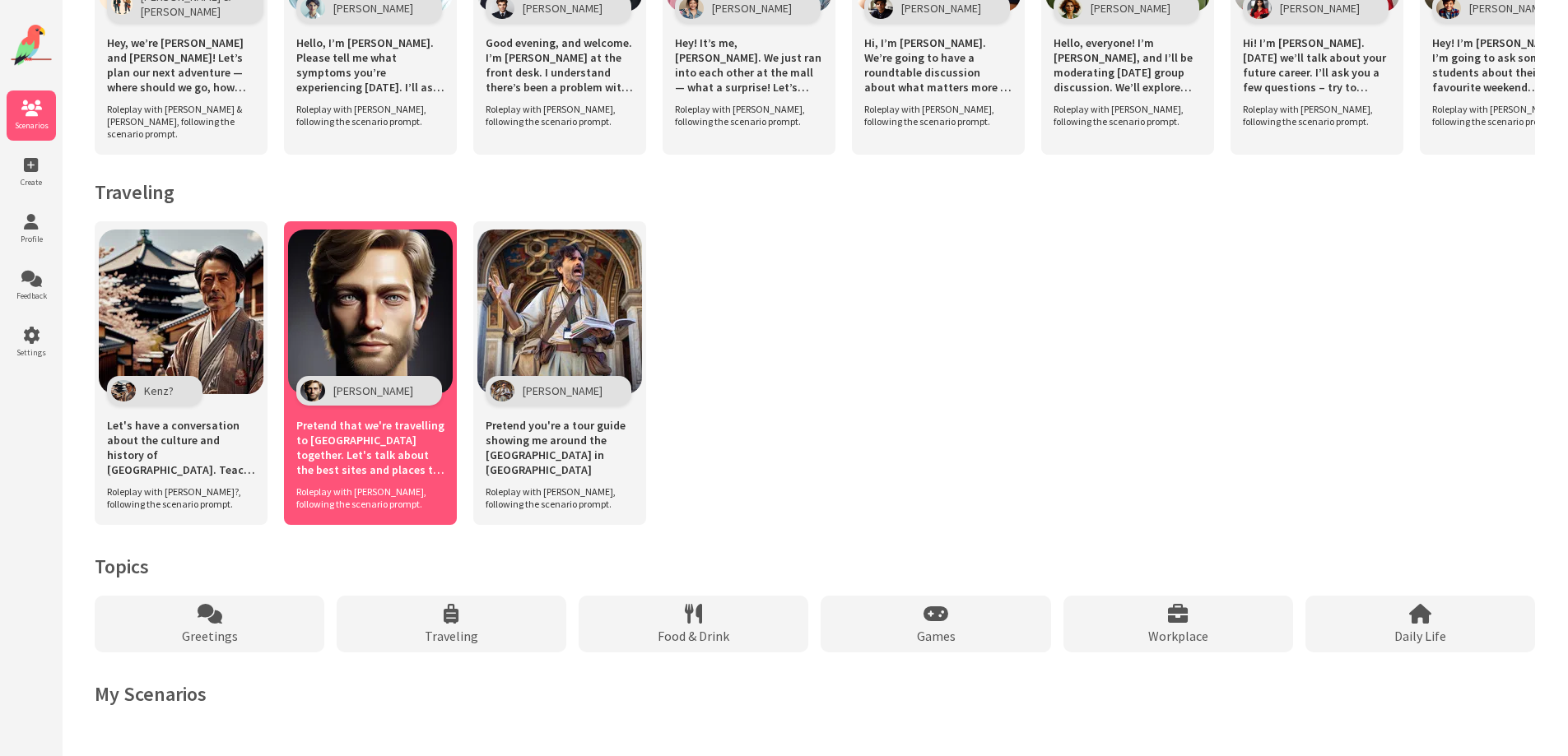
click at [317, 287] on img at bounding box center [371, 312] width 164 height 164
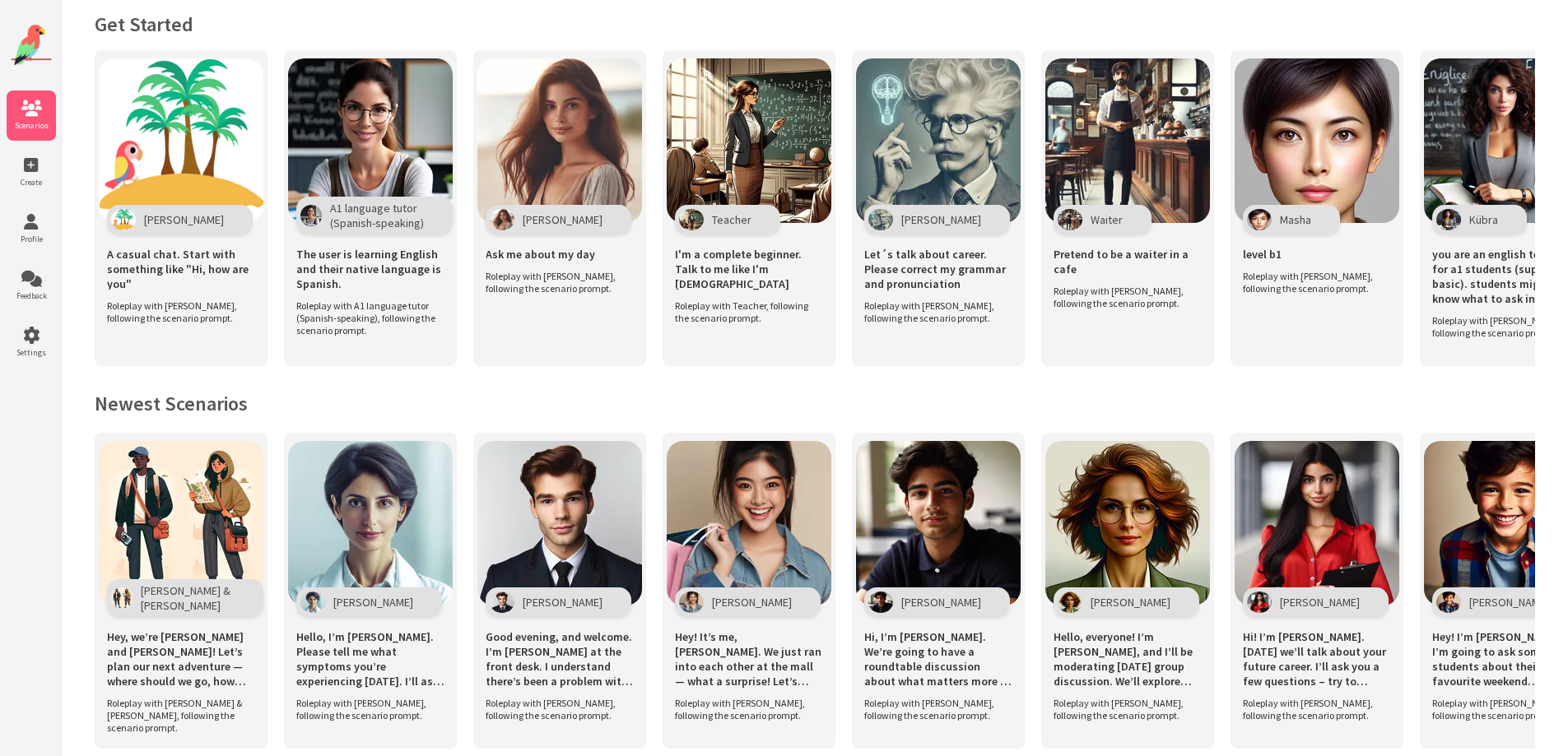
scroll to position [0, 0]
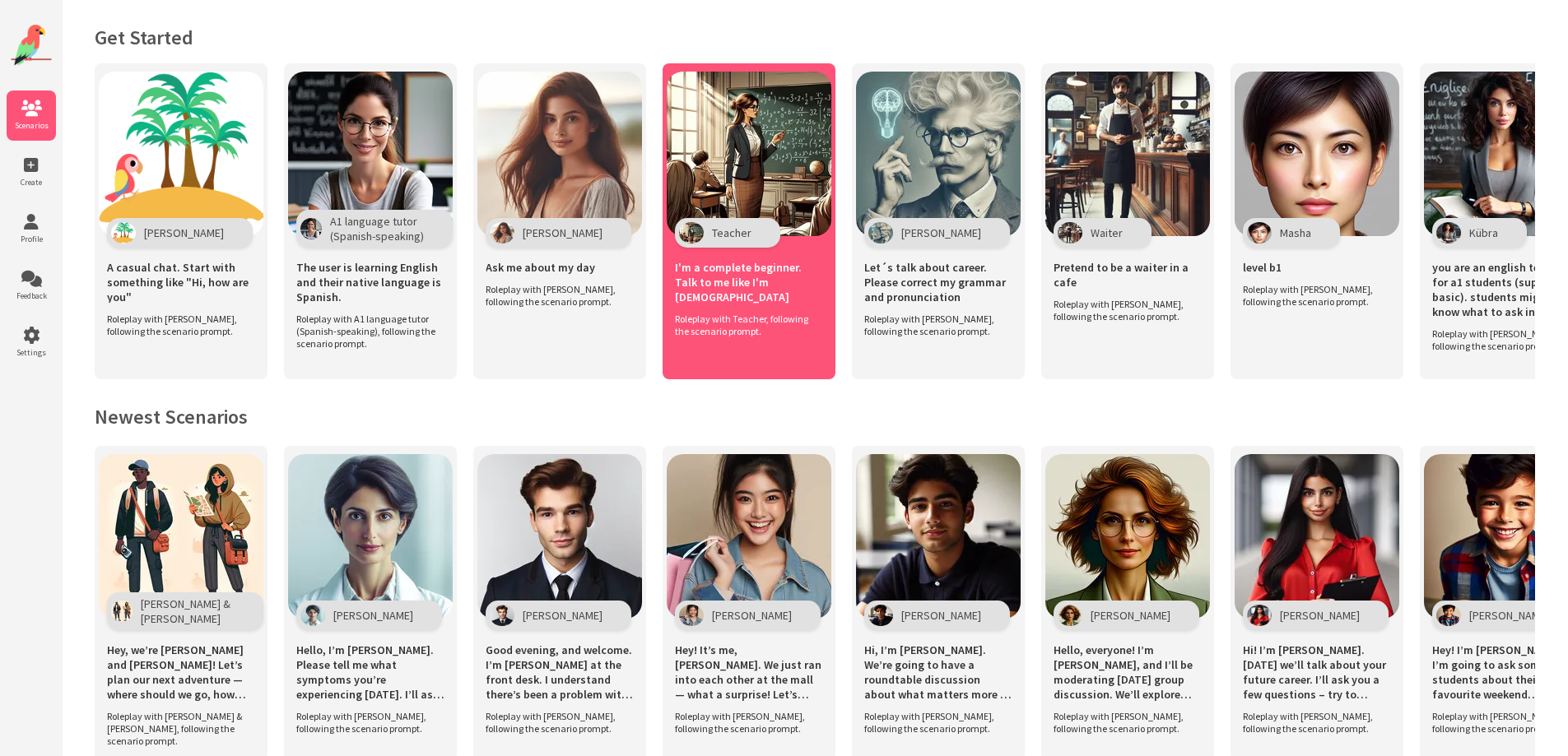
click at [763, 264] on span "I'm a complete beginner. Talk to me like I'm 5 years old" at bounding box center [749, 282] width 148 height 45
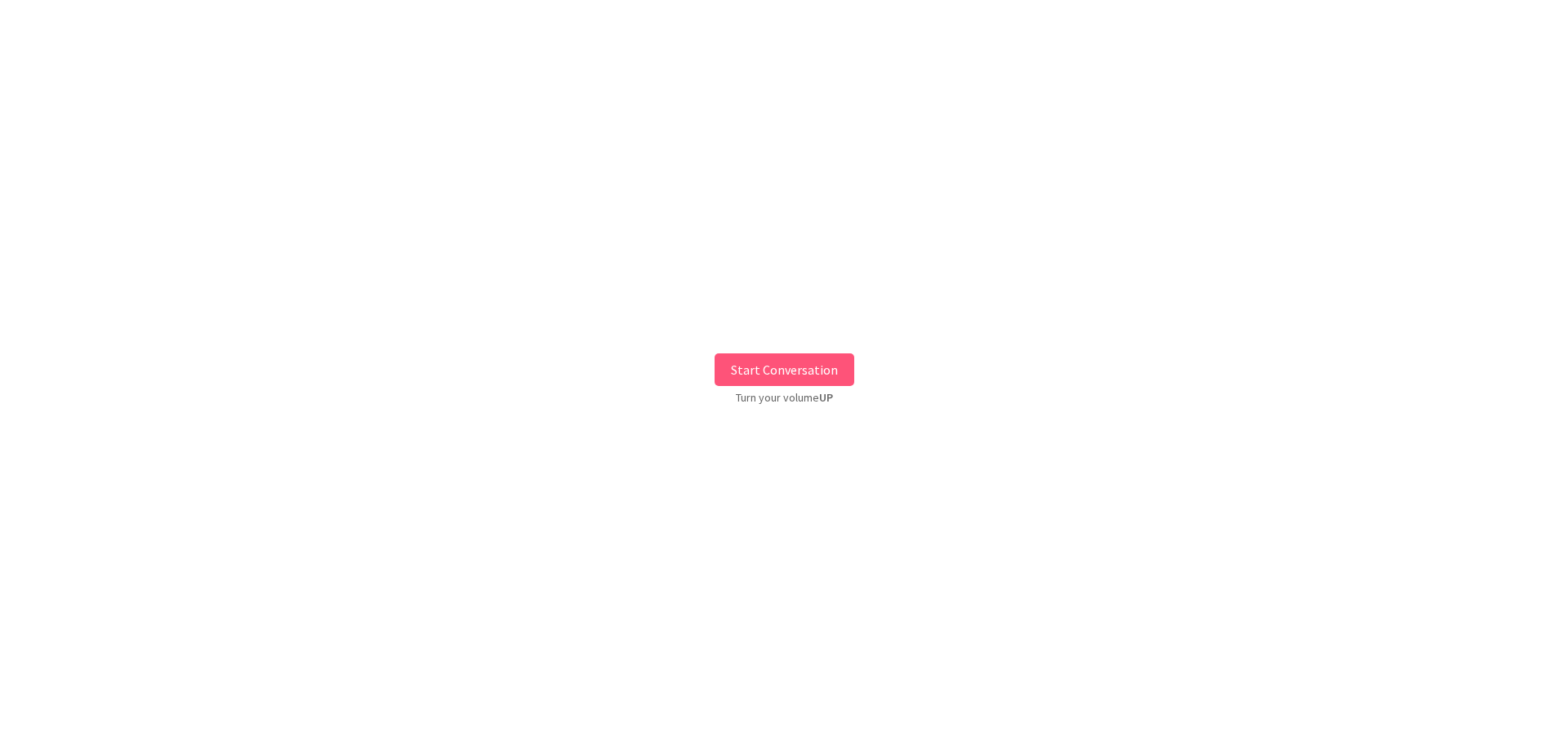
click at [791, 367] on button "Start Conversation" at bounding box center [784, 369] width 140 height 33
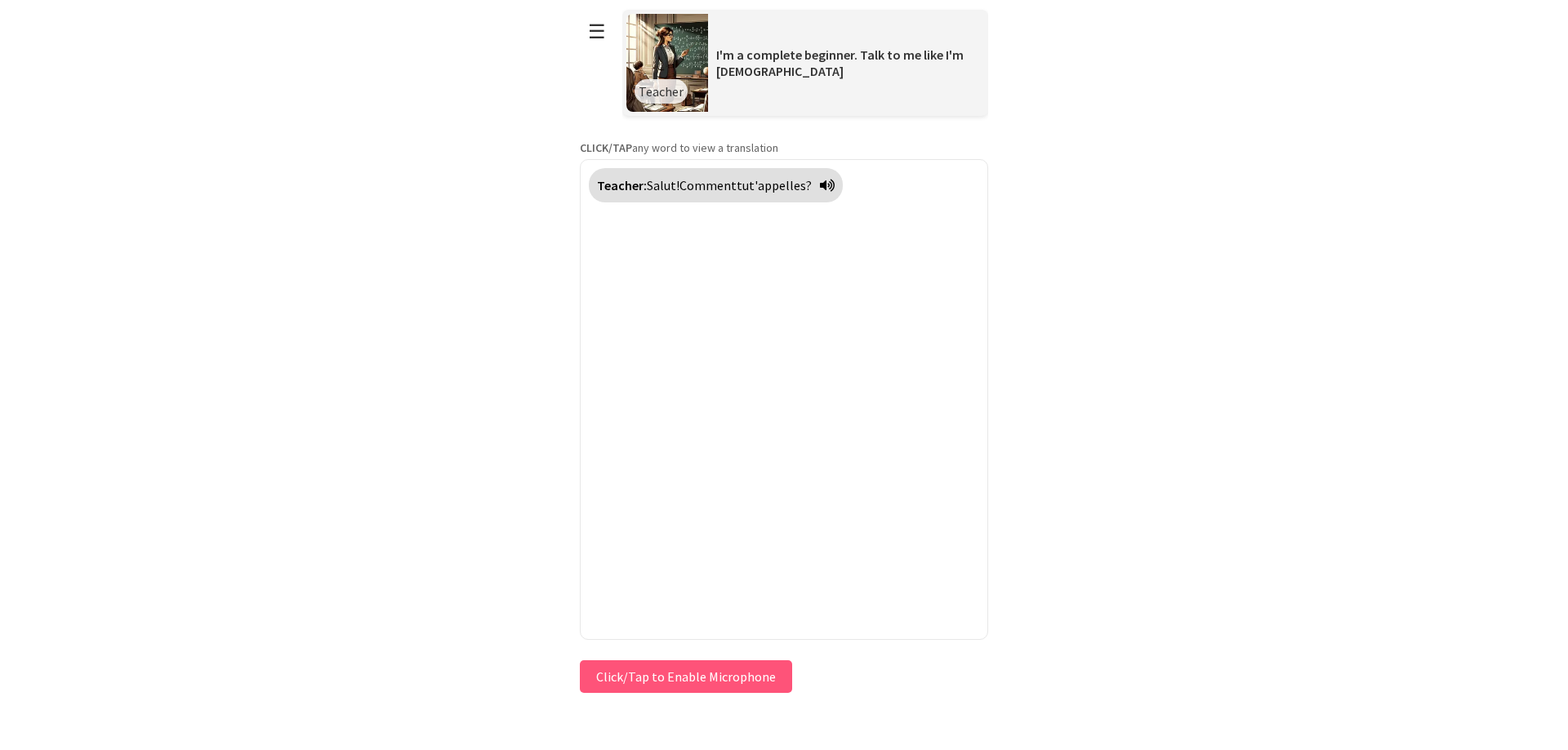
click at [839, 192] on div "Teacher: Salut ! Comment tu t'appelles ?" at bounding box center [716, 185] width 254 height 35
click at [711, 677] on button "Click/Tap to Enable Microphone" at bounding box center [686, 677] width 213 height 33
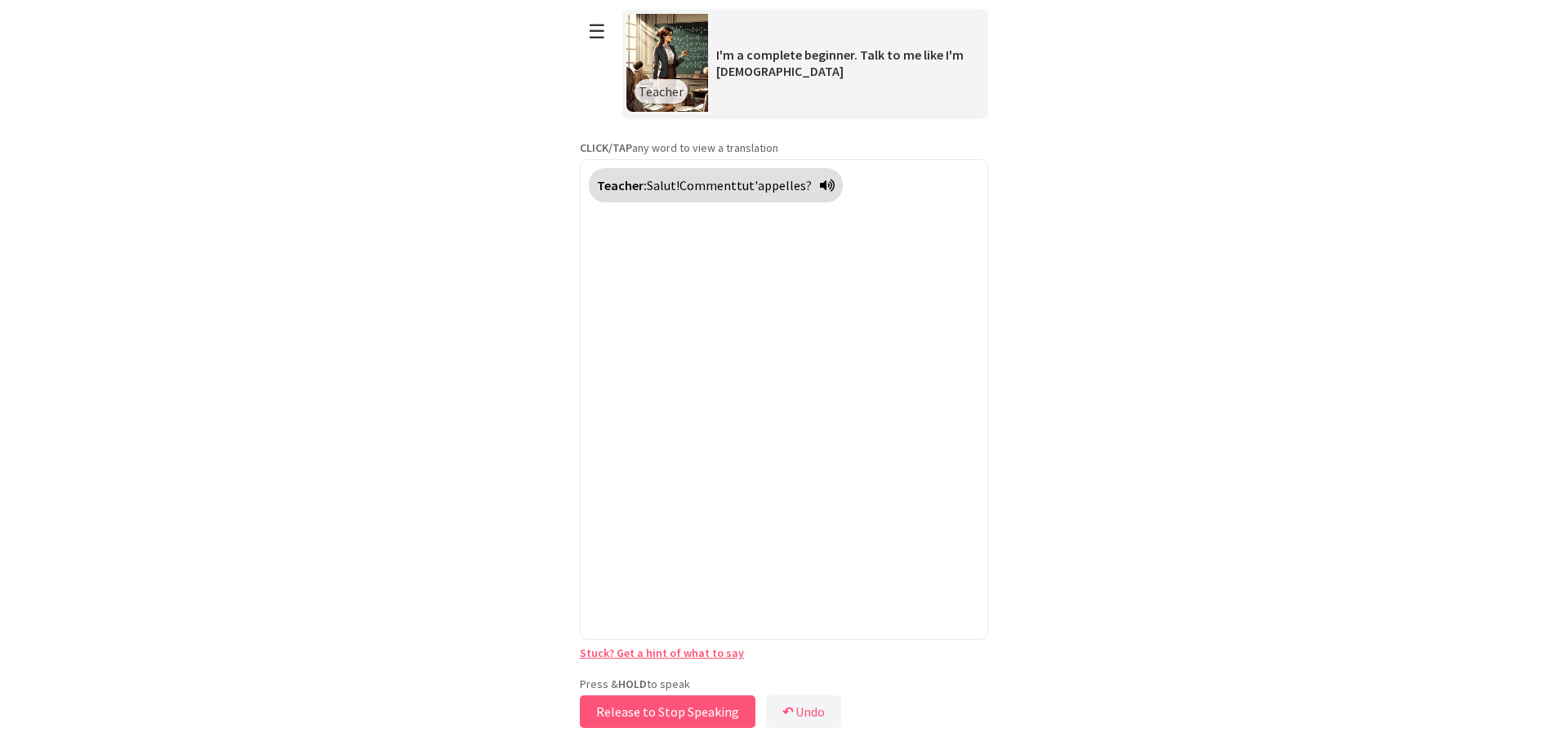
click at [693, 717] on button "Release to Stop Speaking" at bounding box center [667, 711] width 175 height 33
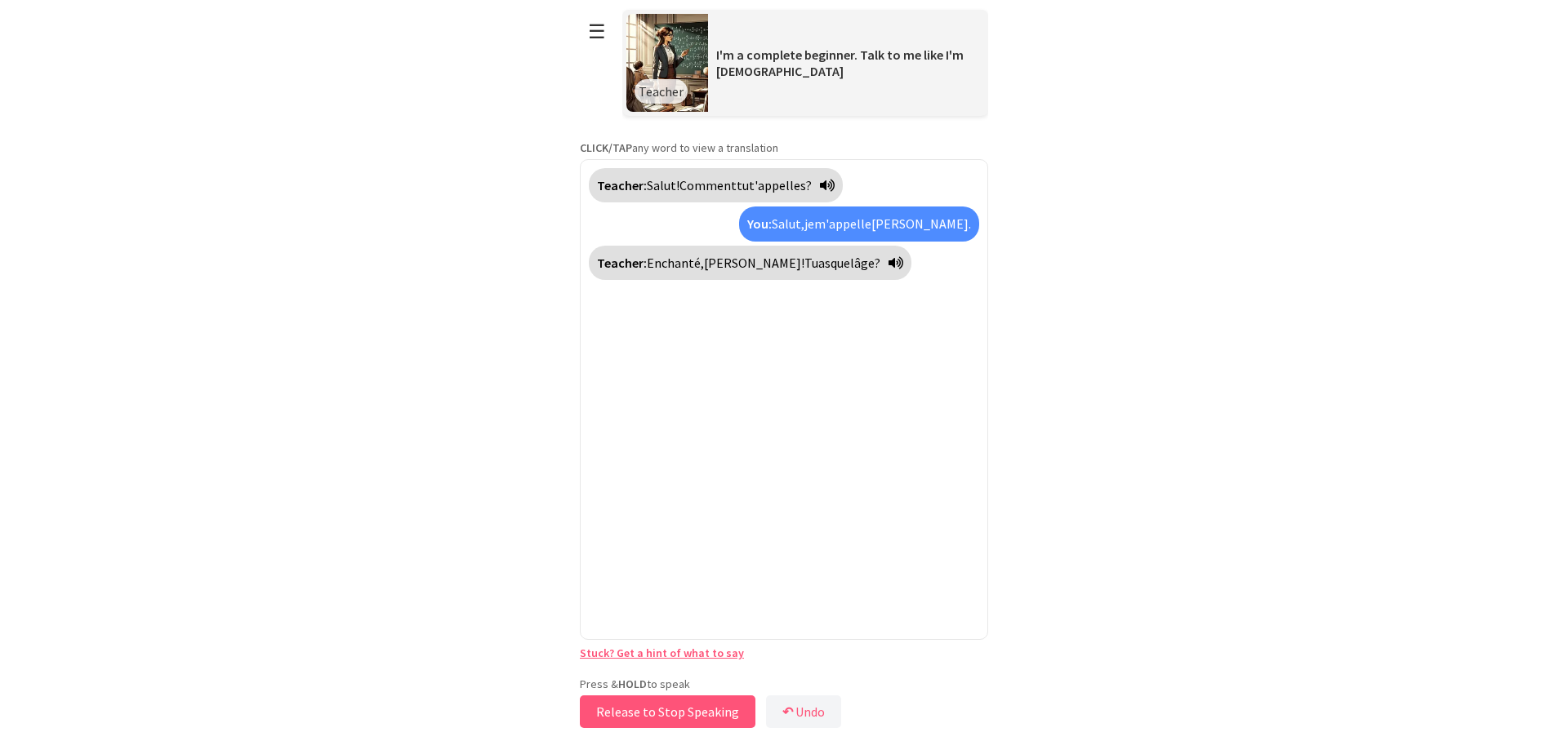
click at [726, 716] on button "Release to Stop Speaking" at bounding box center [667, 711] width 175 height 33
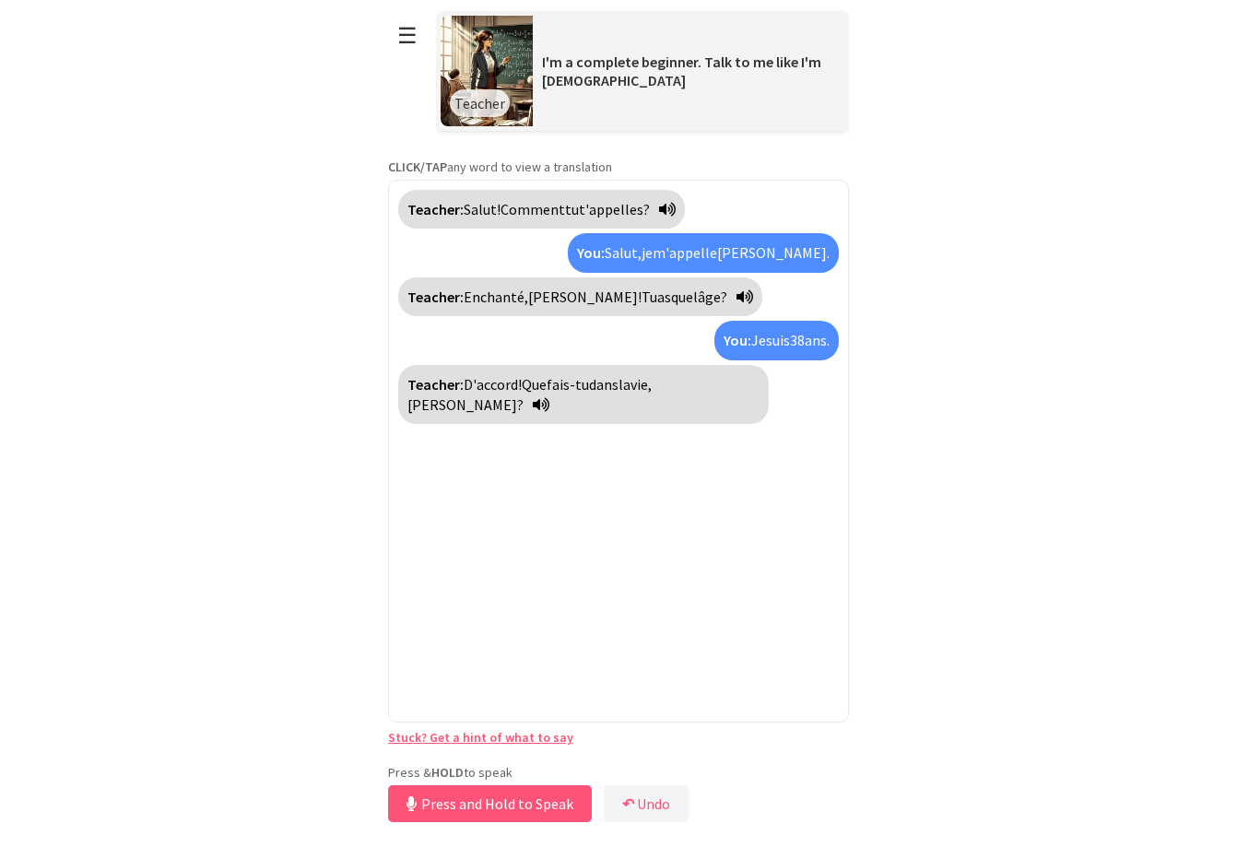
click at [549, 397] on icon at bounding box center [541, 404] width 17 height 15
click at [524, 395] on span "?" at bounding box center [520, 404] width 6 height 18
click at [549, 397] on icon at bounding box center [541, 404] width 17 height 15
click at [796, 333] on span "38" at bounding box center [797, 340] width 15 height 18
click at [751, 340] on span "Je" at bounding box center [758, 340] width 15 height 18
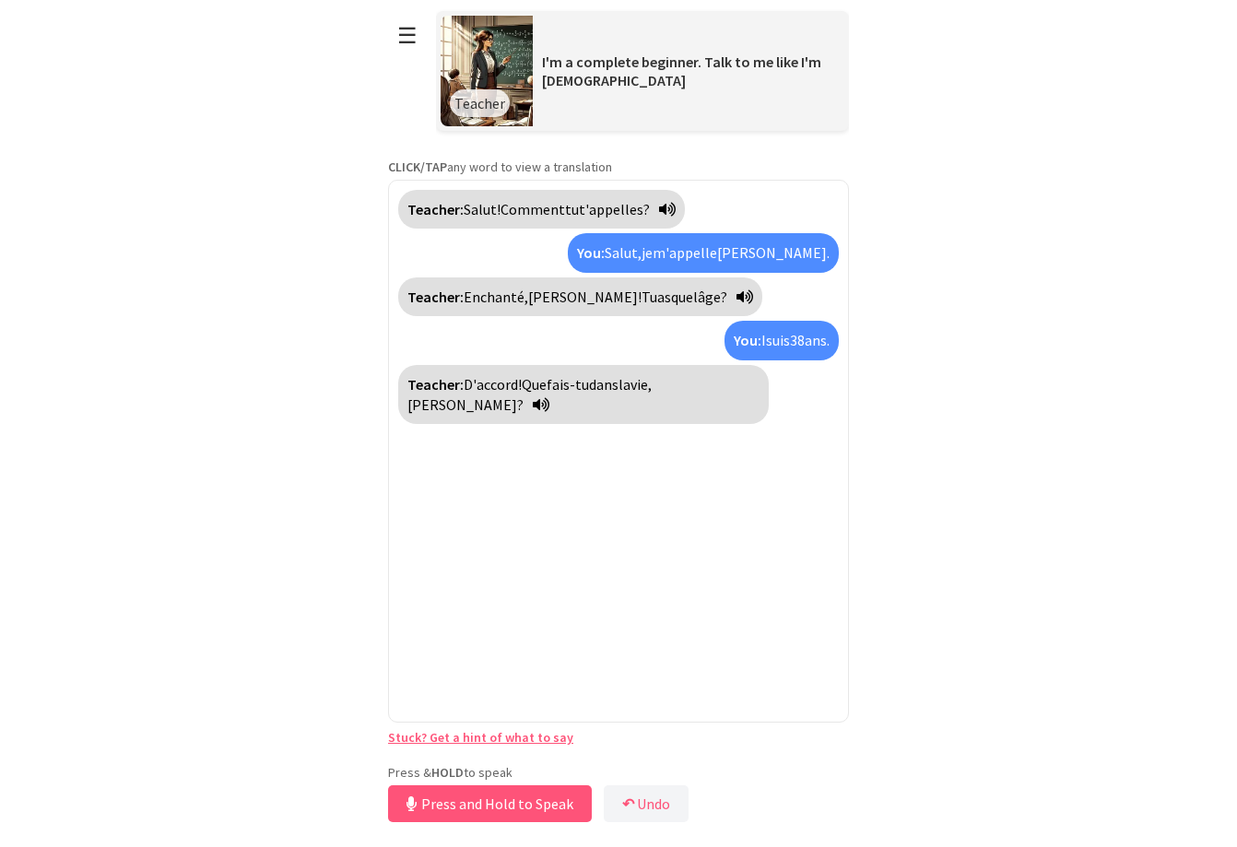
click at [784, 347] on span "suis" at bounding box center [778, 340] width 24 height 18
click at [783, 345] on span "am" at bounding box center [780, 340] width 20 height 18
click at [783, 345] on span "suis" at bounding box center [778, 340] width 24 height 18
click at [797, 338] on span "38" at bounding box center [797, 340] width 15 height 18
click at [795, 338] on span "38" at bounding box center [797, 340] width 15 height 18
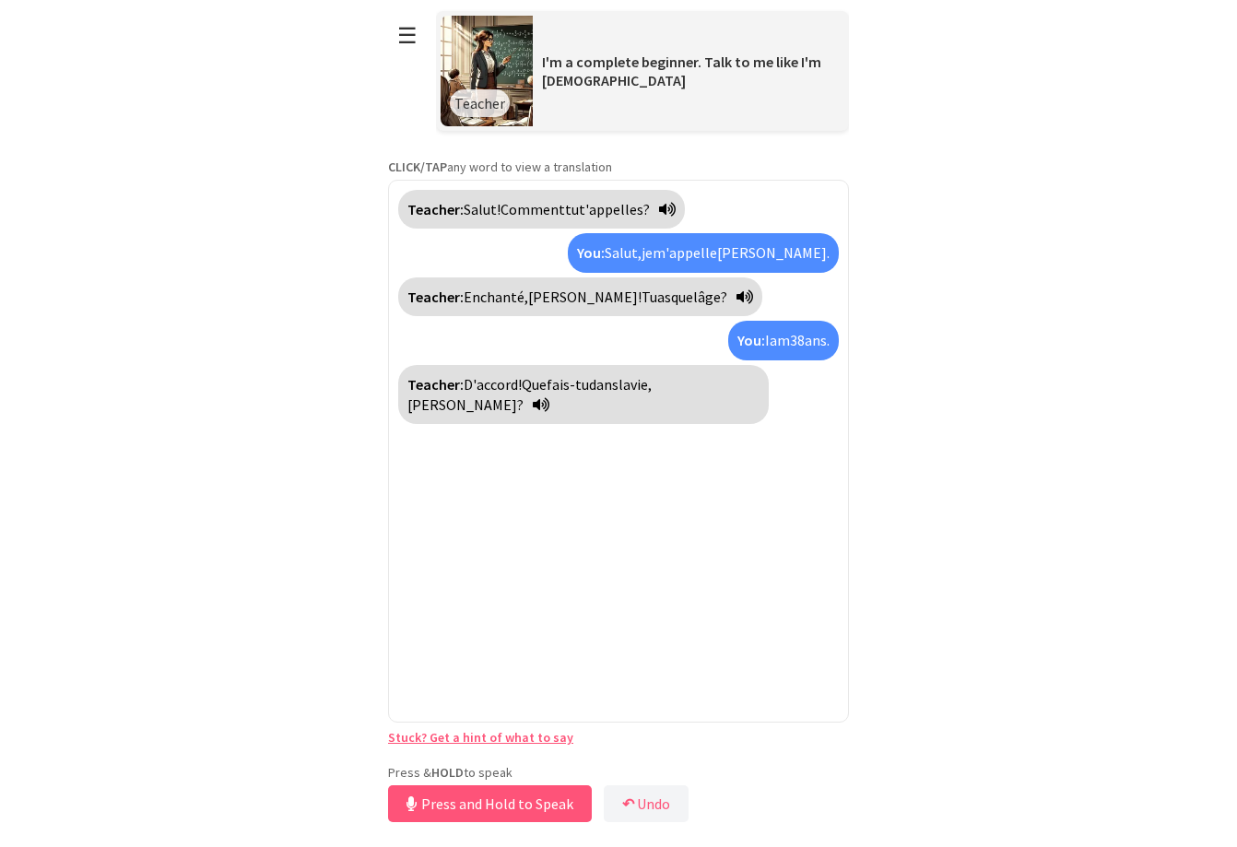
click at [799, 255] on span "Hélène." at bounding box center [773, 252] width 112 height 18
click at [717, 258] on span "m'appelle" at bounding box center [685, 252] width 65 height 18
click at [653, 256] on span "Salut," at bounding box center [635, 252] width 37 height 18
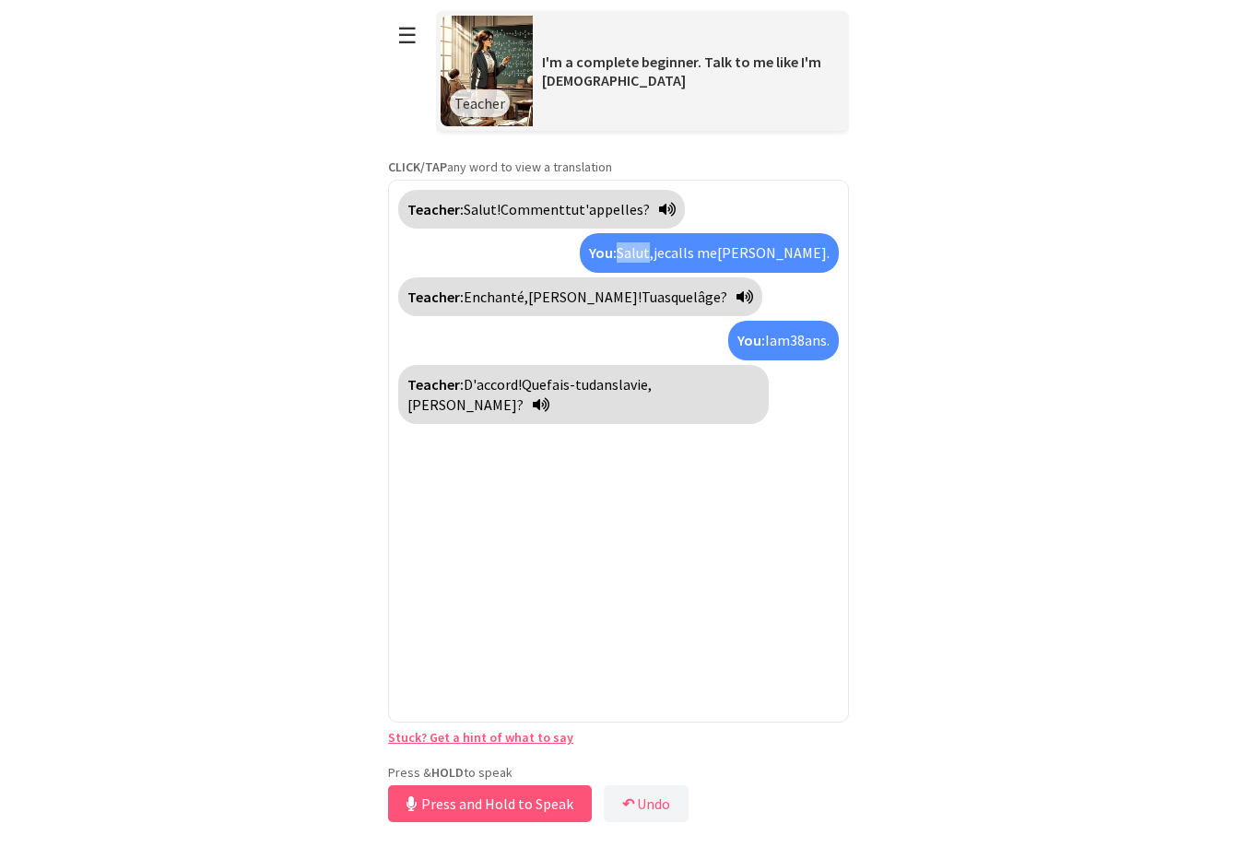
click at [653, 256] on span "Salut," at bounding box center [635, 252] width 37 height 18
click at [665, 253] on span "je" at bounding box center [658, 252] width 11 height 18
click at [660, 253] on span "Hi," at bounding box center [651, 252] width 18 height 18
click at [660, 253] on span "Salut," at bounding box center [641, 252] width 37 height 18
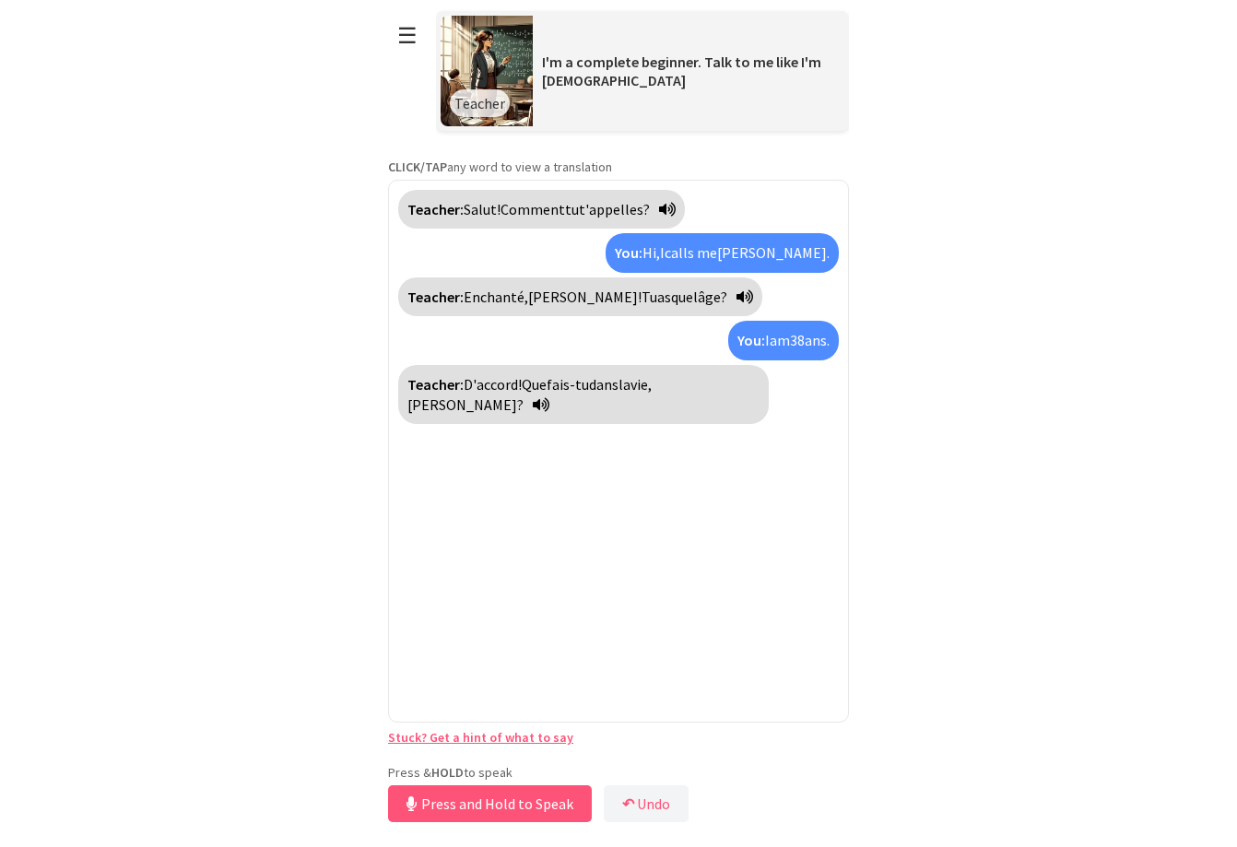
click at [665, 250] on span "I" at bounding box center [662, 252] width 5 height 18
click at [665, 253] on span "je" at bounding box center [658, 252] width 11 height 18
click at [660, 254] on span "Hi," at bounding box center [651, 252] width 18 height 18
click at [660, 254] on span "Salut," at bounding box center [641, 252] width 37 height 18
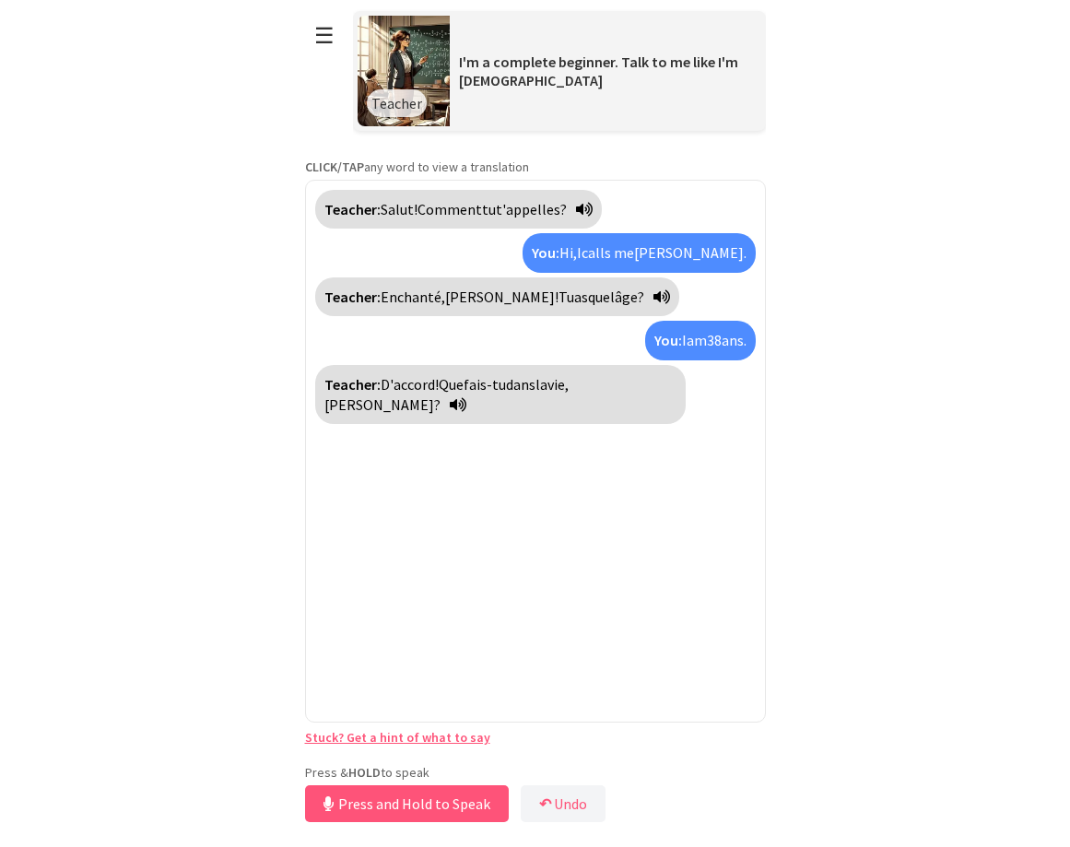
click at [634, 256] on span "calls me" at bounding box center [608, 252] width 53 height 18
click at [634, 256] on span "m'appelle" at bounding box center [602, 252] width 65 height 18
click at [634, 256] on span "calls me" at bounding box center [608, 252] width 53 height 18
click at [634, 248] on span "m'appelle" at bounding box center [602, 252] width 65 height 18
click at [634, 248] on span "calls me" at bounding box center [608, 252] width 53 height 18
